Goal: Ask a question: Seek information or help from site administrators or community

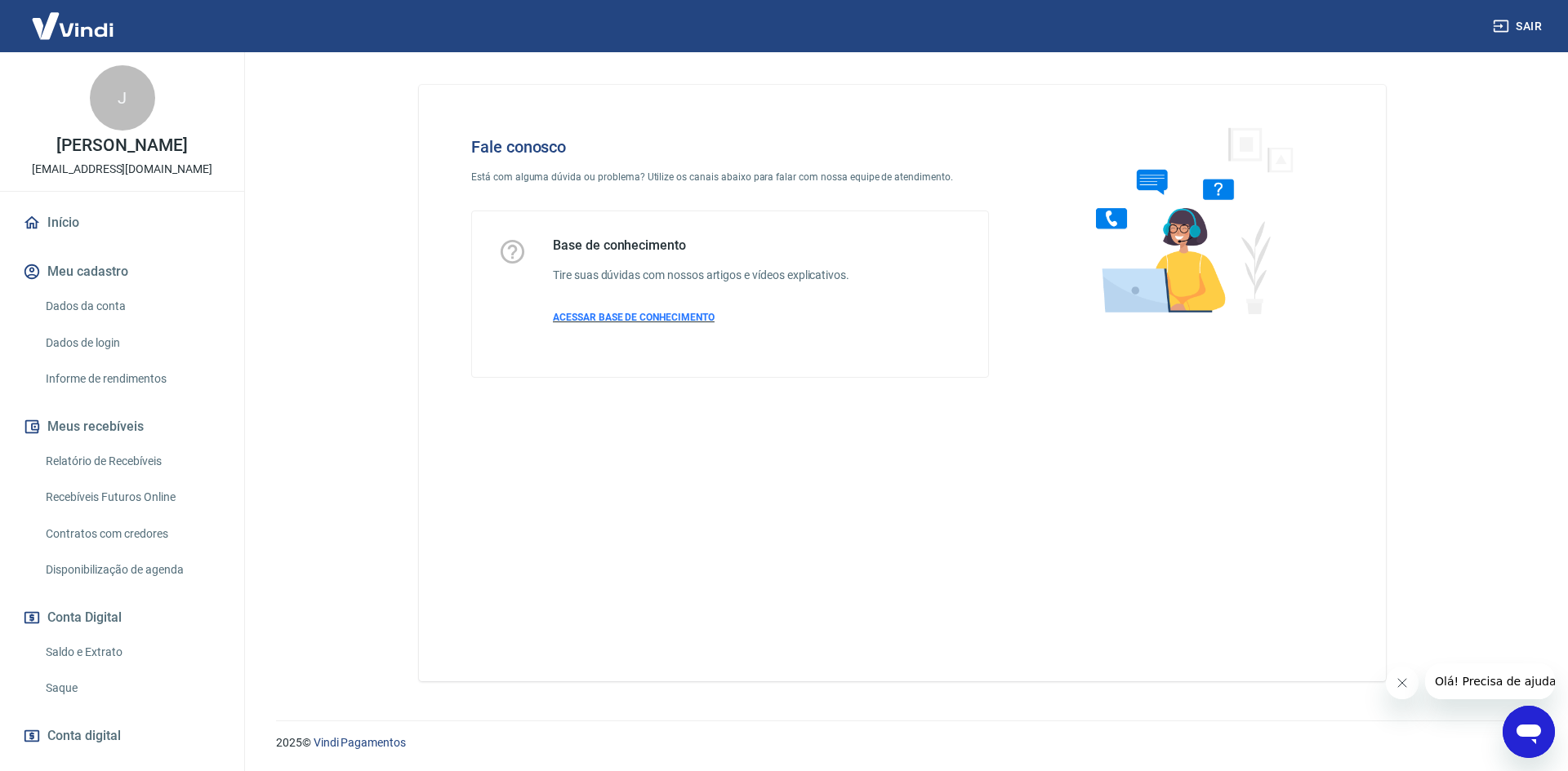
click at [653, 315] on span "ACESSAR BASE DE CONHECIMENTO" at bounding box center [634, 316] width 161 height 11
click at [1527, 733] on icon "Abrir janela de mensagens" at bounding box center [1528, 735] width 25 height 20
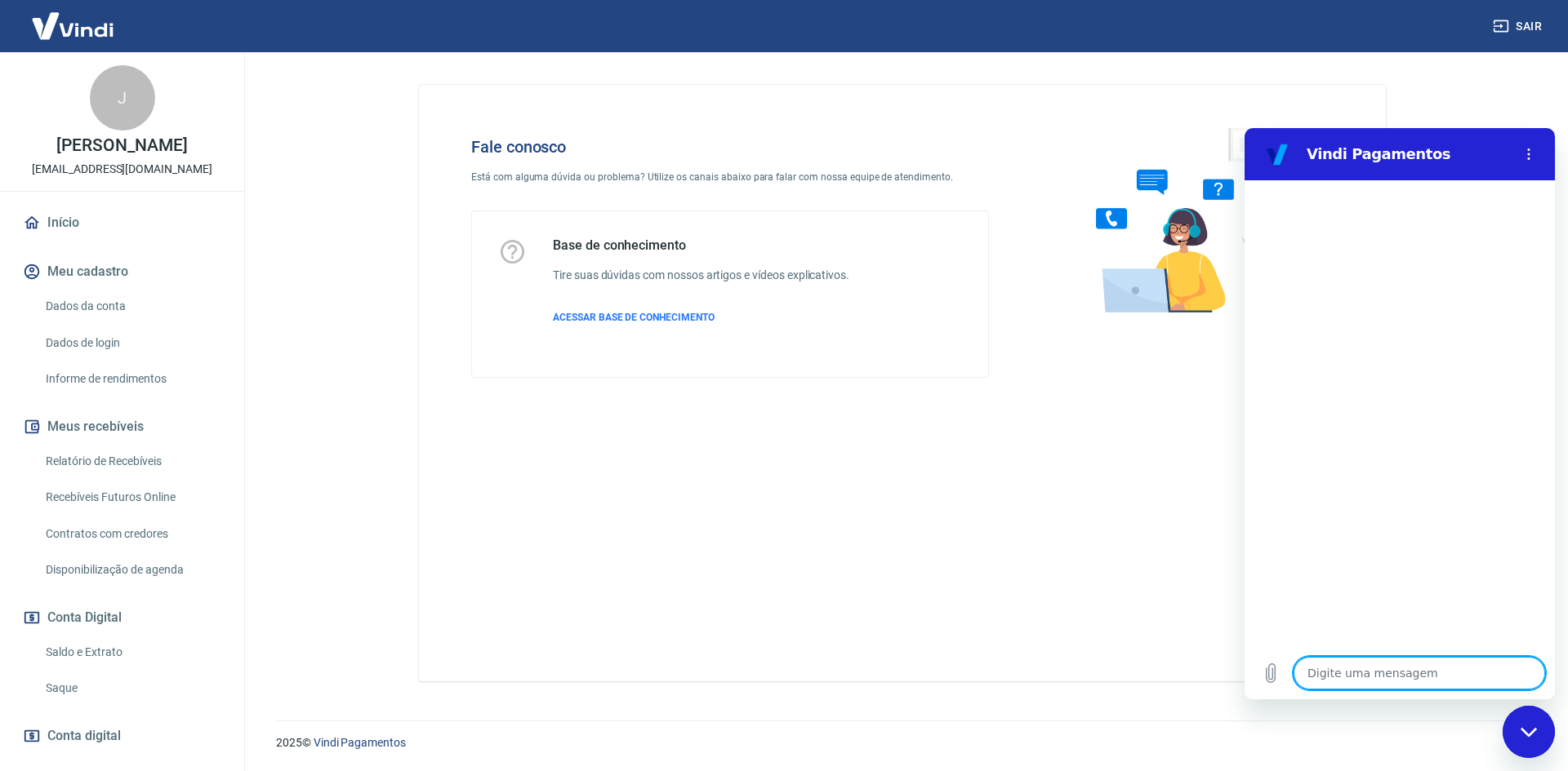
click at [1357, 670] on textarea at bounding box center [1419, 674] width 252 height 33
type textarea "o"
type textarea "x"
type textarea "ol"
type textarea "x"
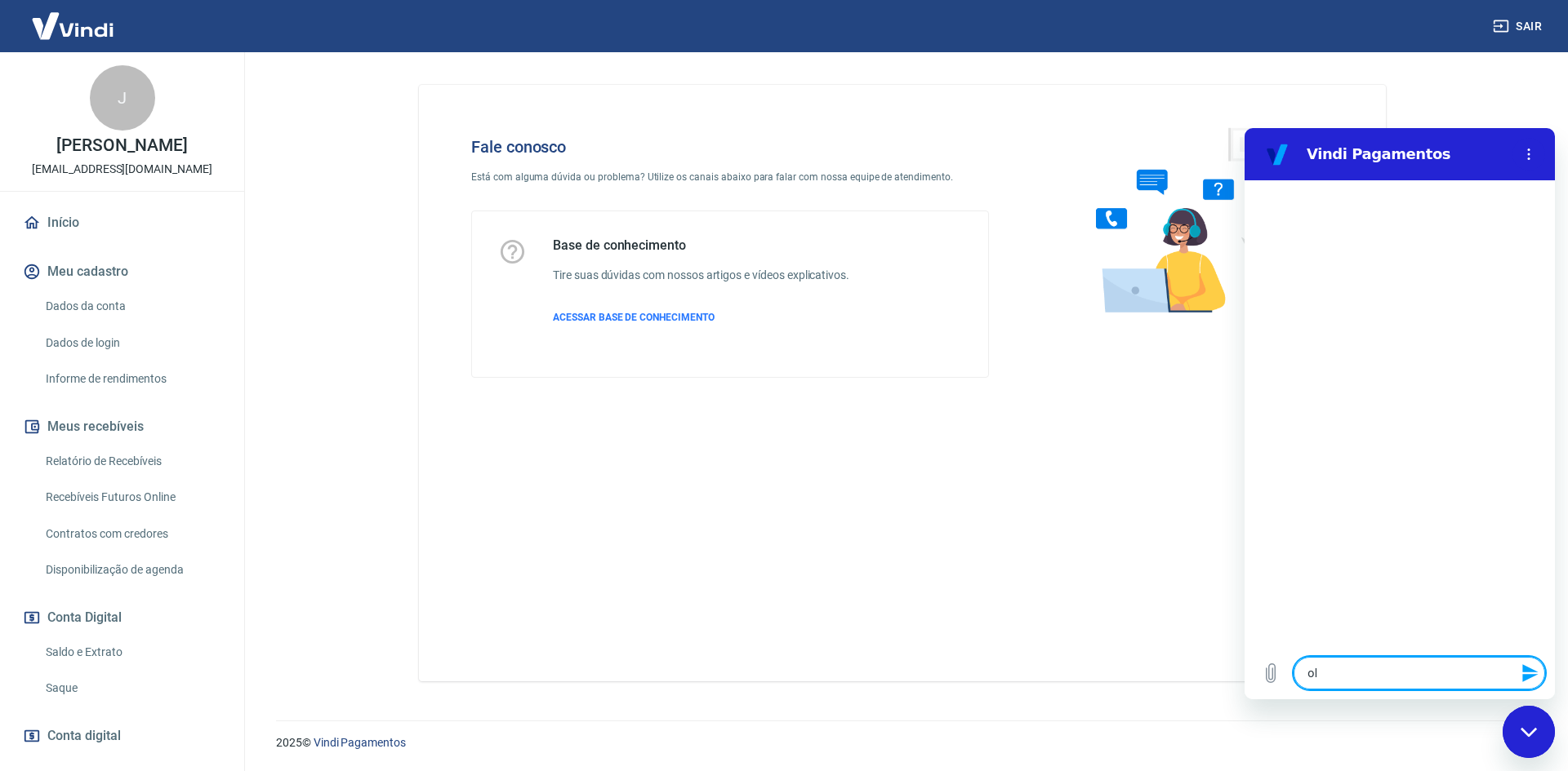
type textarea "ola"
type textarea "x"
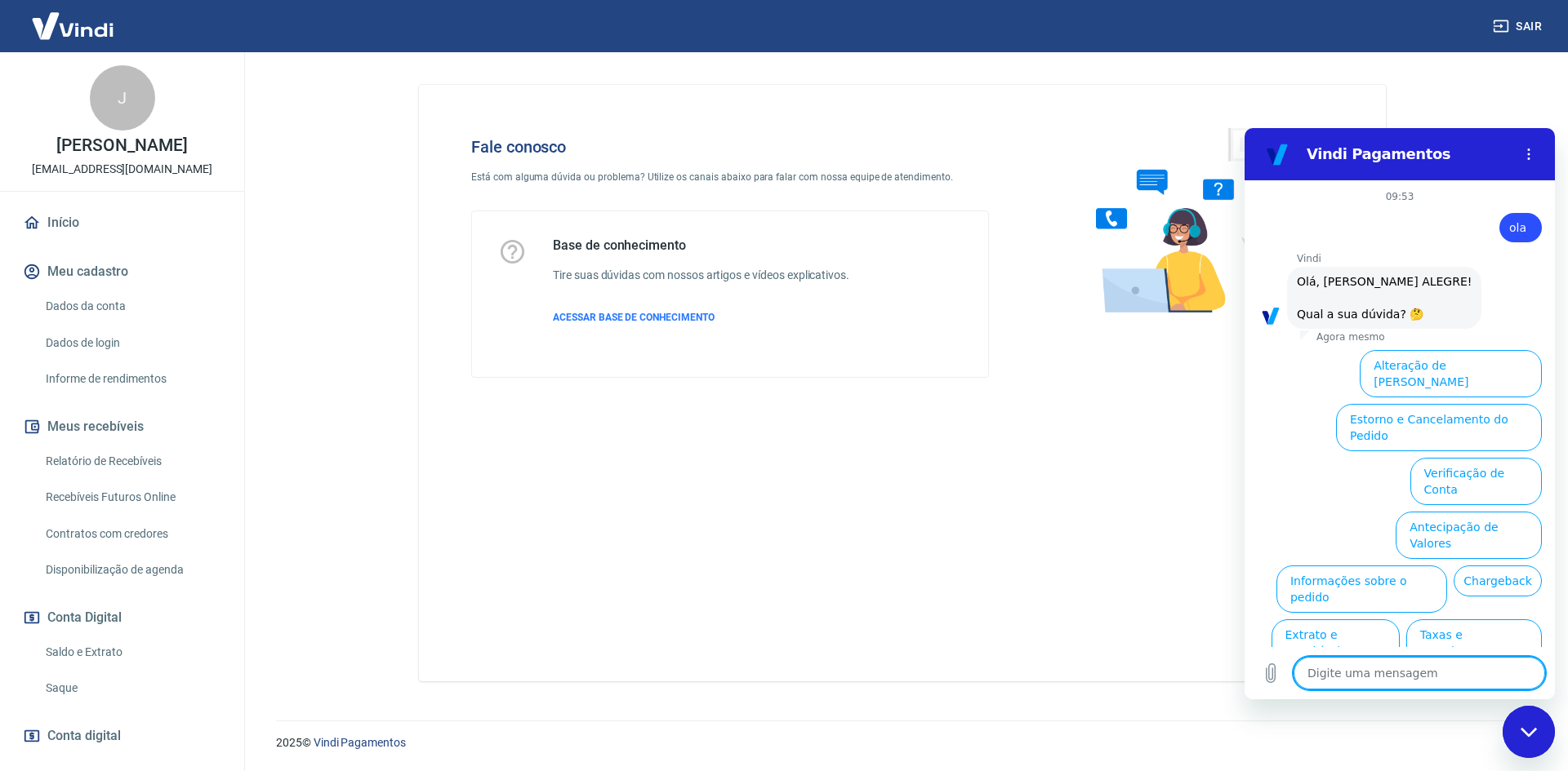
scroll to position [39, 0]
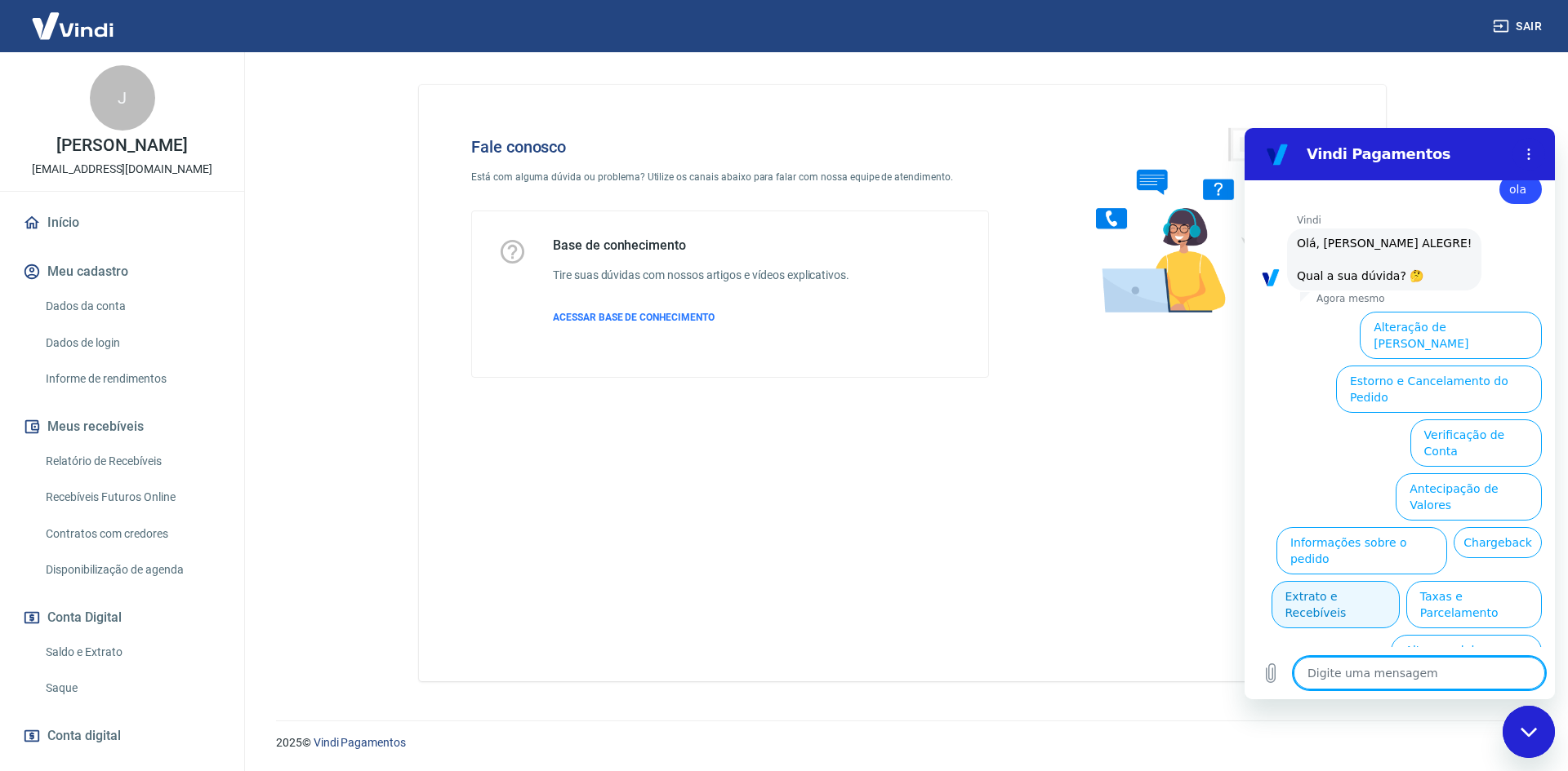
type textarea "x"
click at [1422, 668] on textarea at bounding box center [1419, 674] width 252 height 33
type textarea "b"
type textarea "x"
type textarea "ba"
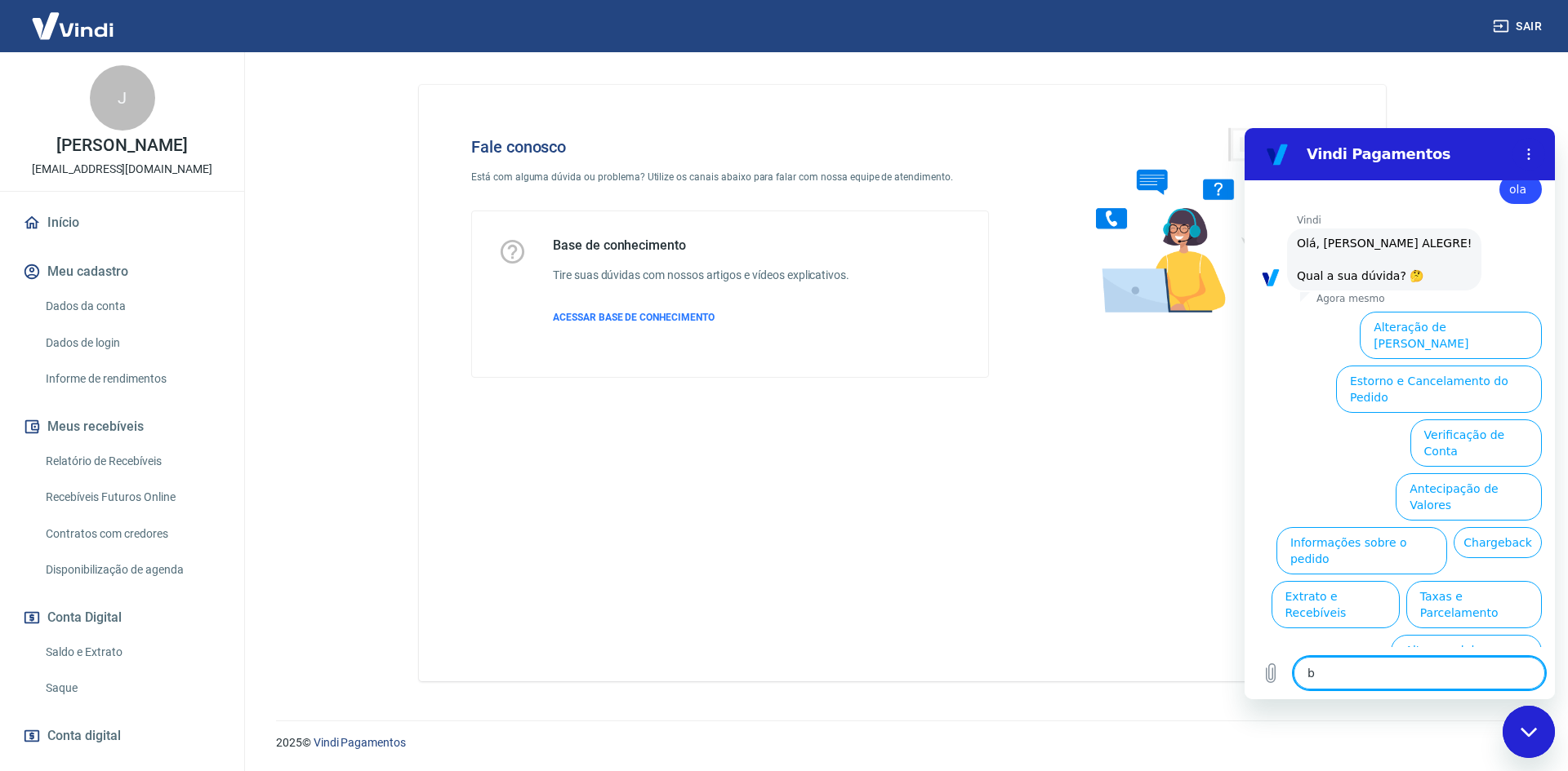
type textarea "x"
type textarea "ban"
type textarea "x"
type textarea "band"
type textarea "x"
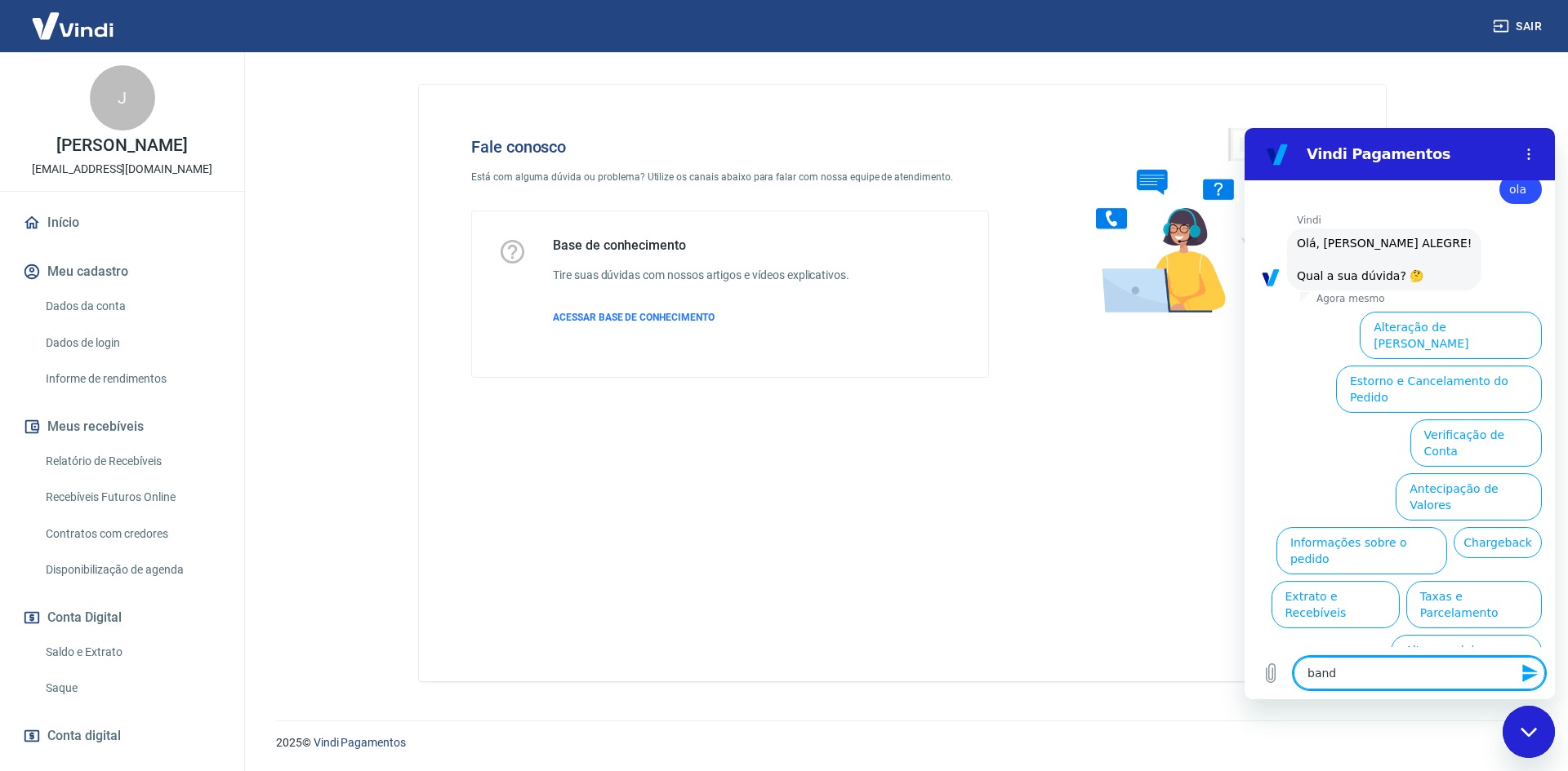
type textarea "bande"
type textarea "x"
type textarea "bandei"
type textarea "x"
type textarea "bandeir"
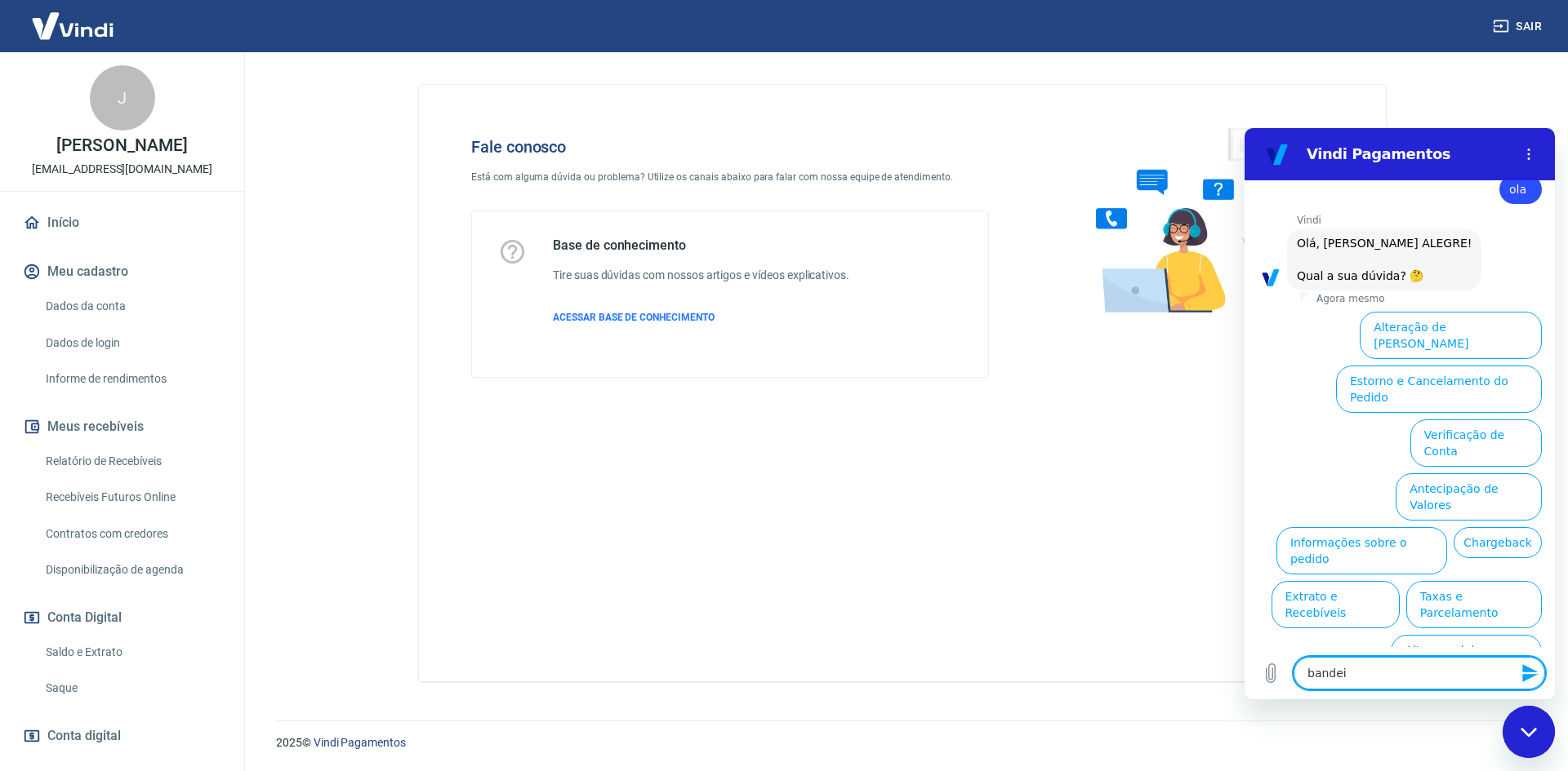
type textarea "x"
type textarea "bandeira"
type textarea "x"
type textarea "bandeiras"
type textarea "x"
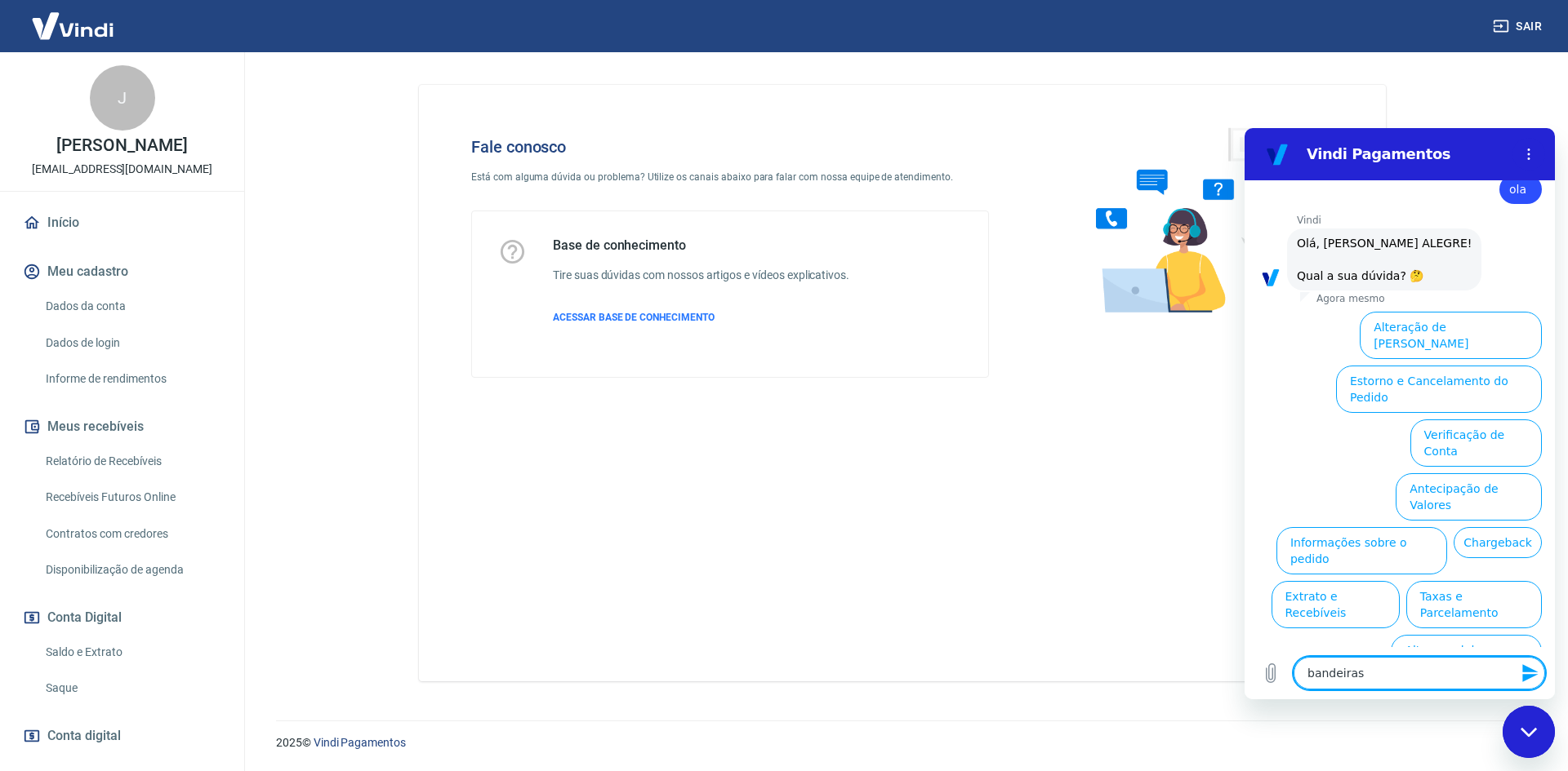
type textarea "bandeiras"
type textarea "x"
type textarea "bandeiras a"
type textarea "x"
type textarea "bandeiras ac"
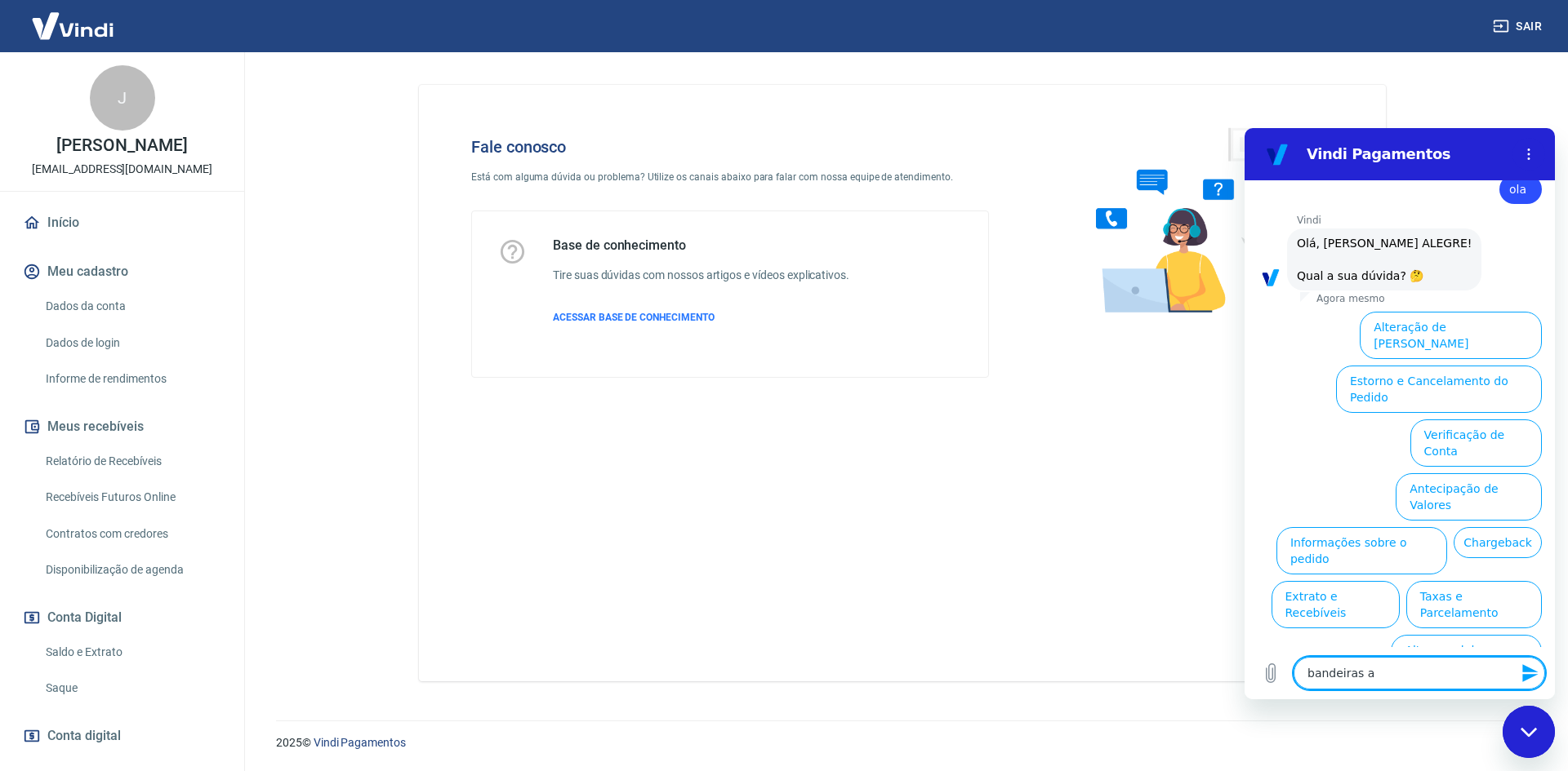
type textarea "x"
type textarea "bandeiras ace"
type textarea "x"
type textarea "bandeiras acei"
type textarea "x"
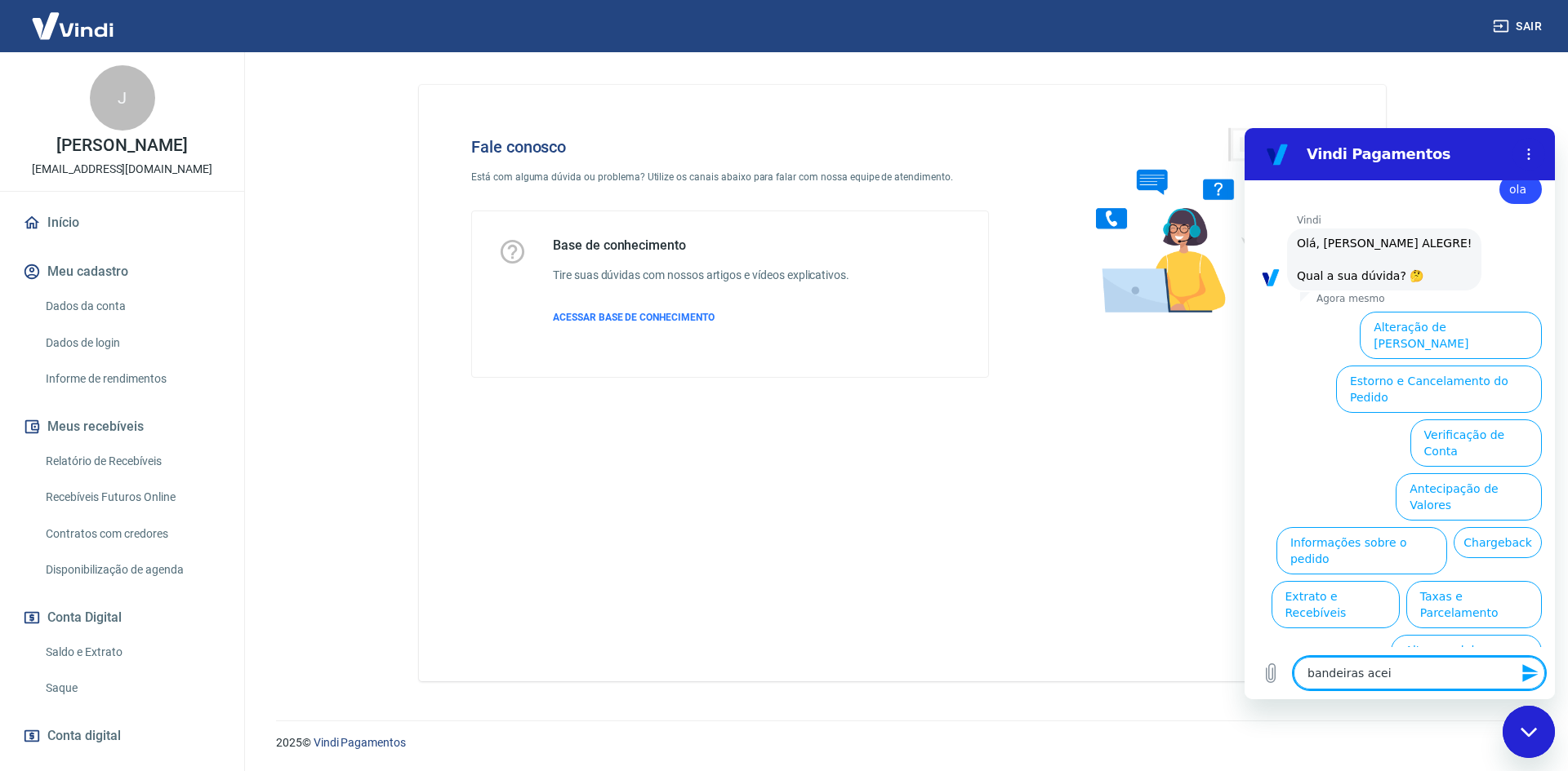
type textarea "bandeiras aceit"
type textarea "x"
type textarea "bandeiras aceita"
type textarea "x"
type textarea "bandeiras aceitas"
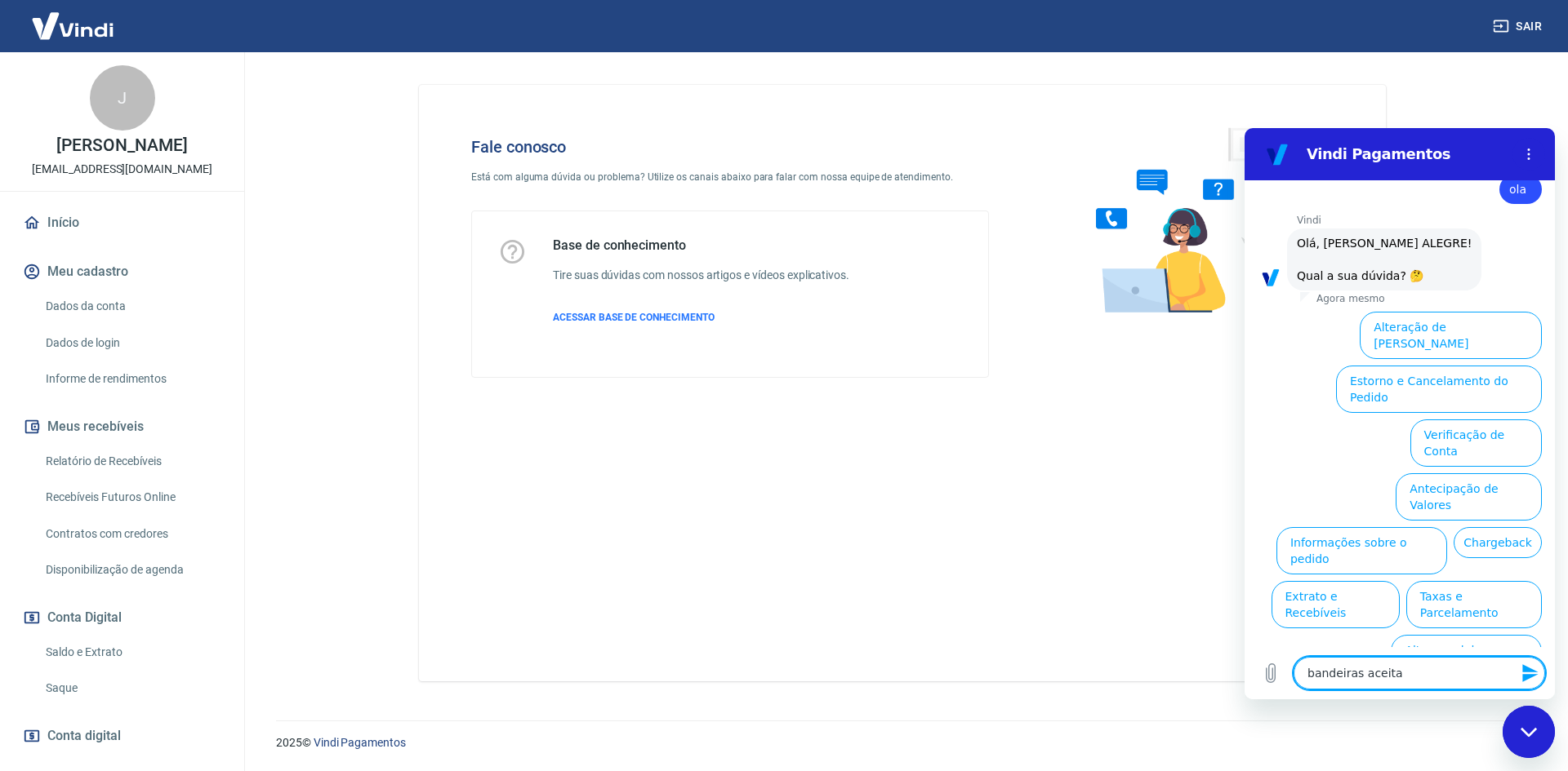
type textarea "x"
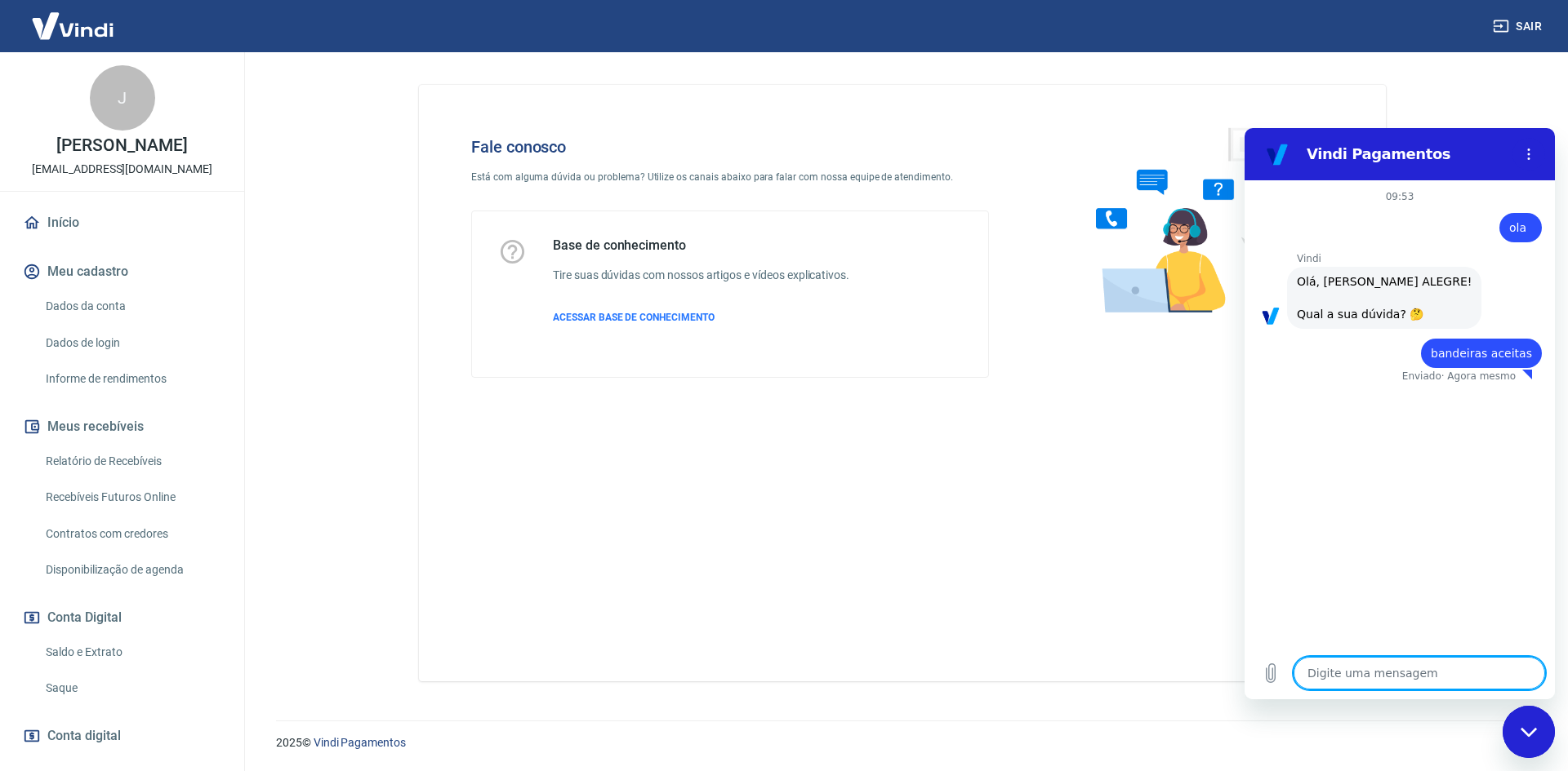
type textarea "x"
click at [1386, 663] on textarea at bounding box center [1419, 674] width 252 height 33
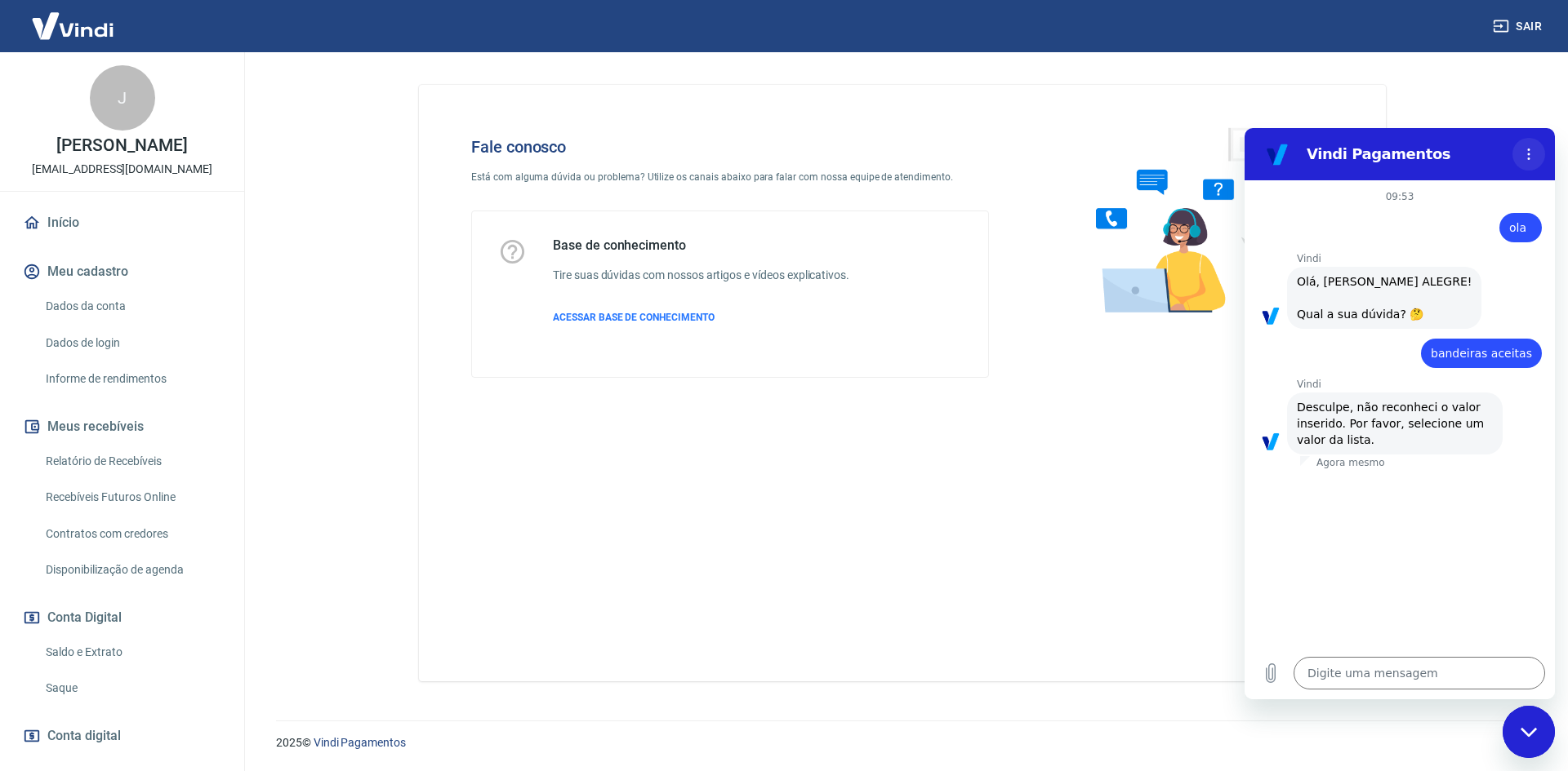
click at [1529, 164] on button "Menu de opções" at bounding box center [1528, 154] width 33 height 33
drag, startPoint x: 1391, startPoint y: 450, endPoint x: 1424, endPoint y: 367, distance: 89.3
click at [1395, 435] on div "Vindi diz: Desculpe, não reconheci o valor inserido. Por favor, selecione um va…" at bounding box center [1394, 424] width 216 height 62
click at [1412, 316] on div "Vindi diz: [PERSON_NAME], [PERSON_NAME] ALEGRE! Qual a sua dúvida? 🤔" at bounding box center [1383, 297] width 194 height 62
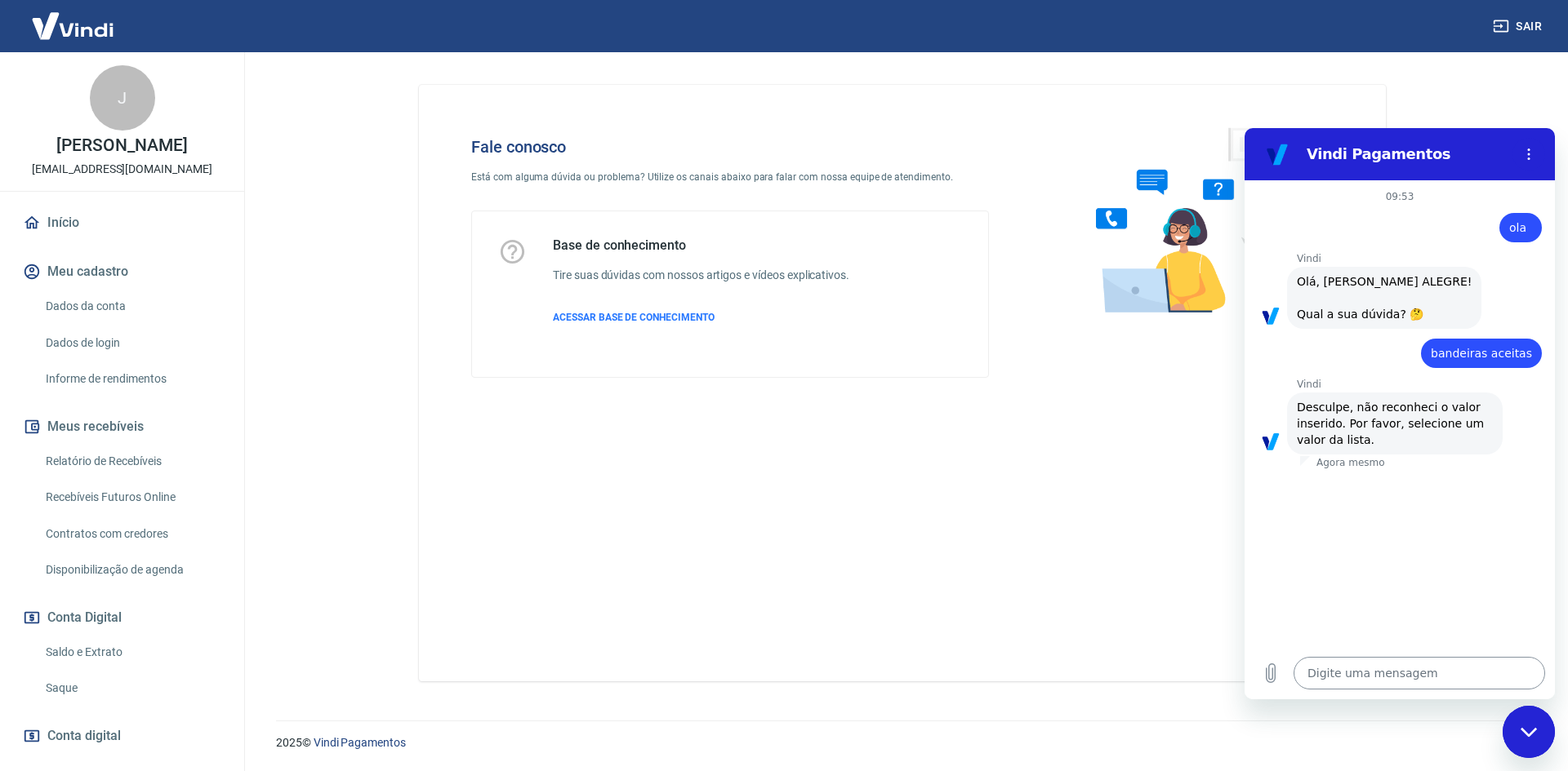
click at [1450, 675] on textarea at bounding box center [1419, 674] width 252 height 33
type textarea "f"
type textarea "x"
type textarea "fa"
type textarea "x"
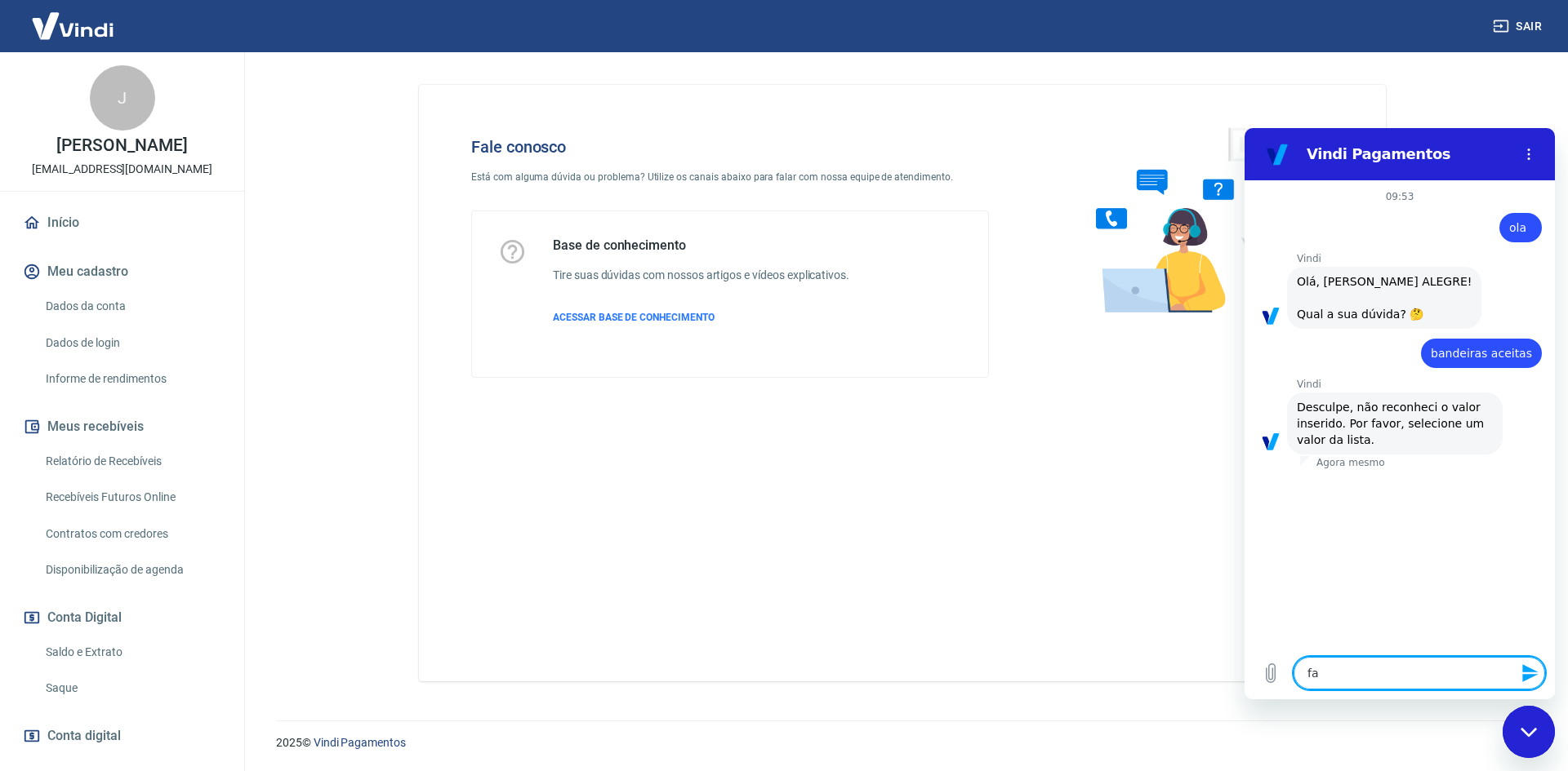
type textarea "fal"
type textarea "x"
type textarea "fala"
type textarea "x"
type textarea "falar"
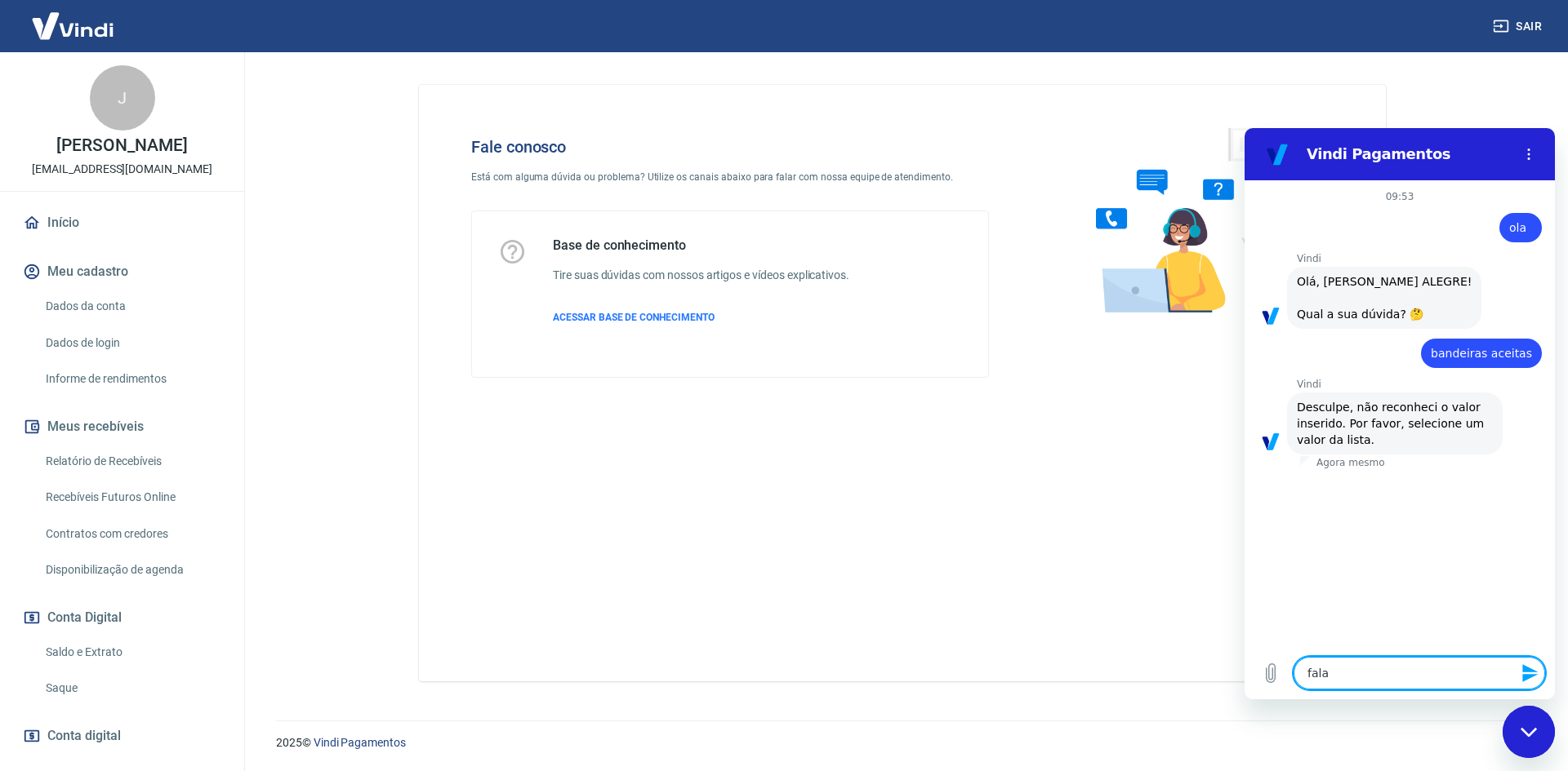
type textarea "x"
type textarea "falar"
type textarea "x"
type textarea "falar c"
type textarea "x"
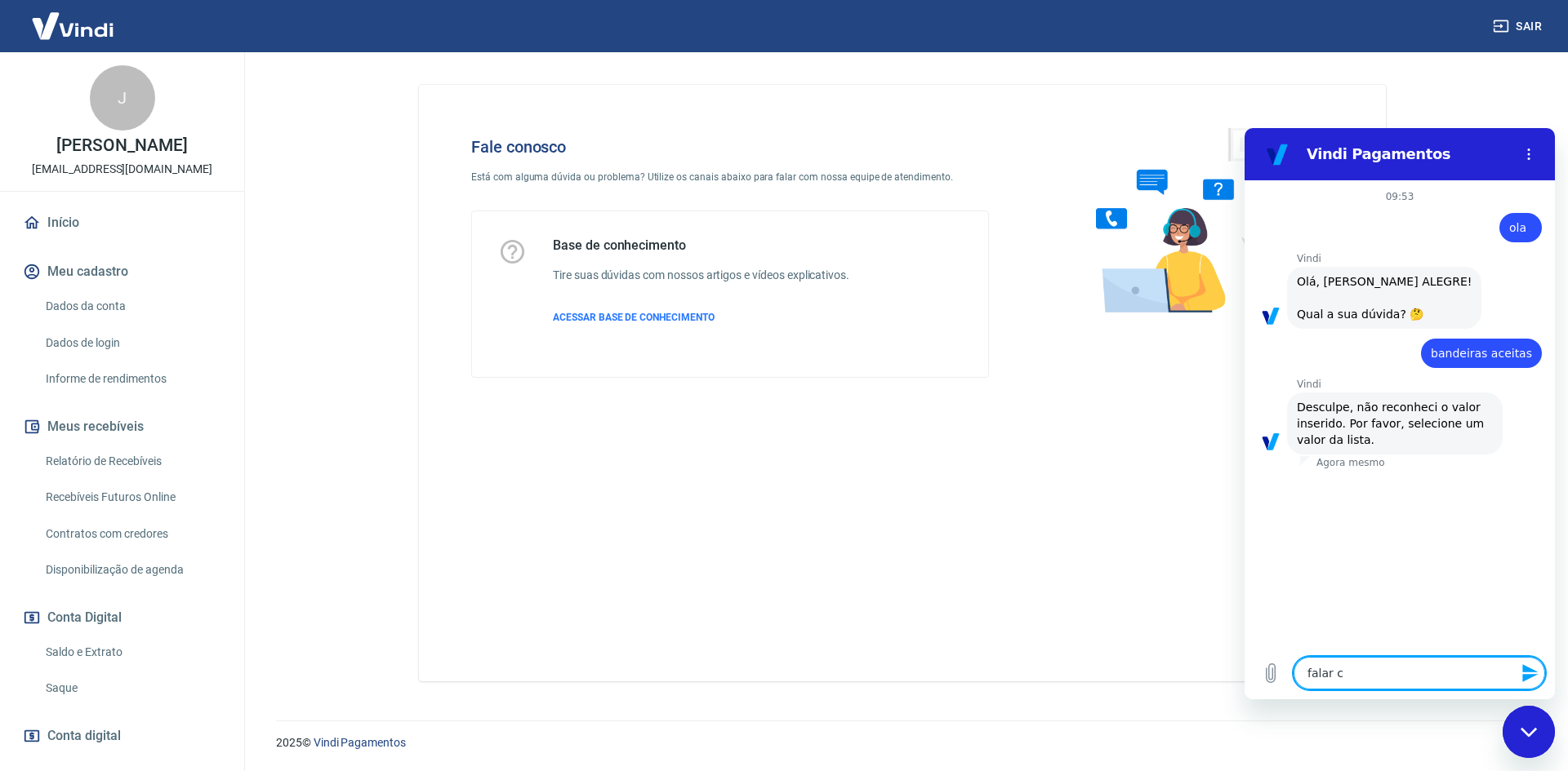
type textarea "falar co"
type textarea "x"
type textarea "falar com"
type textarea "x"
type textarea "falar com"
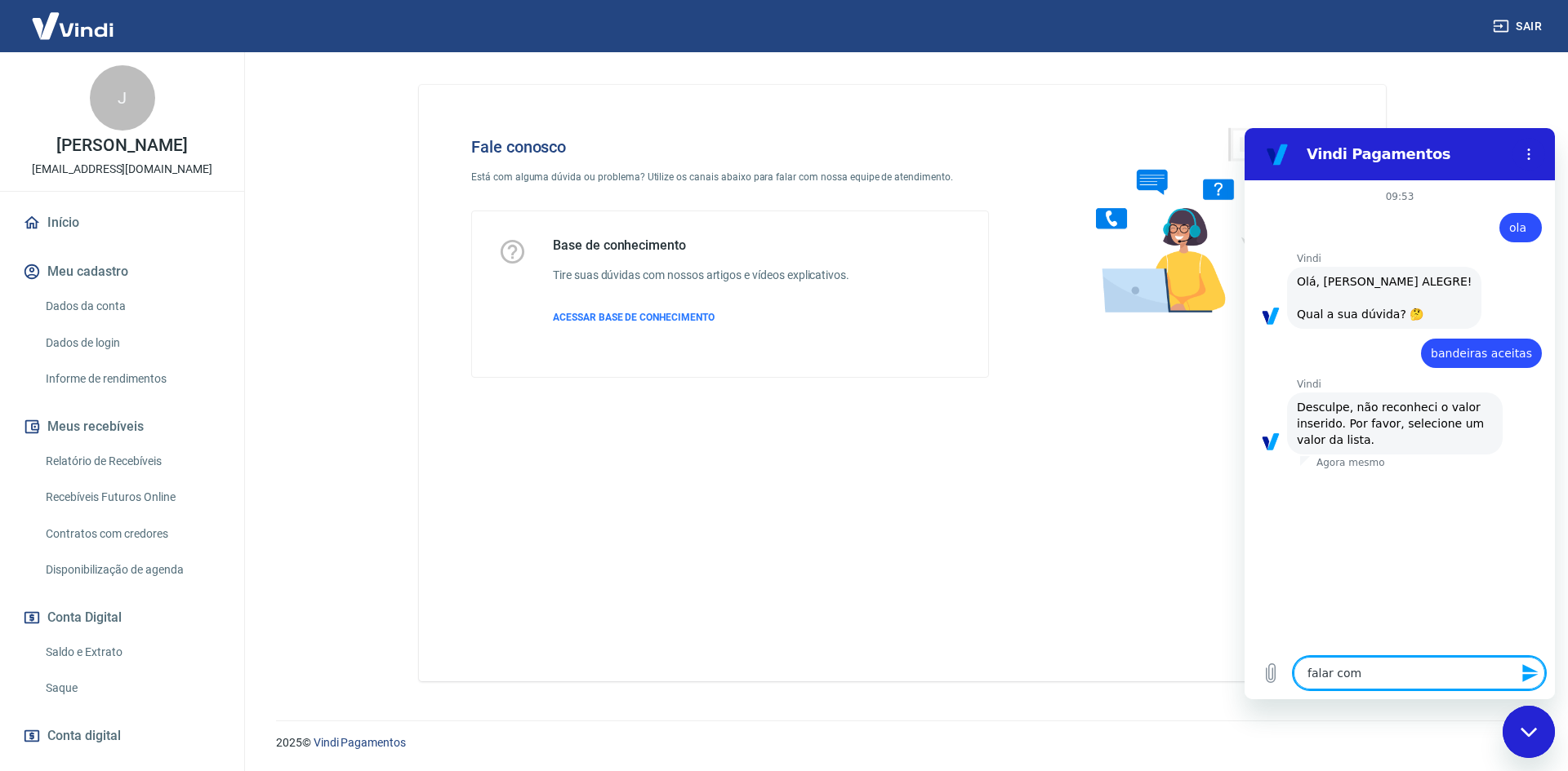
type textarea "x"
type textarea "falar com a"
type textarea "x"
type textarea "falar com at"
type textarea "x"
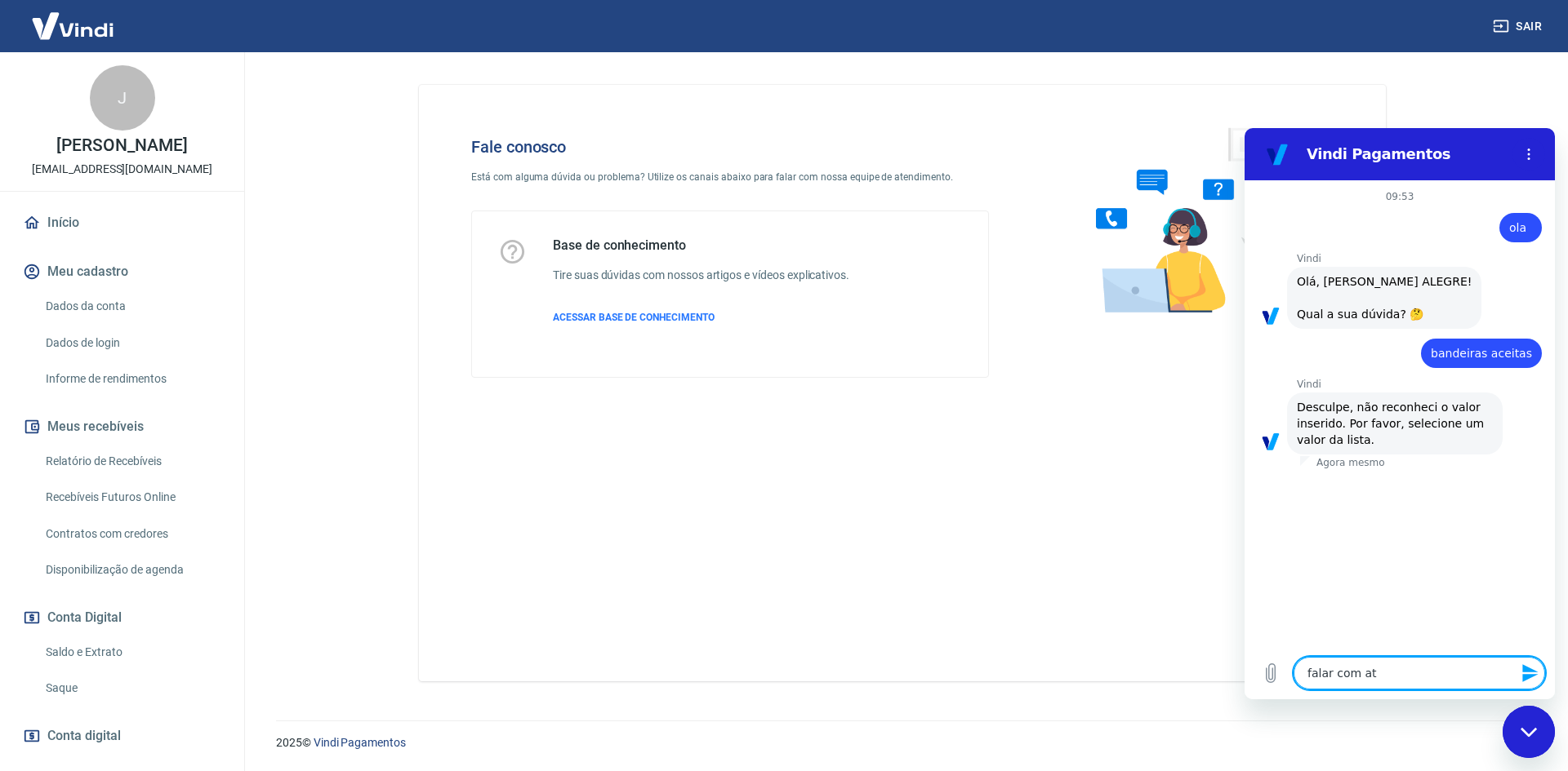
type textarea "falar com ate"
type textarea "x"
type textarea "falar com [GEOGRAPHIC_DATA]"
type textarea "x"
type textarea "falar com atend"
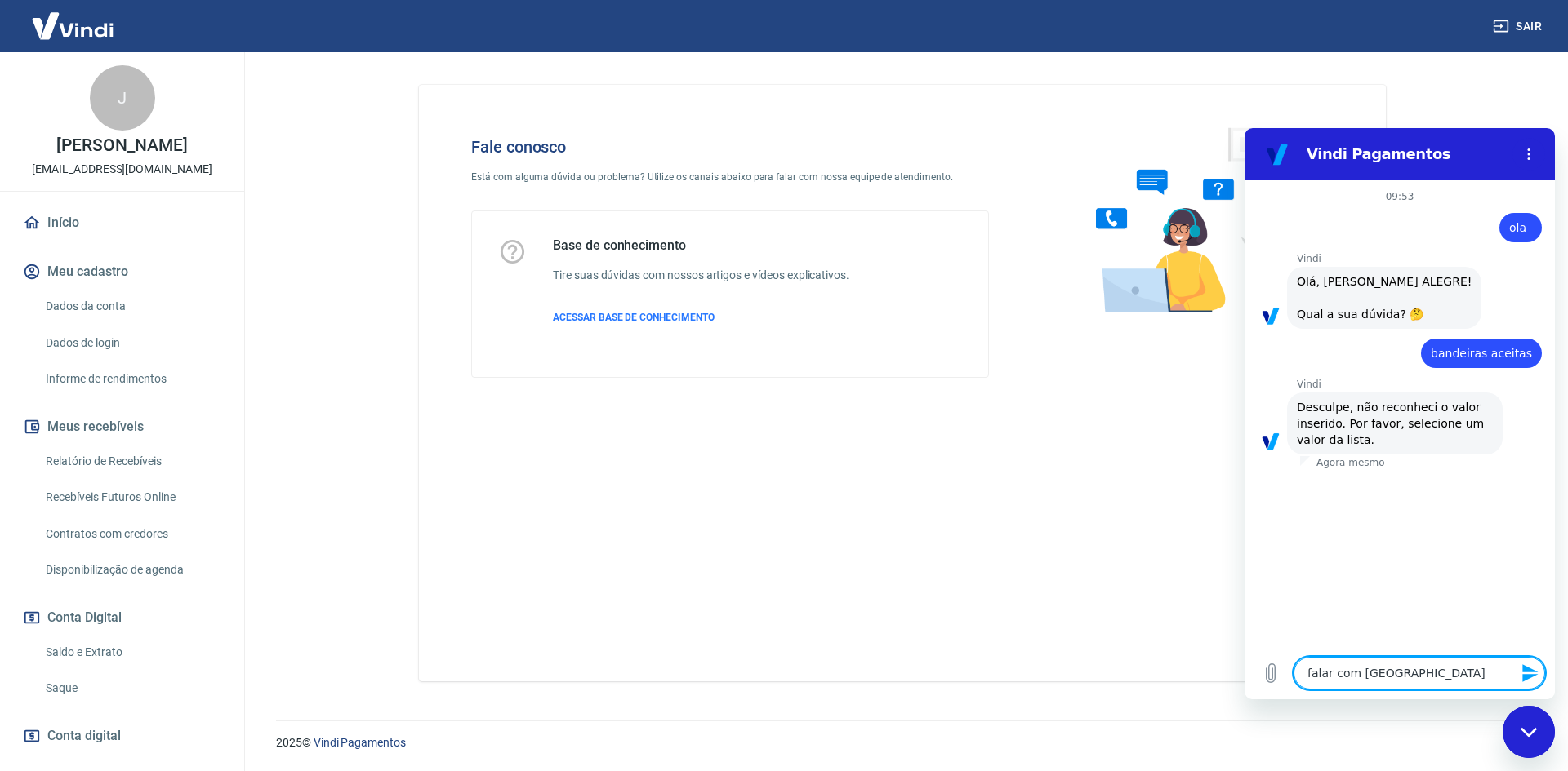
type textarea "x"
type textarea "falar com atende"
type textarea "x"
type textarea "falar com atenden"
type textarea "x"
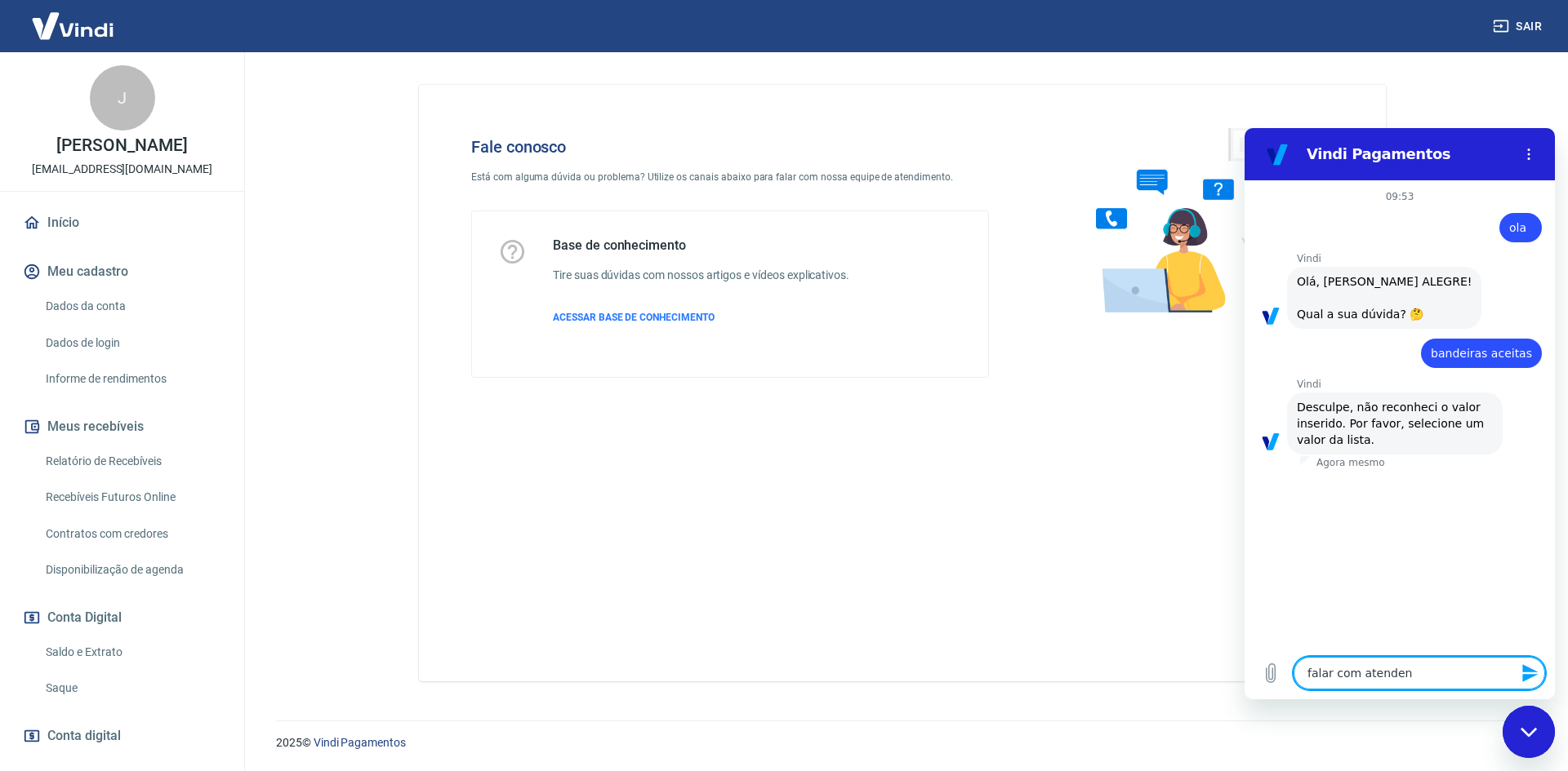
type textarea "falar com atendent"
type textarea "x"
type textarea "falar com atendente"
type textarea "x"
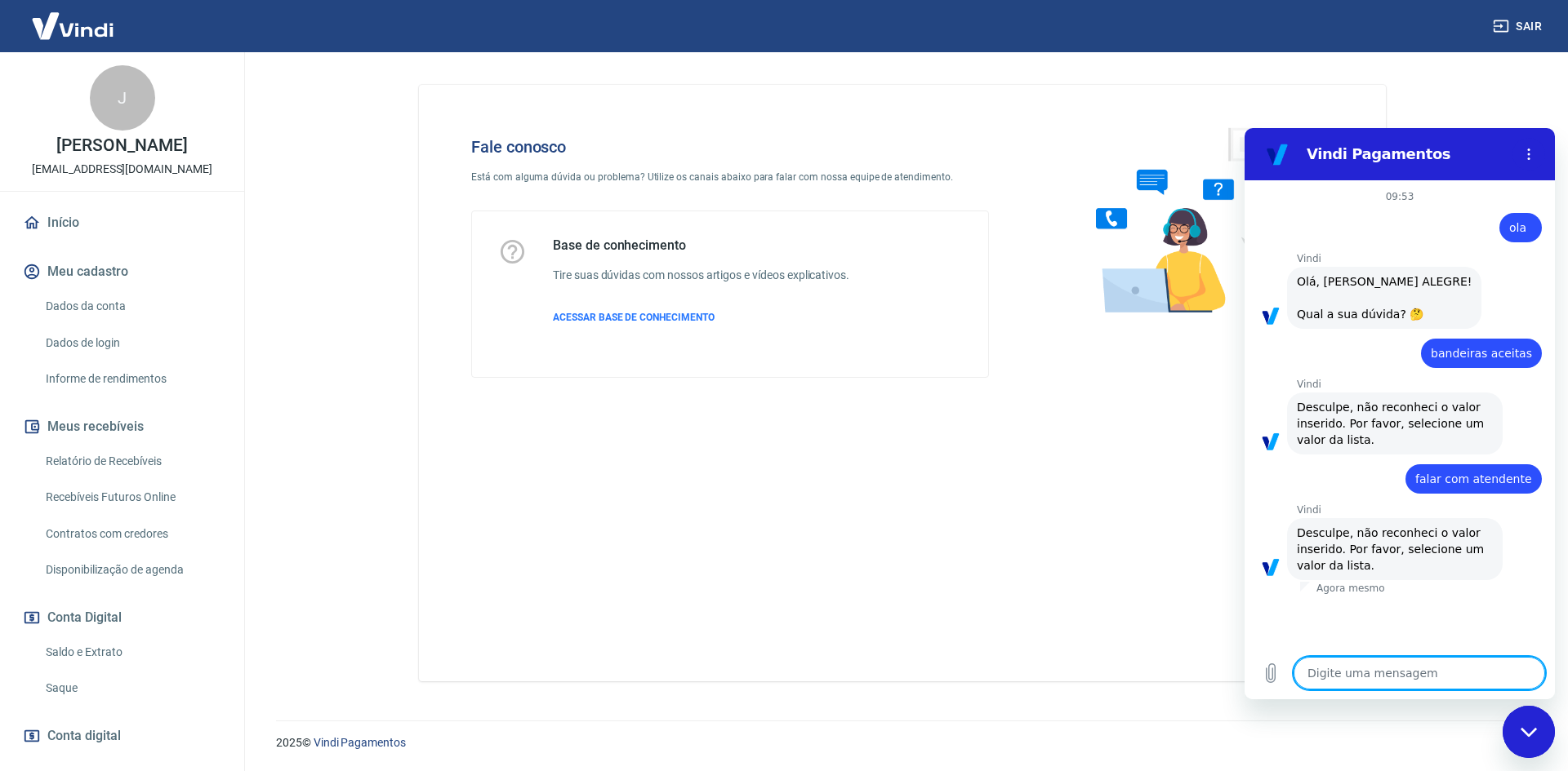
click at [1383, 669] on textarea at bounding box center [1419, 674] width 252 height 33
type textarea "m"
type textarea "x"
type textarea "mo"
type textarea "x"
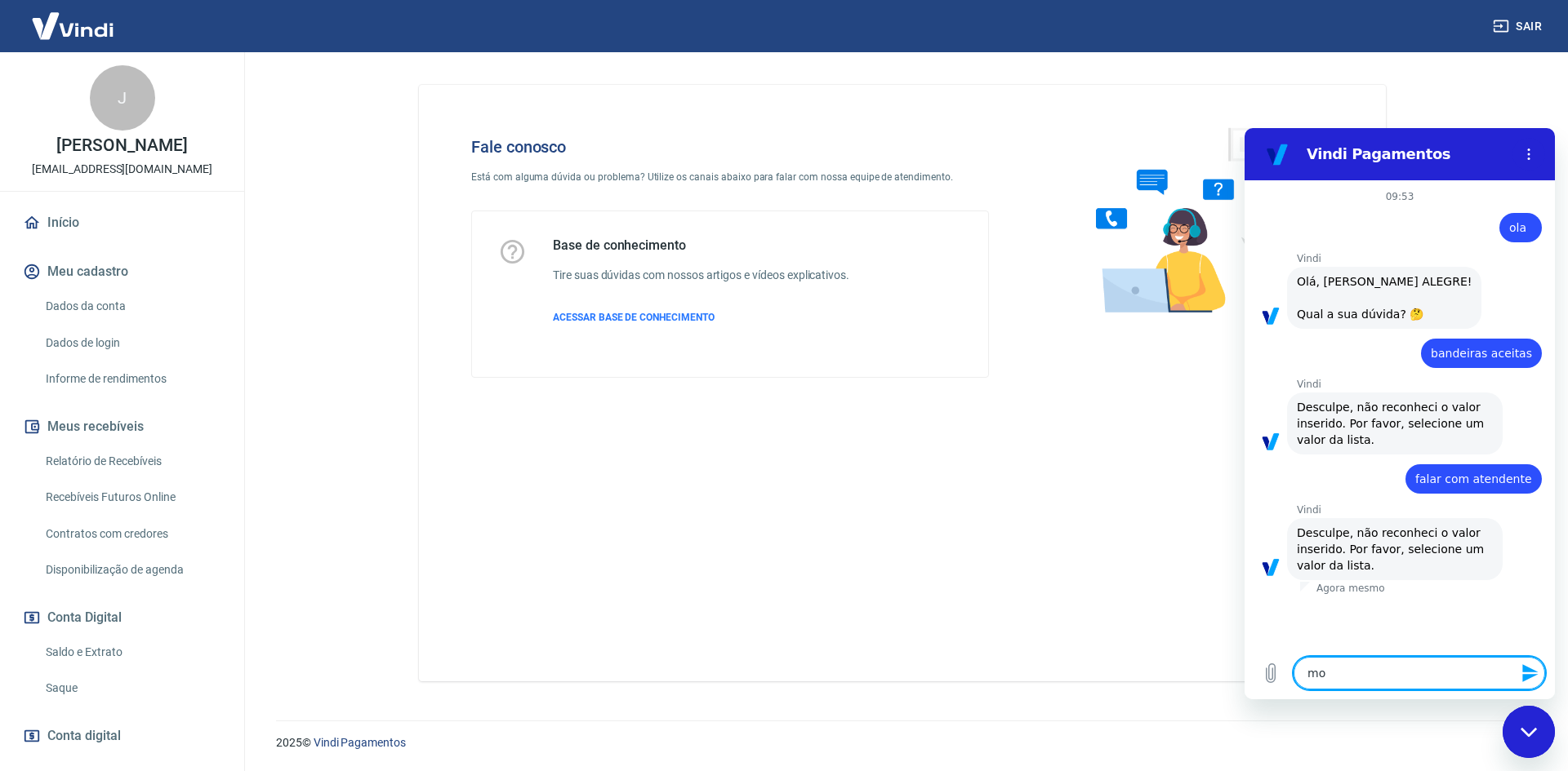
type textarea "mos"
type textarea "x"
type textarea "most"
type textarea "x"
type textarea "mostr"
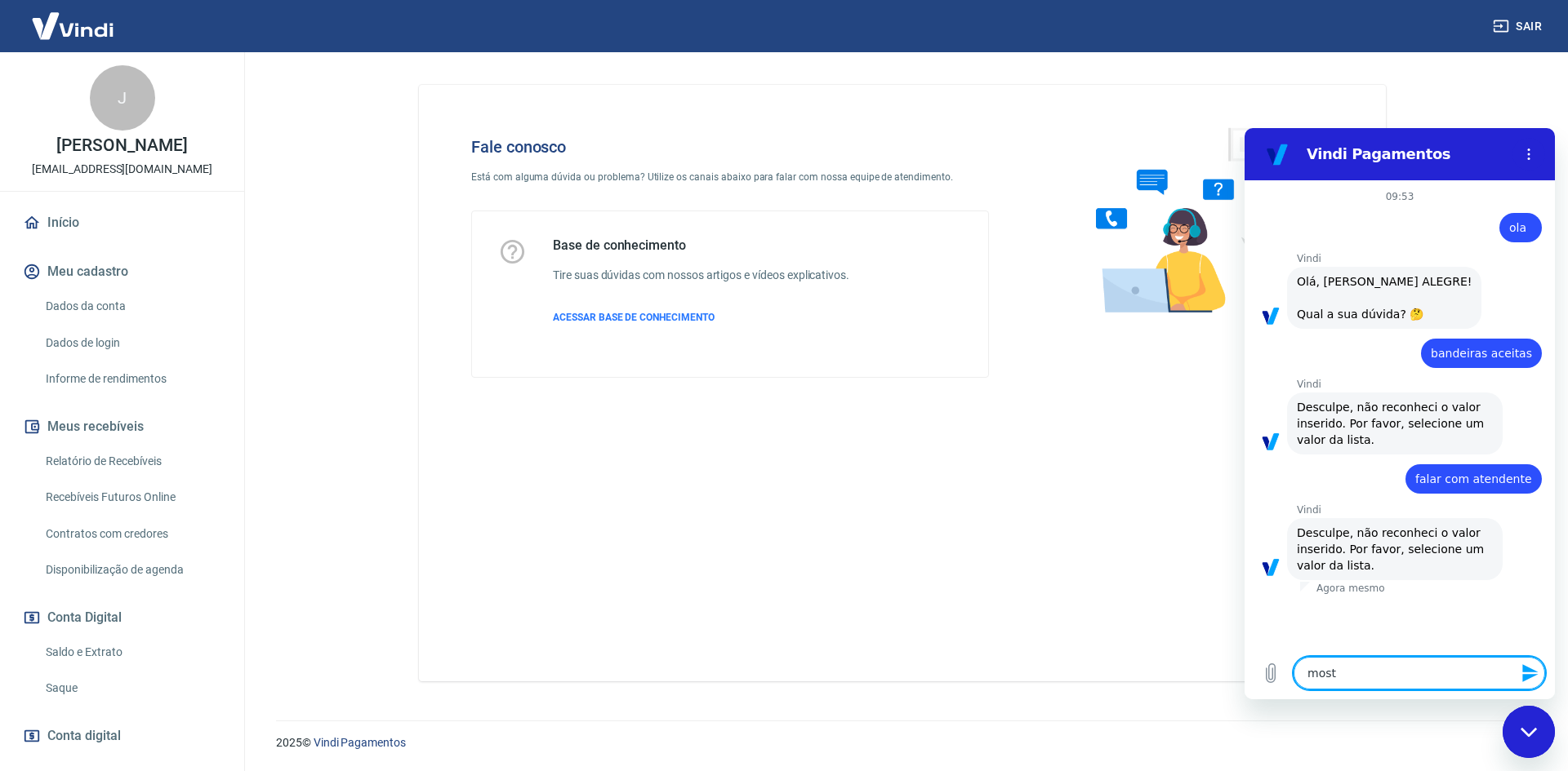
type textarea "x"
type textarea "mostra"
type textarea "x"
type textarea "mostrar"
type textarea "x"
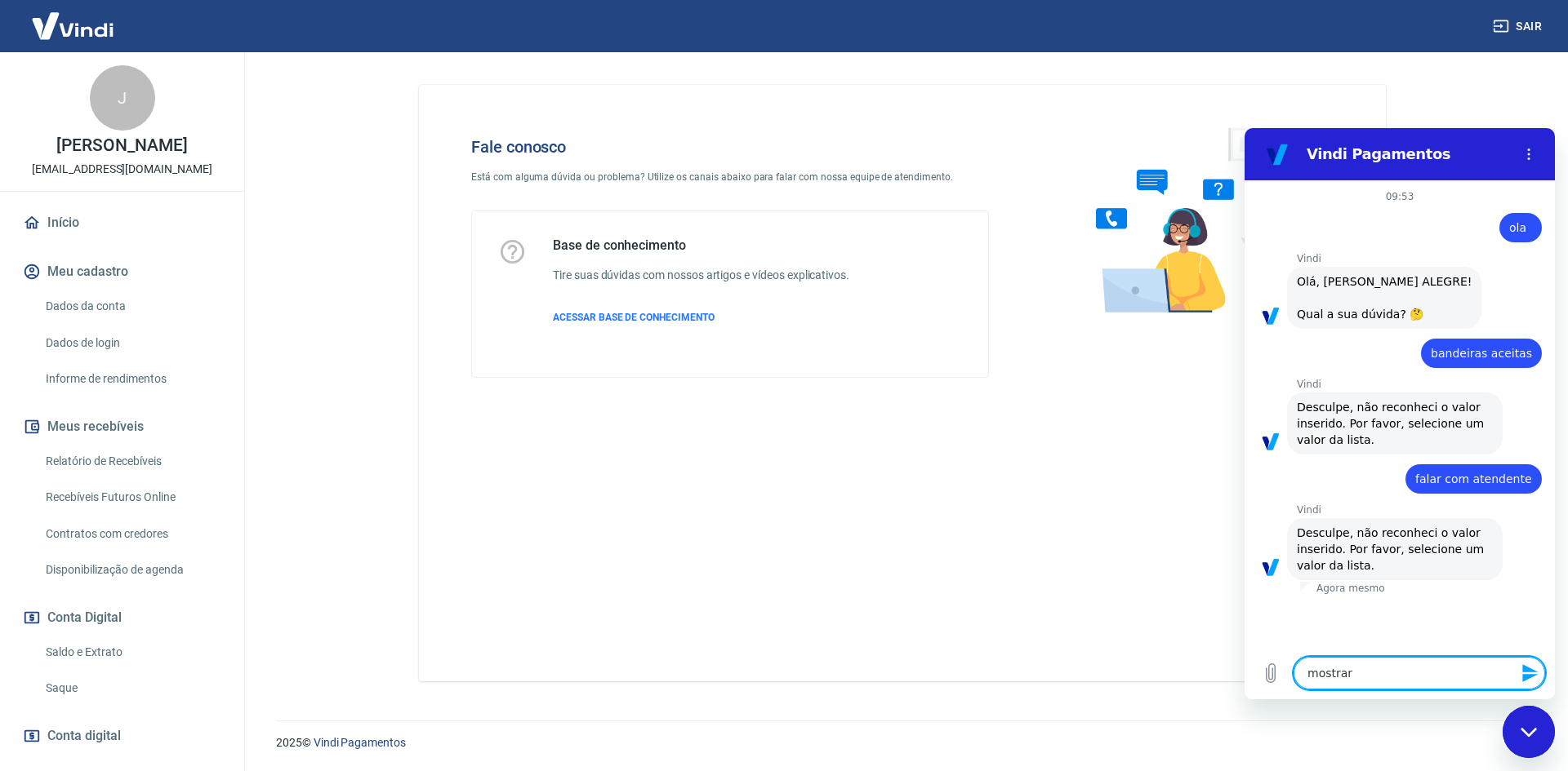
type textarea "mostrar"
type textarea "x"
type textarea "mostrar l"
type textarea "x"
type textarea "mostrar li"
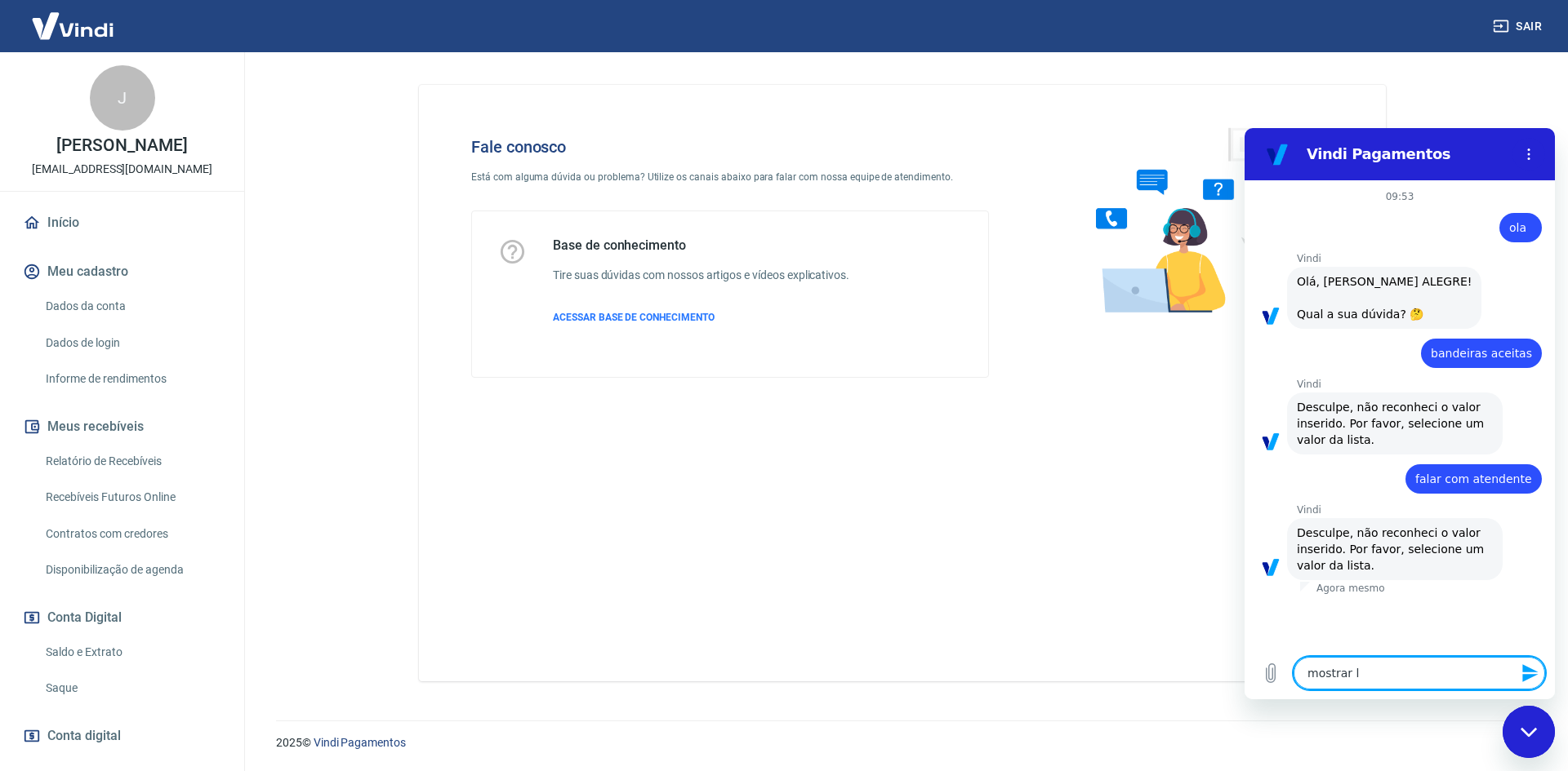
type textarea "x"
type textarea "mostrar lis"
type textarea "x"
type textarea "mostrar list"
type textarea "x"
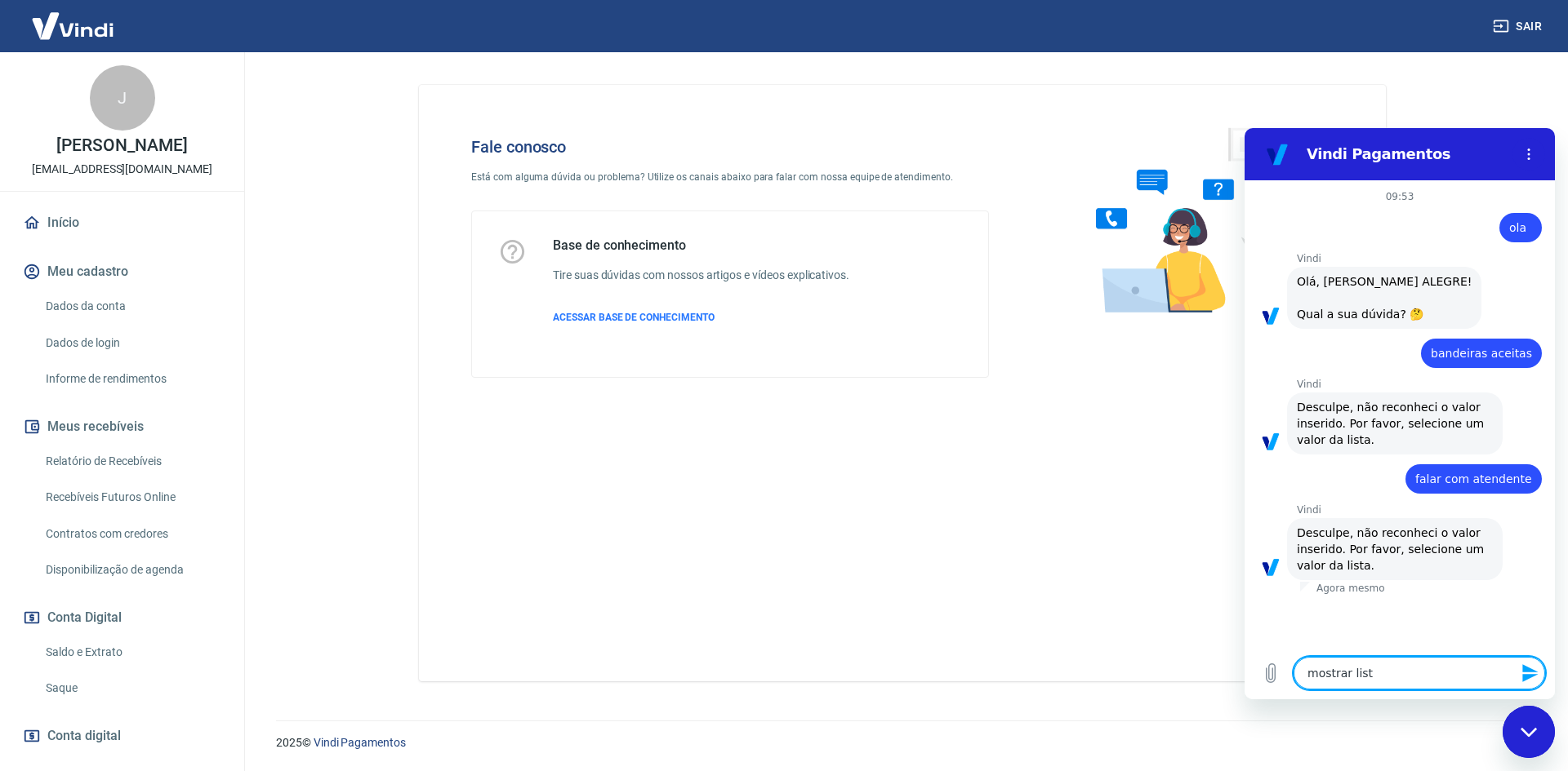
type textarea "mostrar lista"
type textarea "x"
type textarea "mostrar lista"
type textarea "x"
type textarea "mostrar lista n"
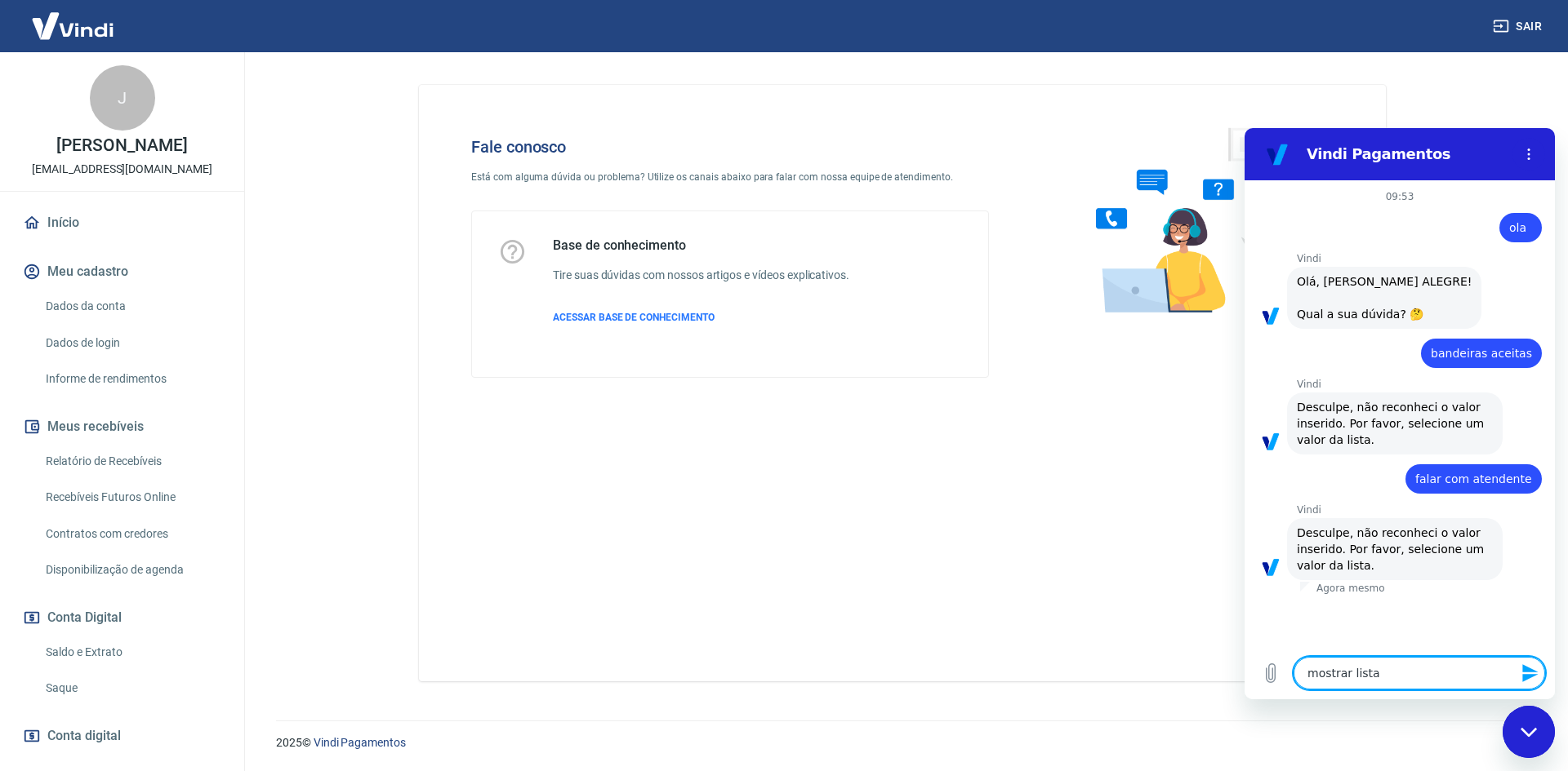
type textarea "x"
type textarea "mostrar lista no"
type textarea "x"
type textarea "mostrar lista nov"
type textarea "x"
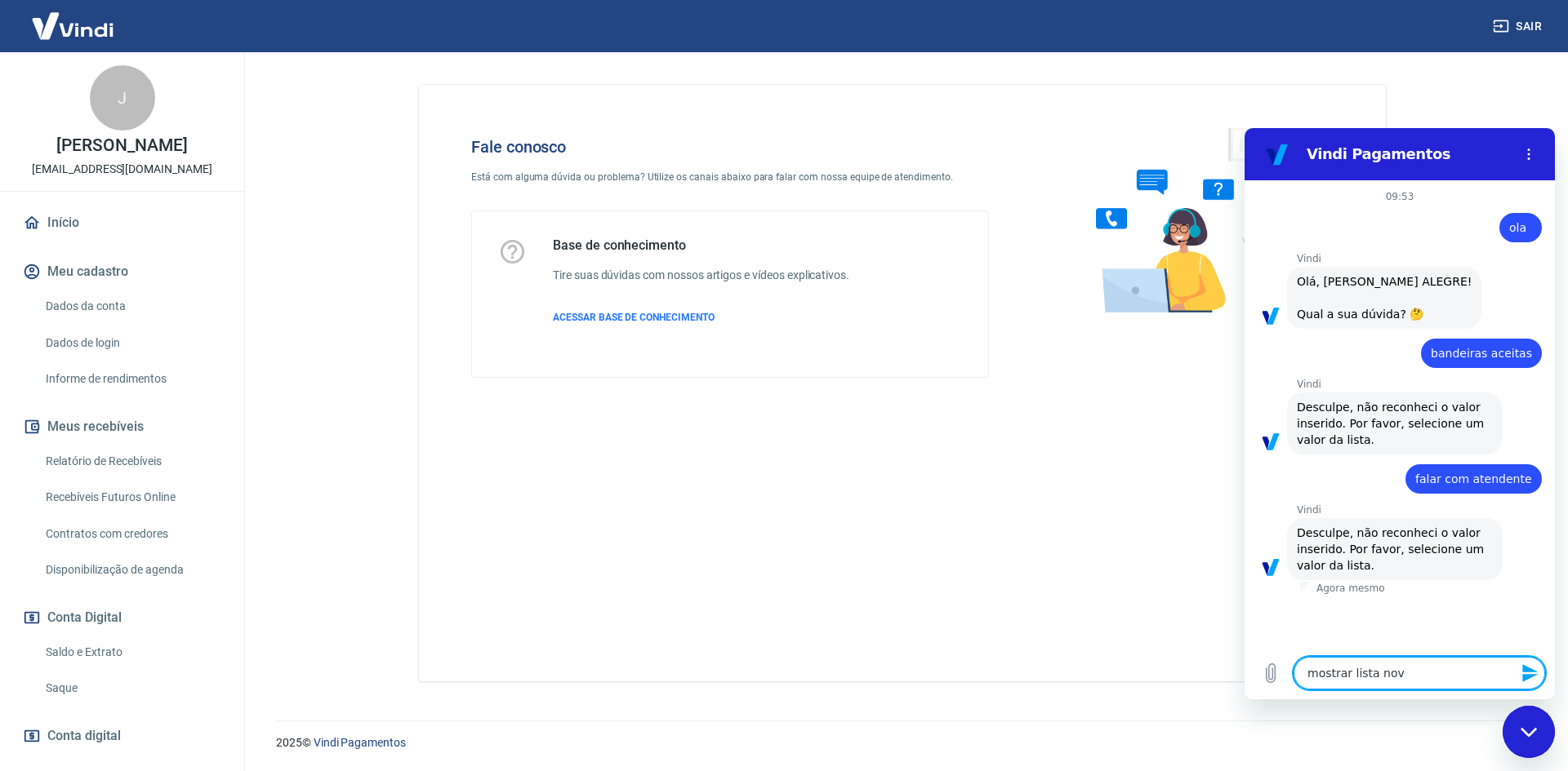
type textarea "mostrar lista nova"
type textarea "x"
type textarea "mostrar lista novam"
type textarea "x"
type textarea "mostrar lista novame"
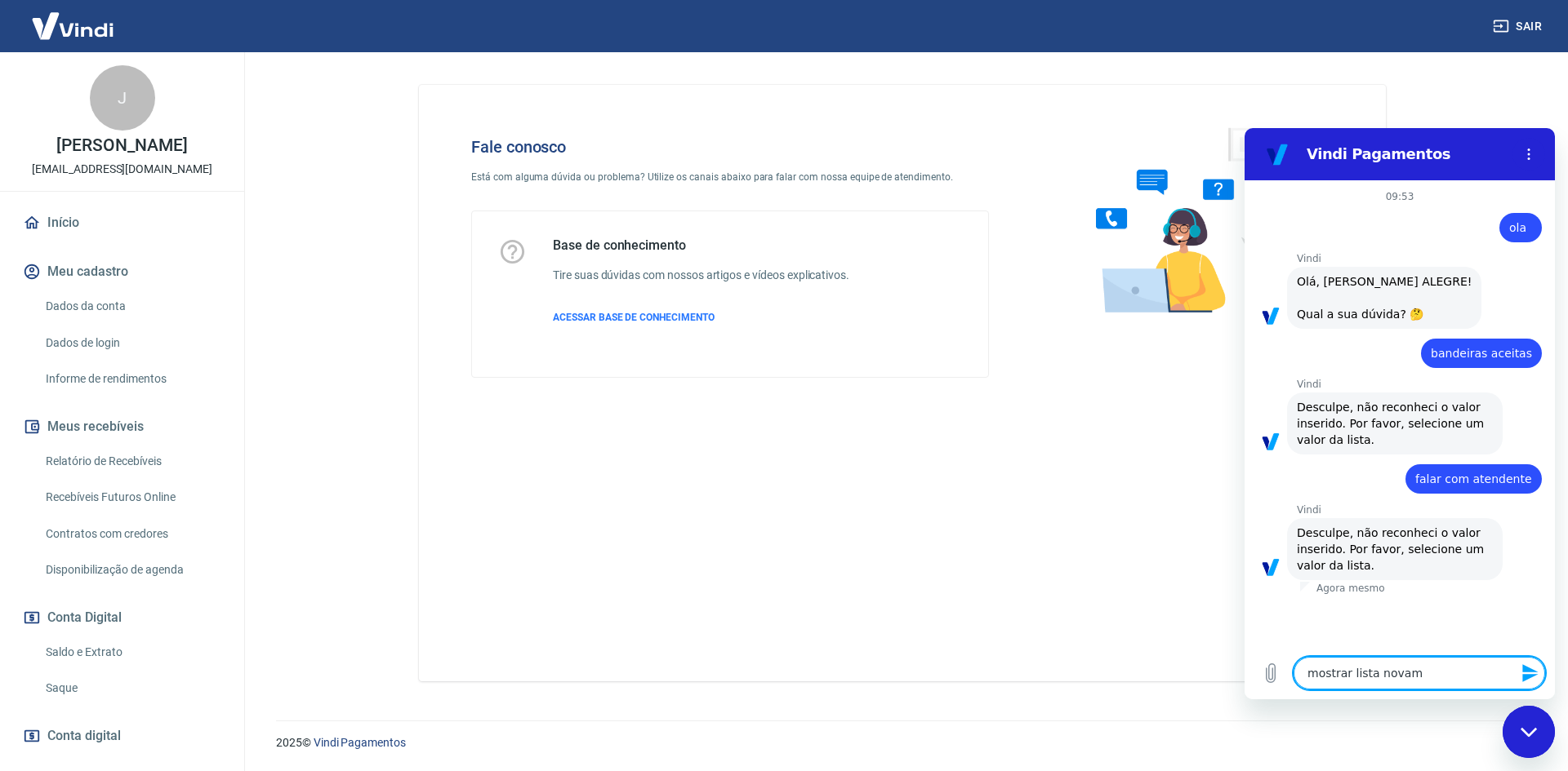
type textarea "x"
type textarea "mostrar lista novamen"
type textarea "x"
type textarea "mostrar lista novament"
type textarea "x"
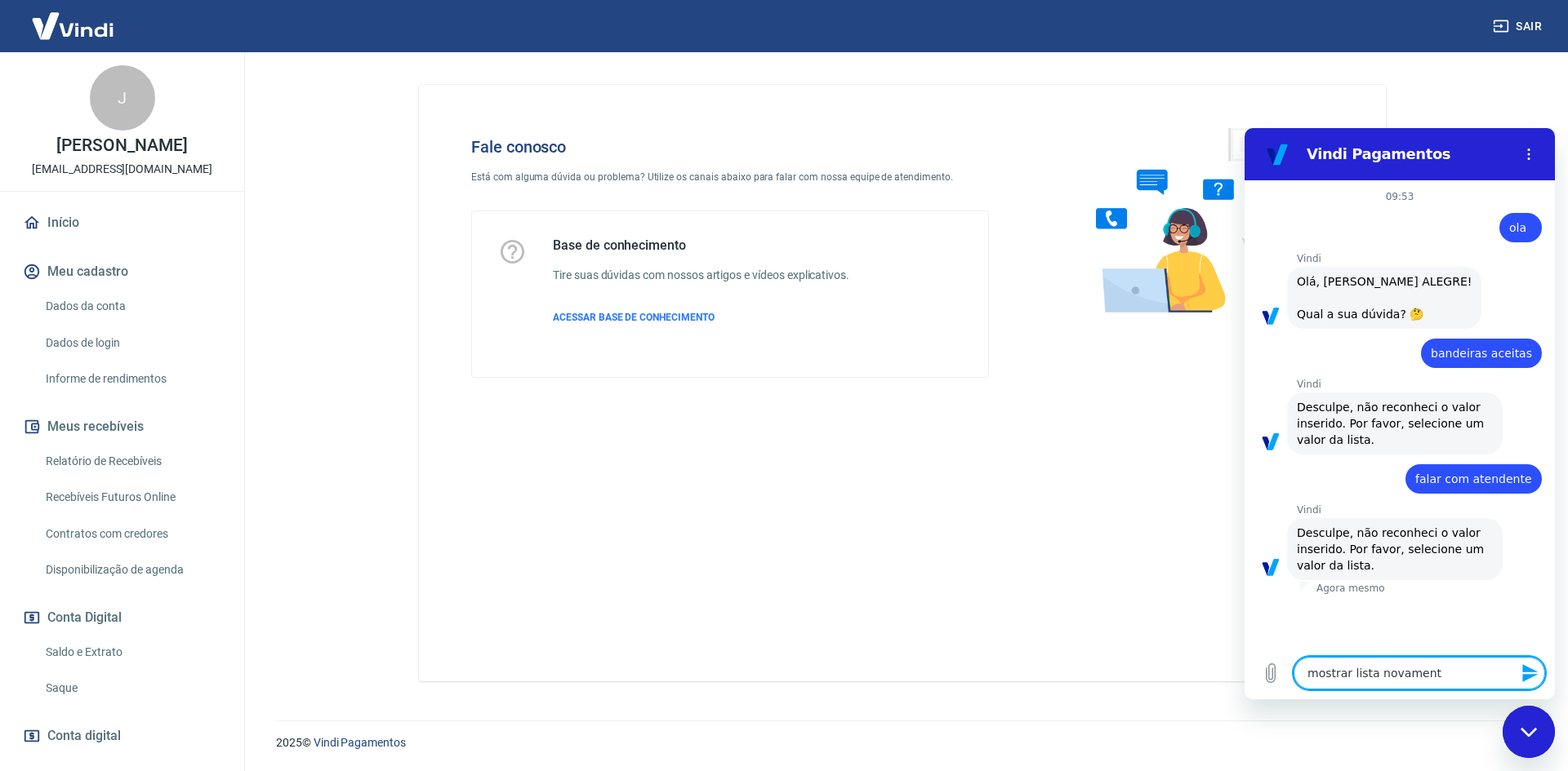
type textarea "mostrar lista novamente"
type textarea "x"
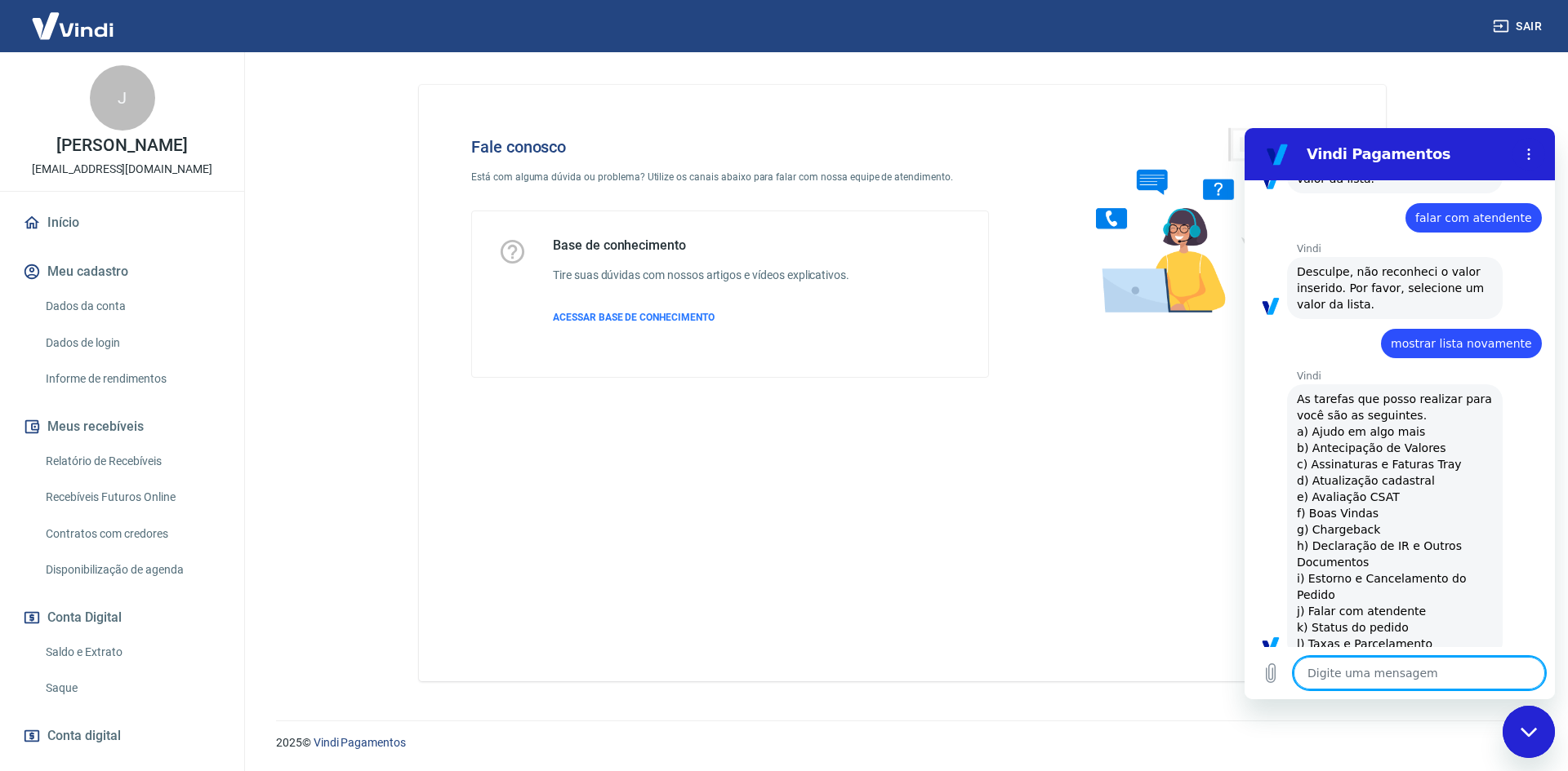
type textarea "x"
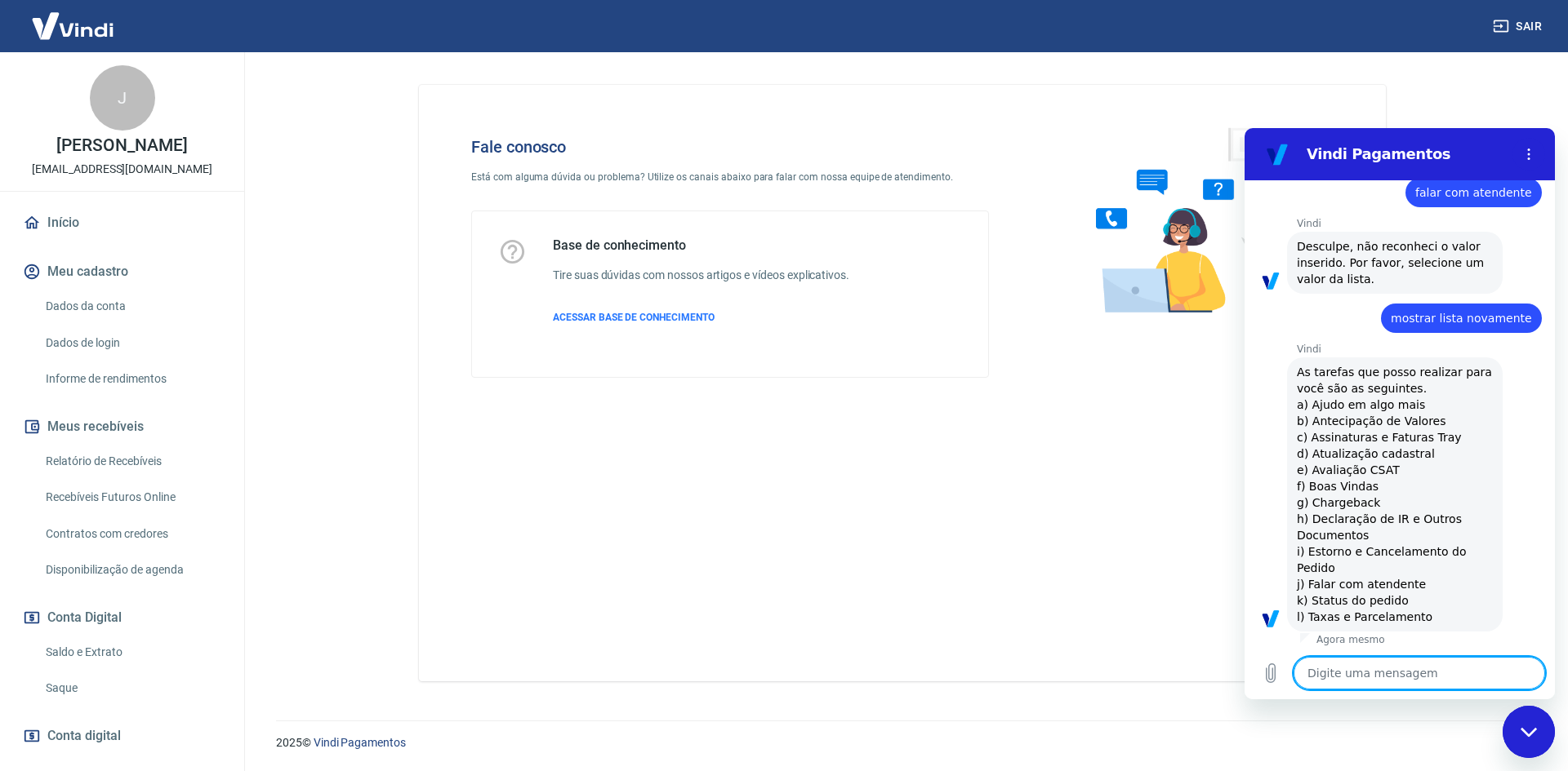
scroll to position [289, 0]
click at [1345, 662] on textarea at bounding box center [1419, 674] width 252 height 33
type textarea "J"
type textarea "x"
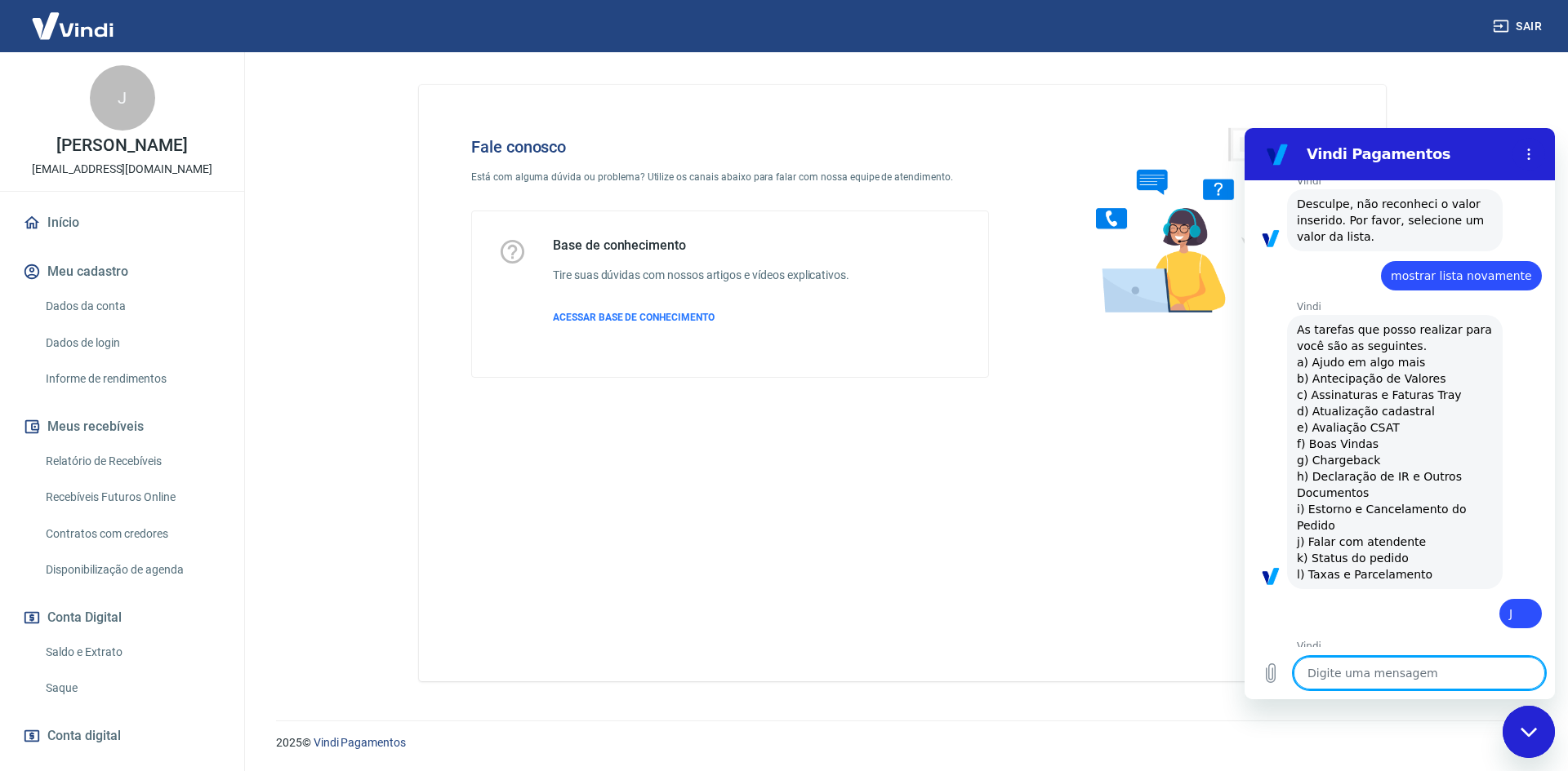
type textarea "x"
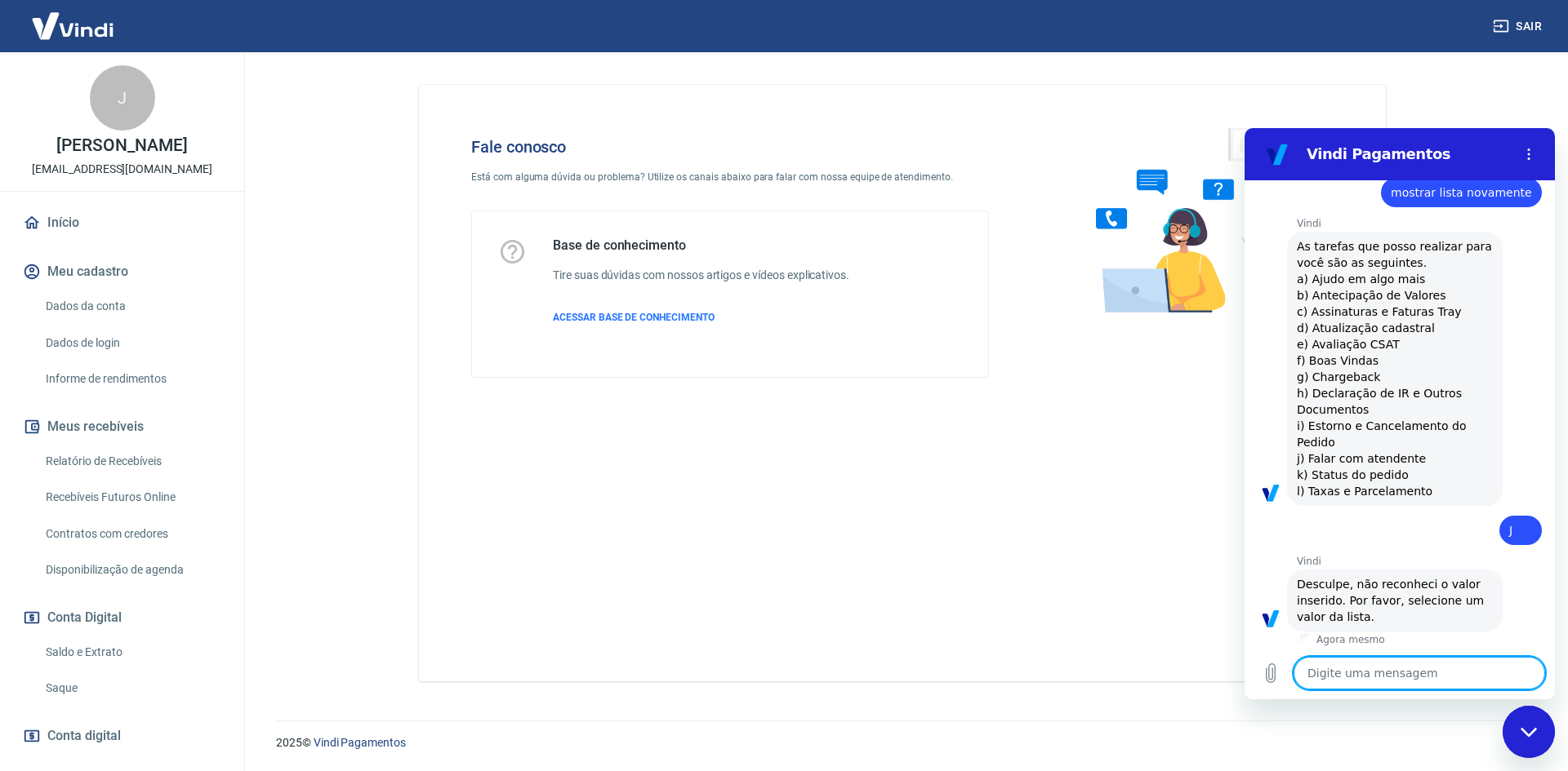
scroll to position [416, 0]
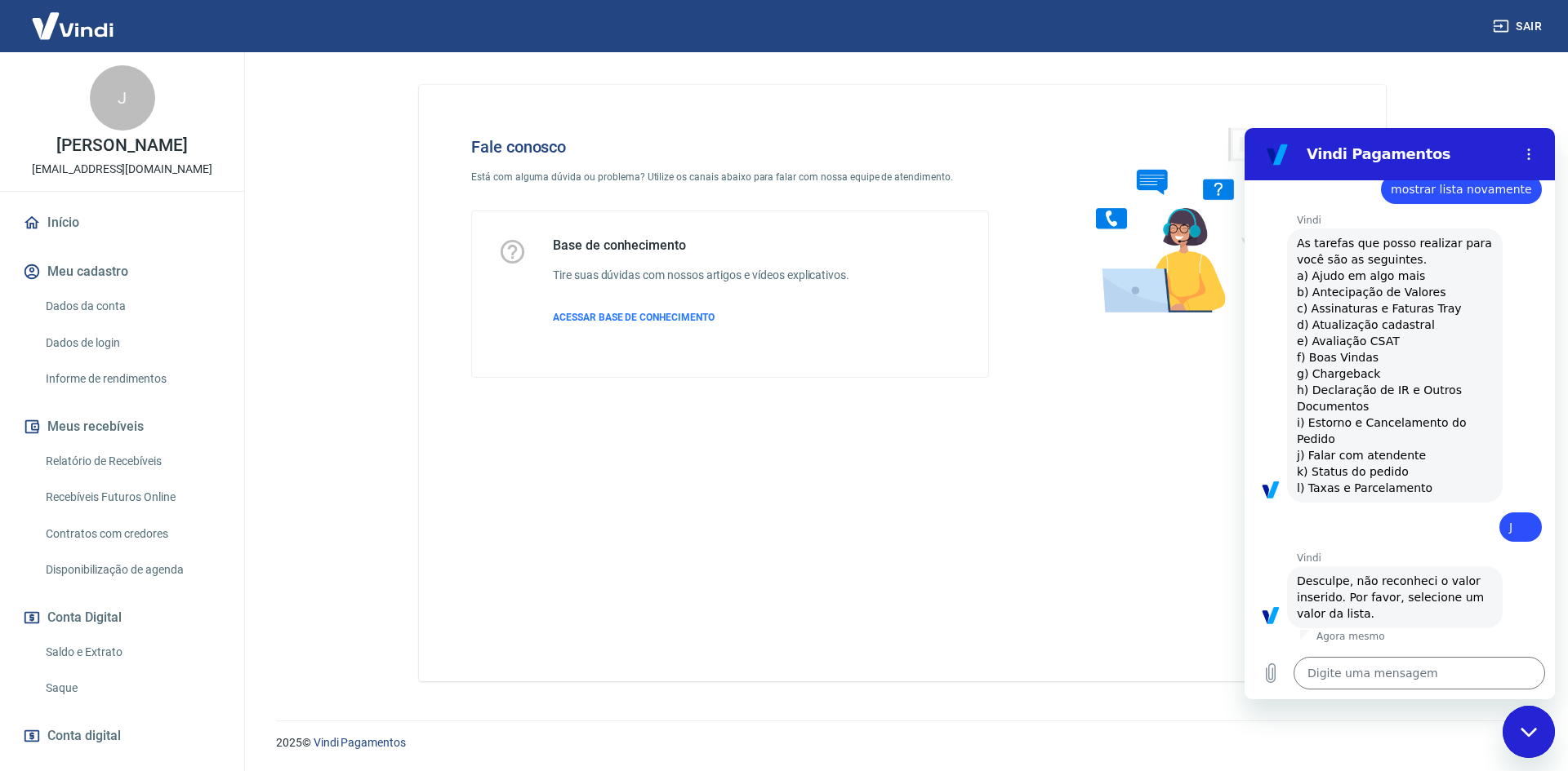
drag, startPoint x: 1311, startPoint y: 456, endPoint x: 1413, endPoint y: 458, distance: 102.0
click at [1413, 458] on span "As tarefas que posso realizar para você são as seguintes. a) Ajudo em algo mais…" at bounding box center [1395, 365] width 198 height 258
copy span "Falar com atendente"
click at [1303, 665] on textarea at bounding box center [1419, 674] width 252 height 33
paste textarea "Falar com atendente"
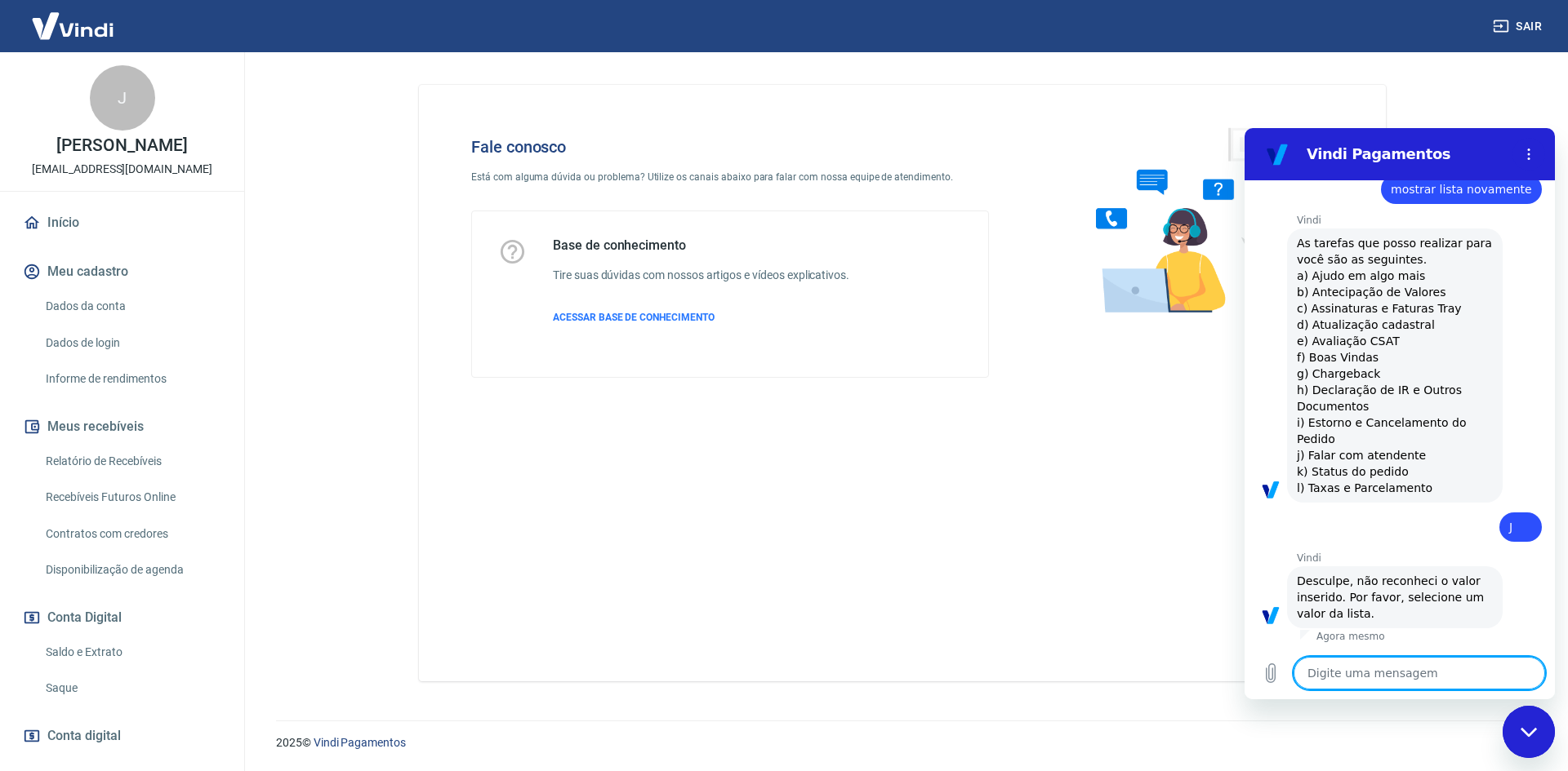
type textarea "Falar com atendente"
type textarea "x"
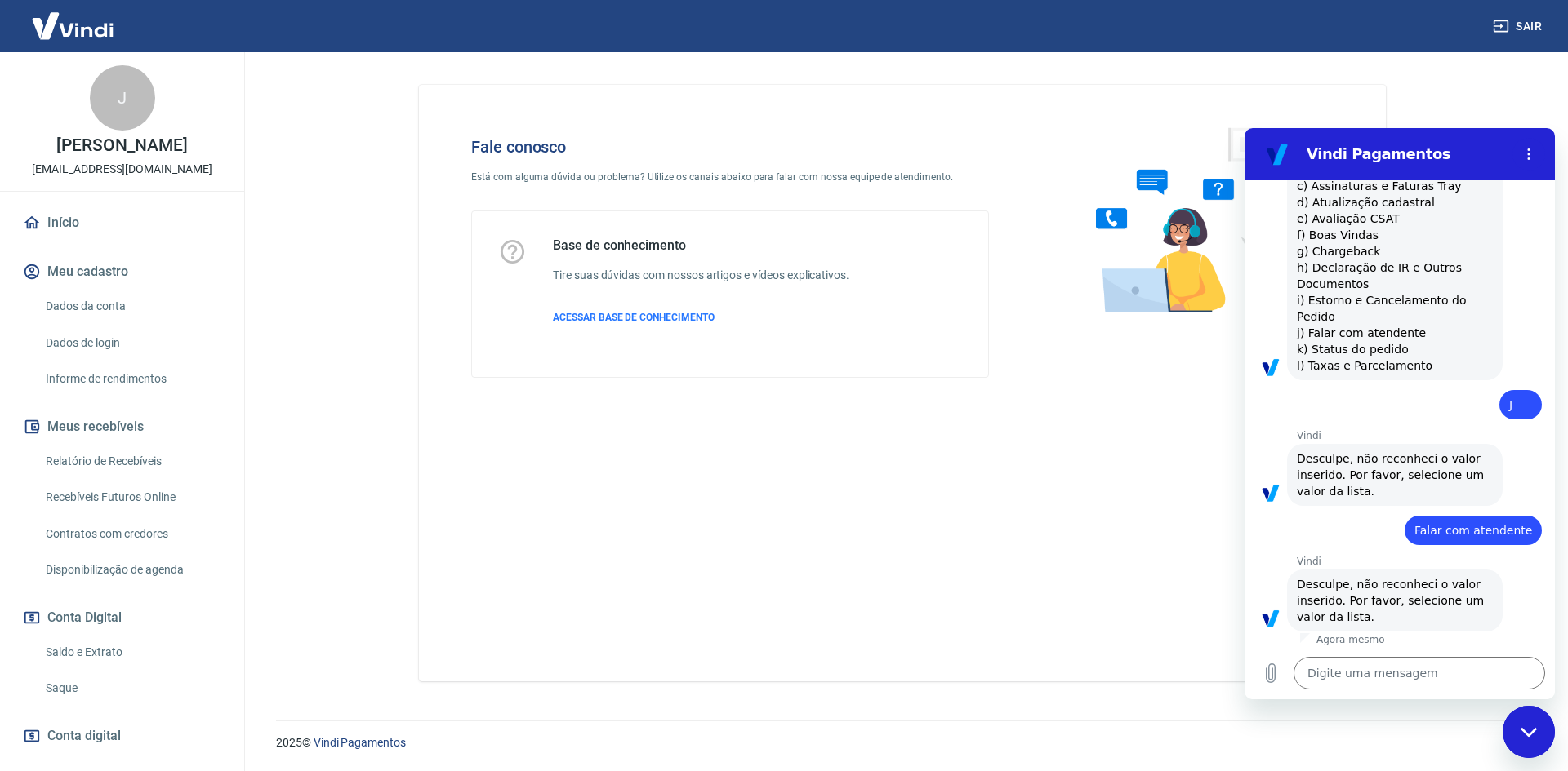
scroll to position [541, 0]
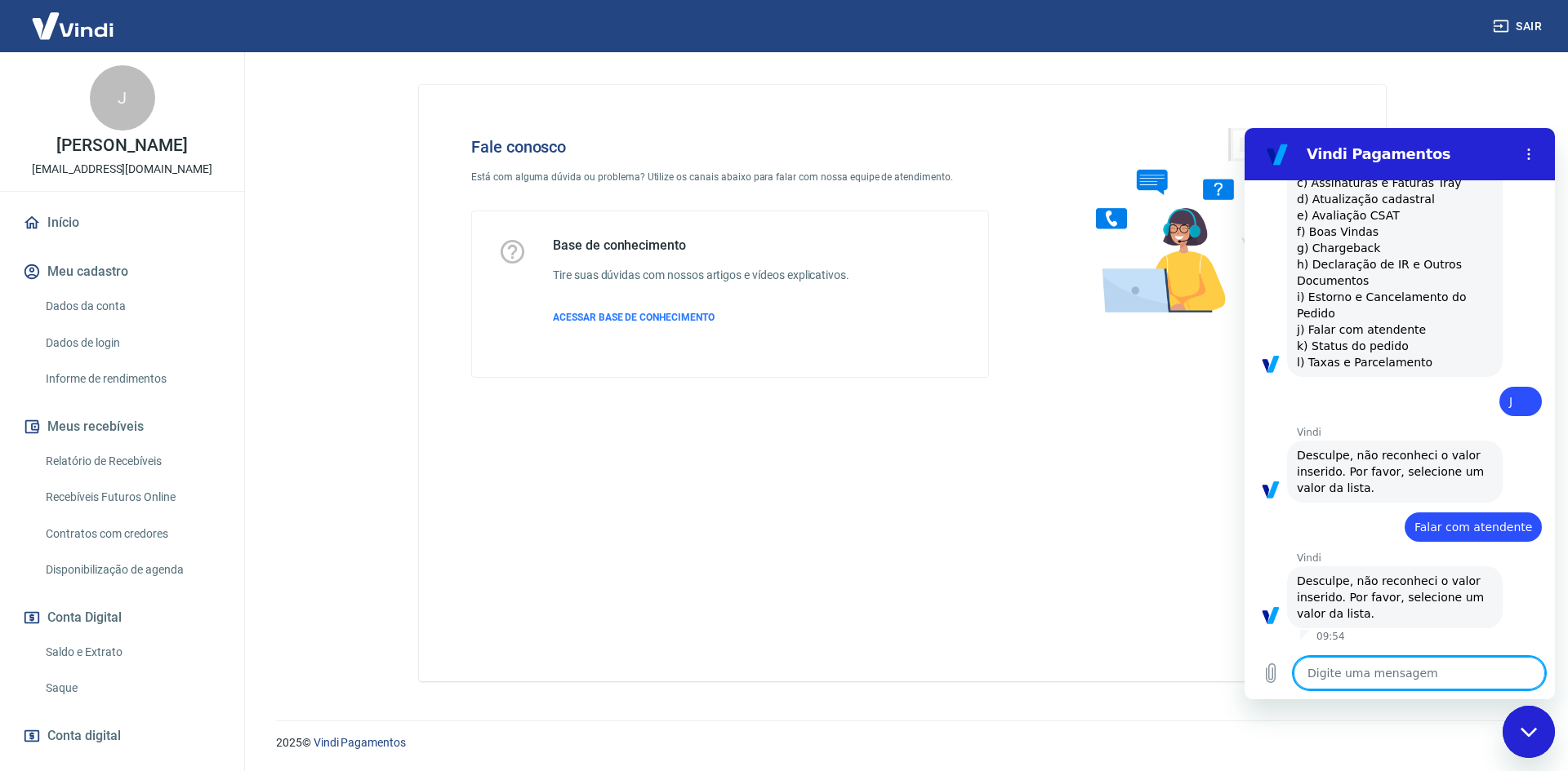
type textarea "x"
click at [1343, 677] on textarea at bounding box center [1419, 674] width 252 height 33
click at [1528, 148] on circle "Menu de opções" at bounding box center [1528, 149] width 2 height 2
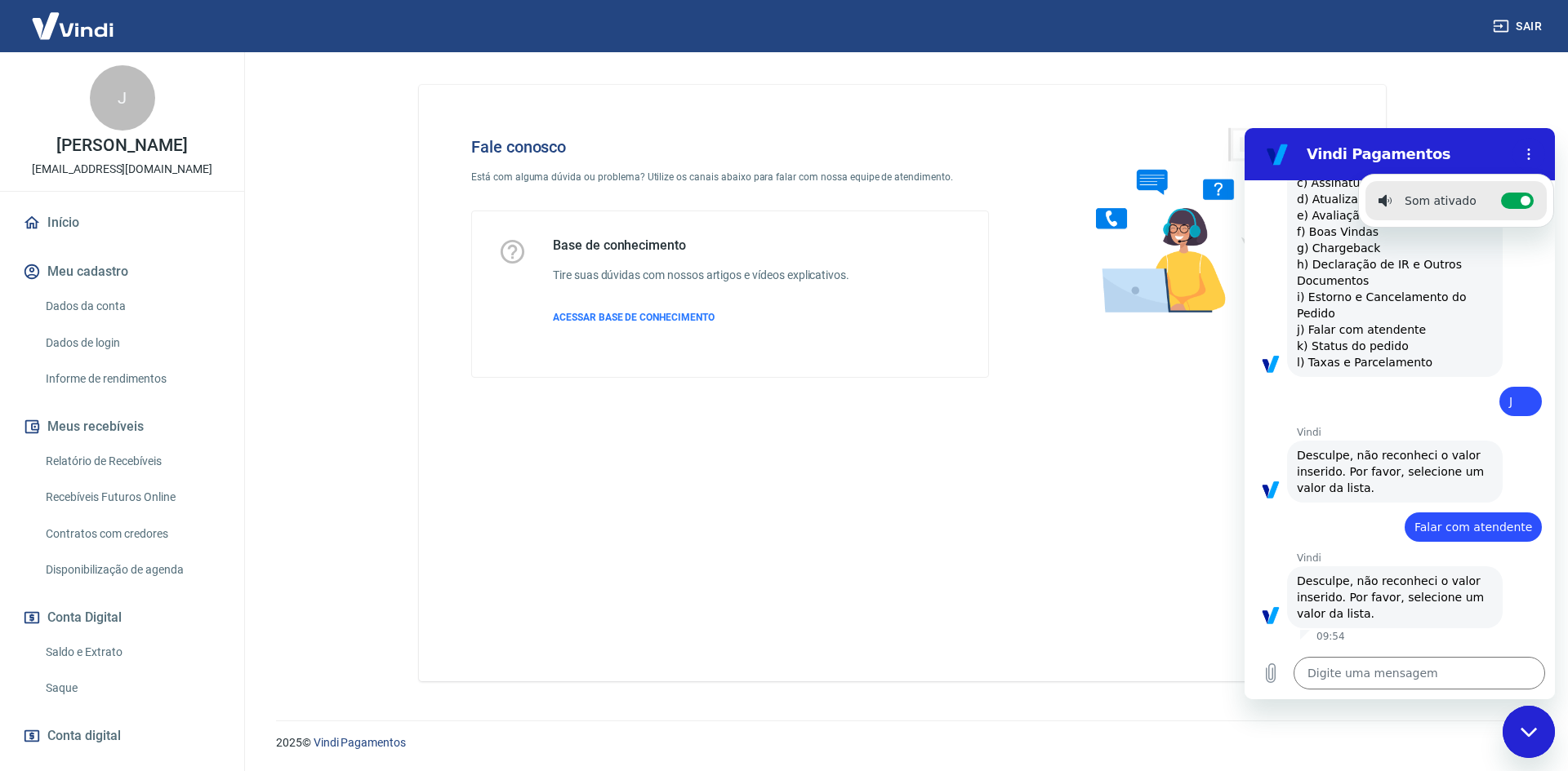
click at [1331, 148] on h2 "Vindi Pagamentos" at bounding box center [1406, 154] width 199 height 20
click at [1318, 663] on textarea at bounding box center [1419, 674] width 252 height 33
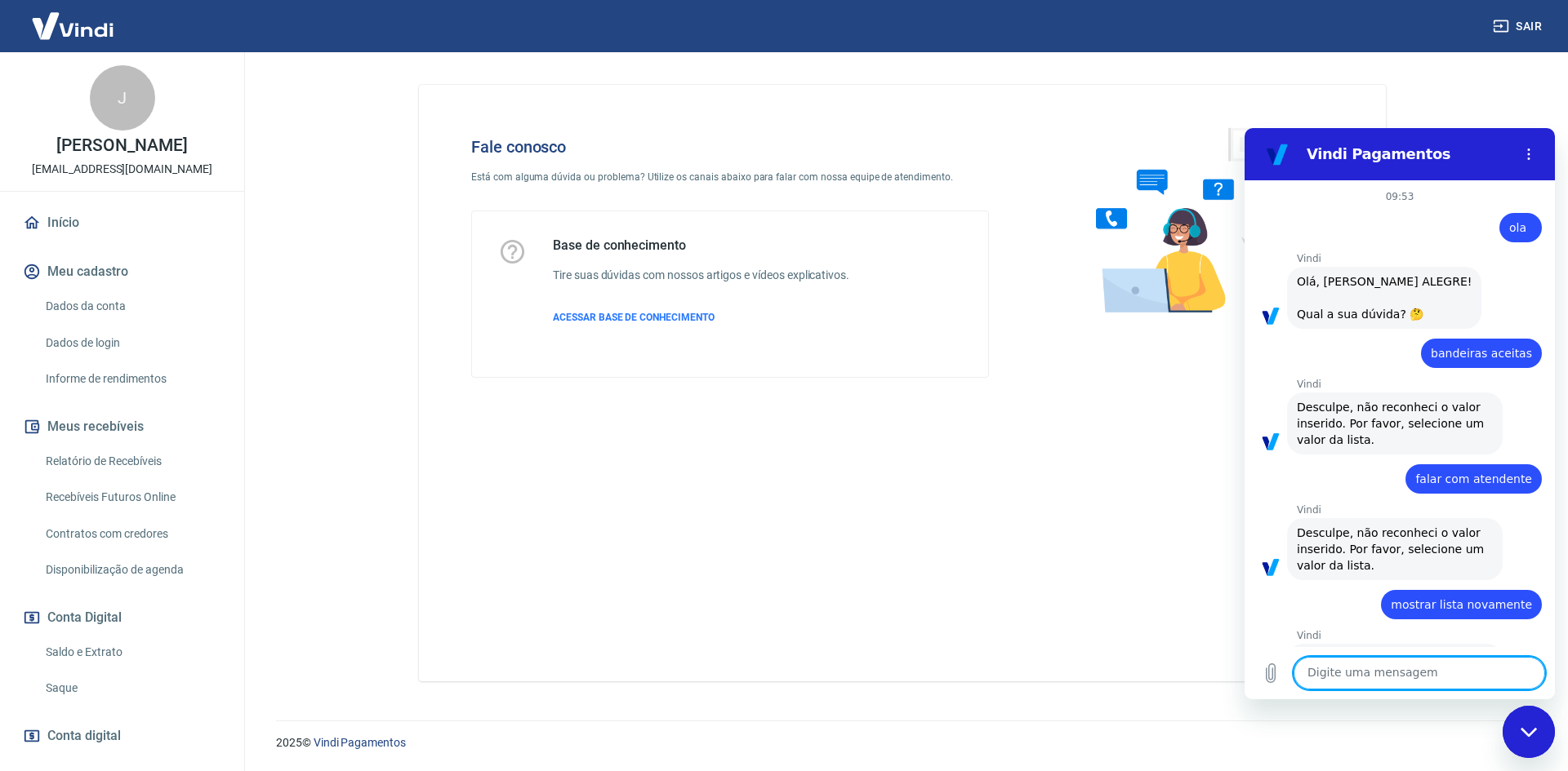
scroll to position [541, 0]
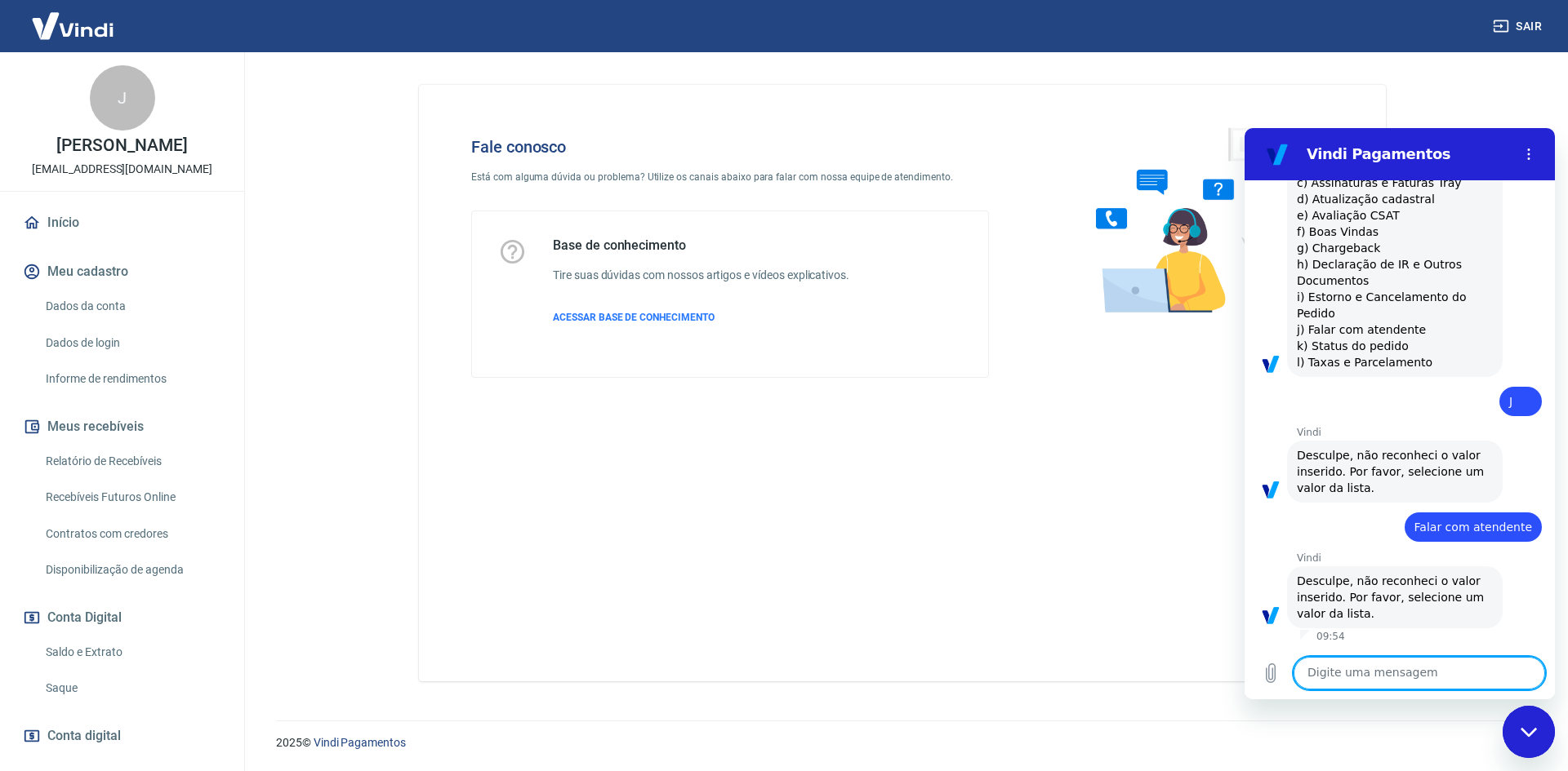
click at [1340, 669] on textarea at bounding box center [1419, 674] width 252 height 33
click at [1497, 16] on button "Sair" at bounding box center [1518, 26] width 59 height 30
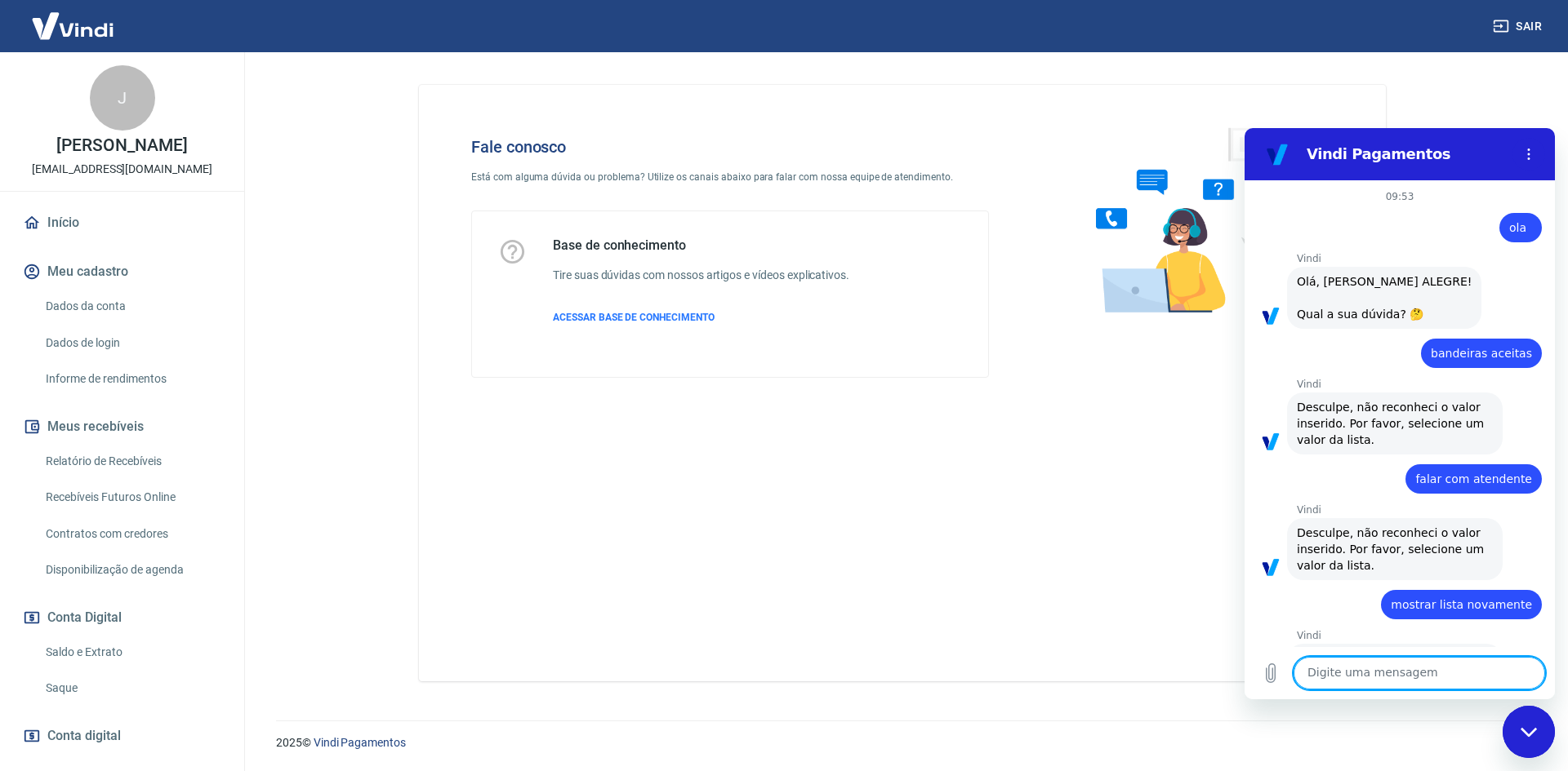
scroll to position [541, 0]
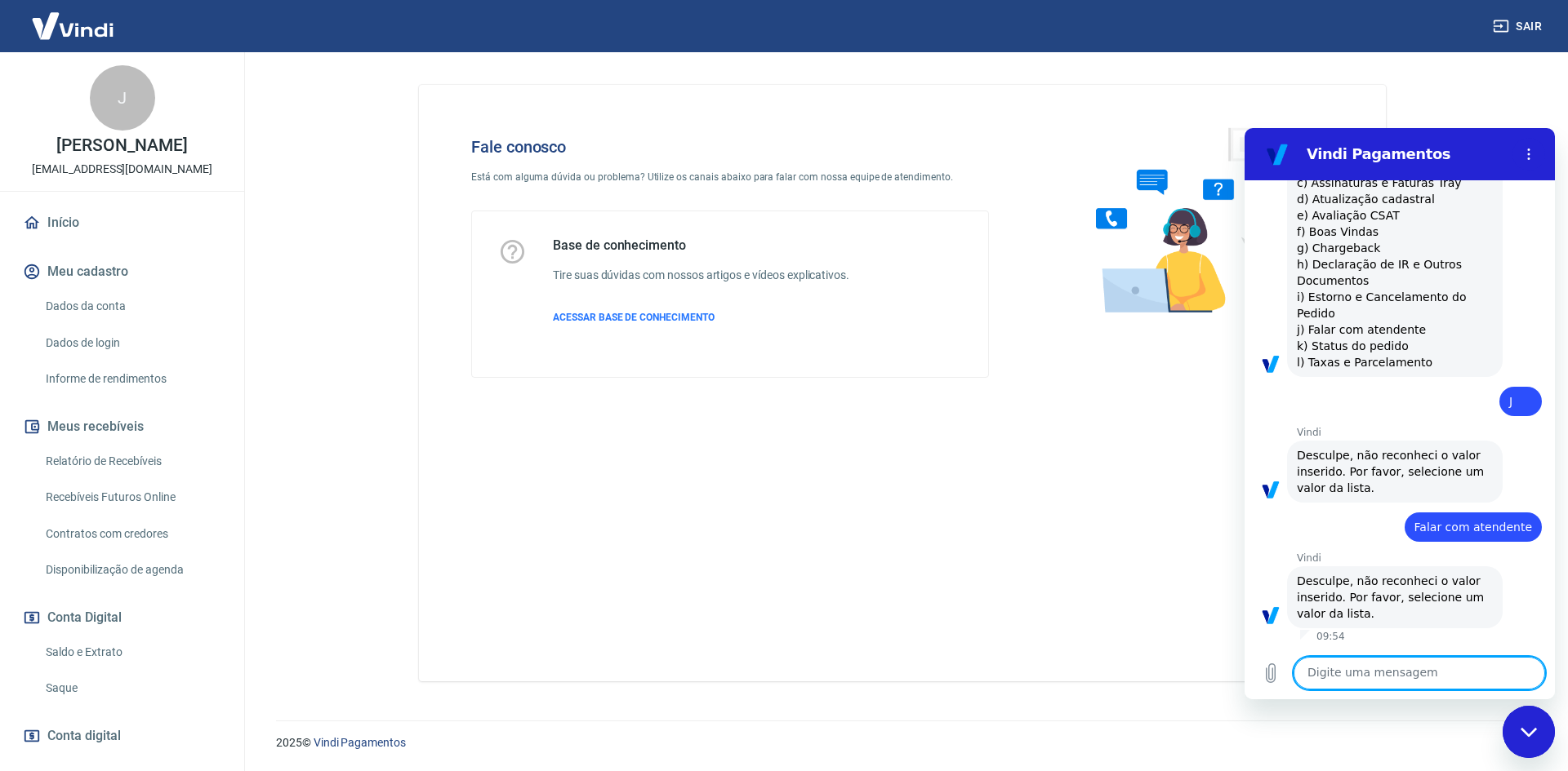
click at [1405, 672] on textarea at bounding box center [1419, 674] width 252 height 33
click at [1408, 676] on textarea at bounding box center [1419, 674] width 252 height 33
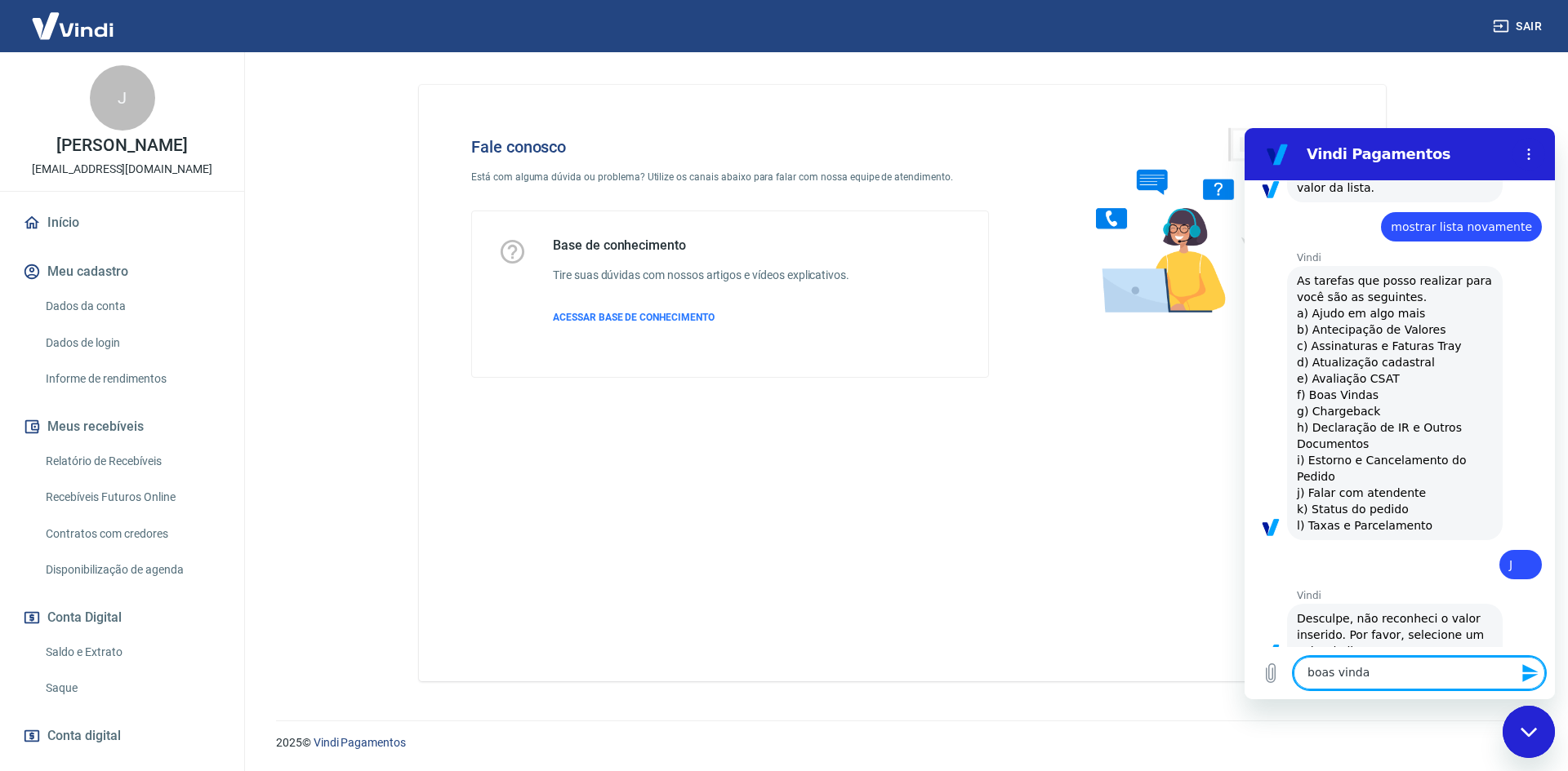
type textarea "boas vindas"
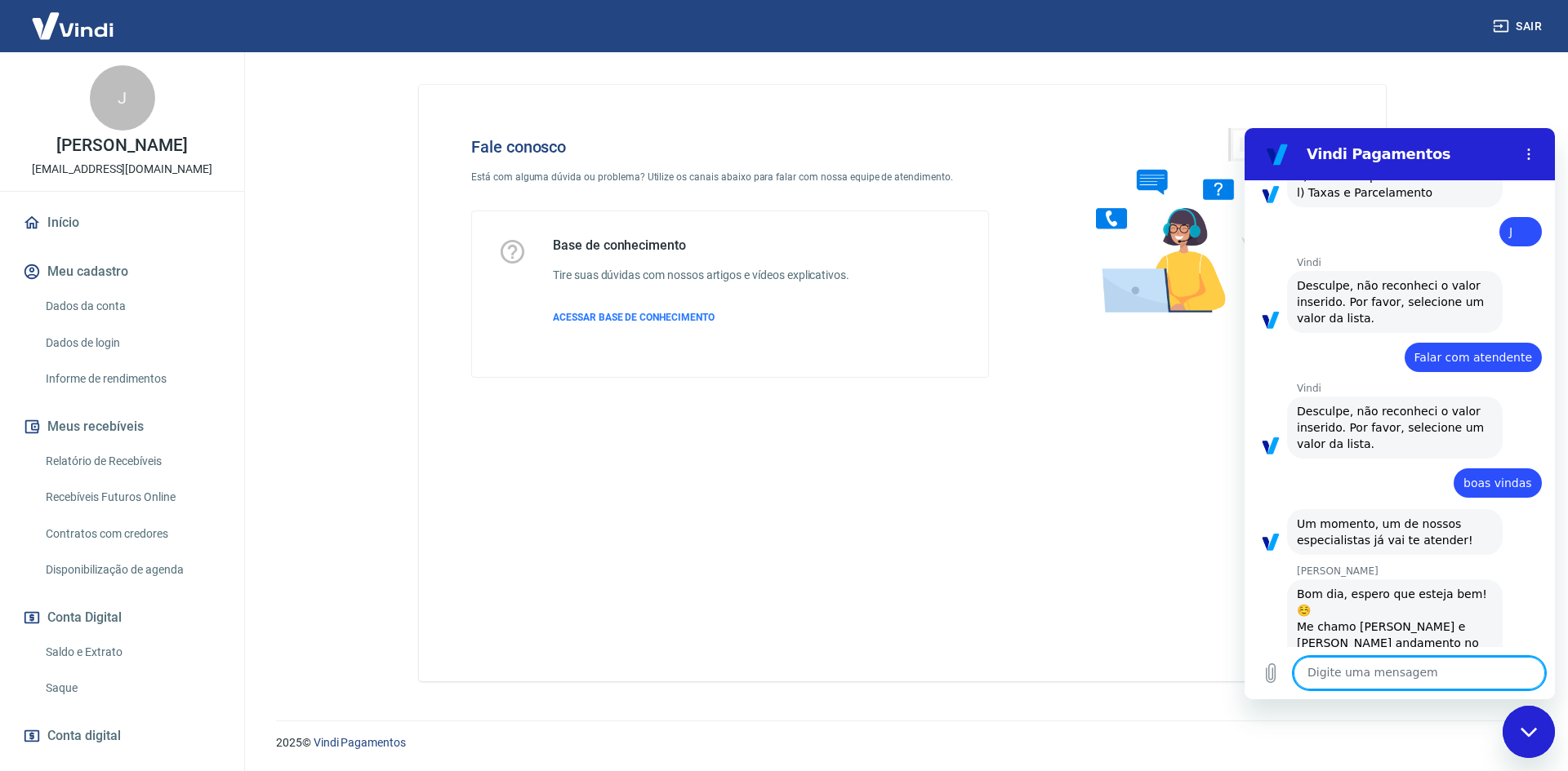
scroll to position [773, 0]
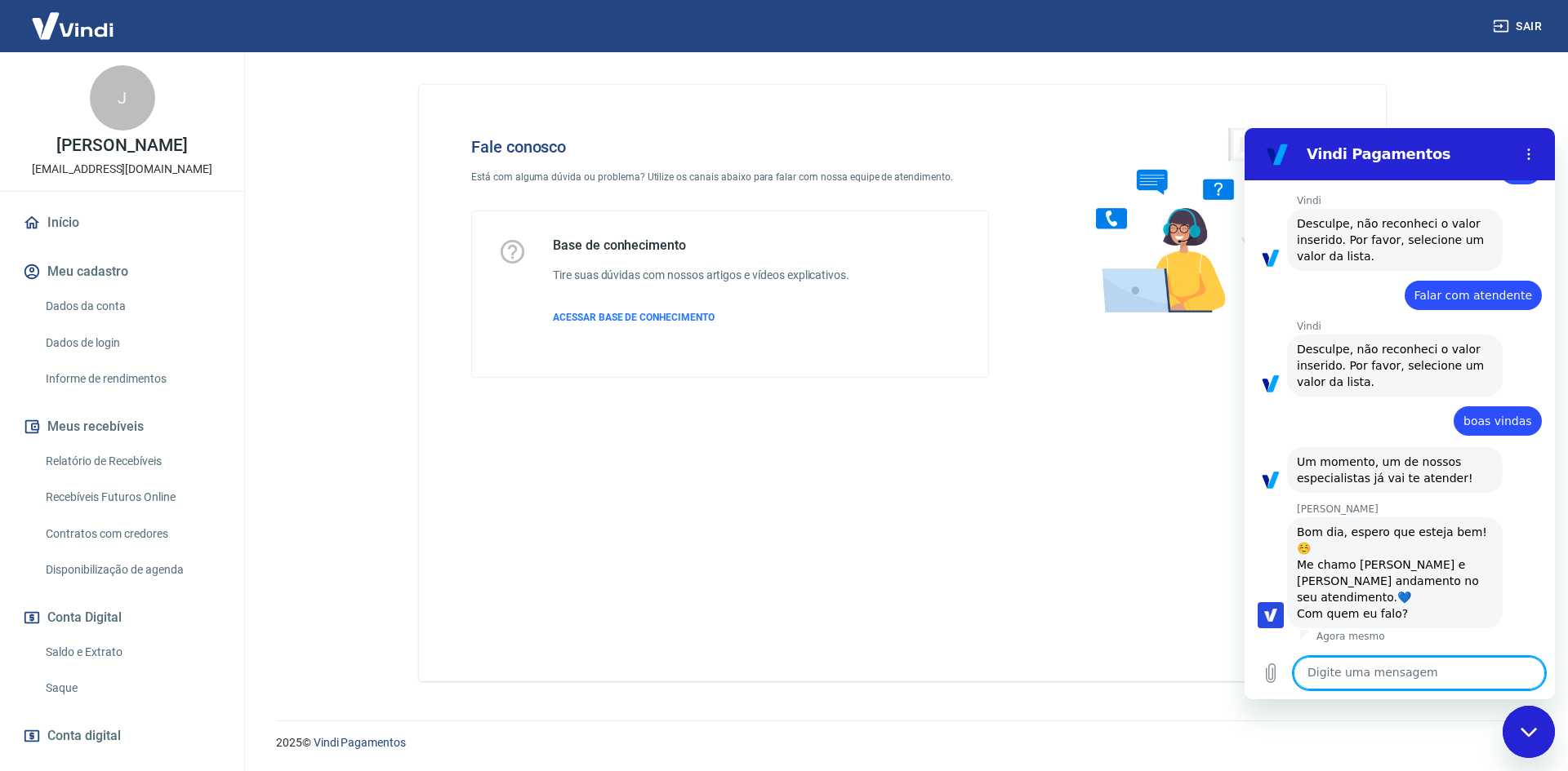
click at [1367, 663] on textarea at bounding box center [1419, 674] width 252 height 33
type textarea "Bom dia Gabrielle, tudo certo por aqui e por ai?"
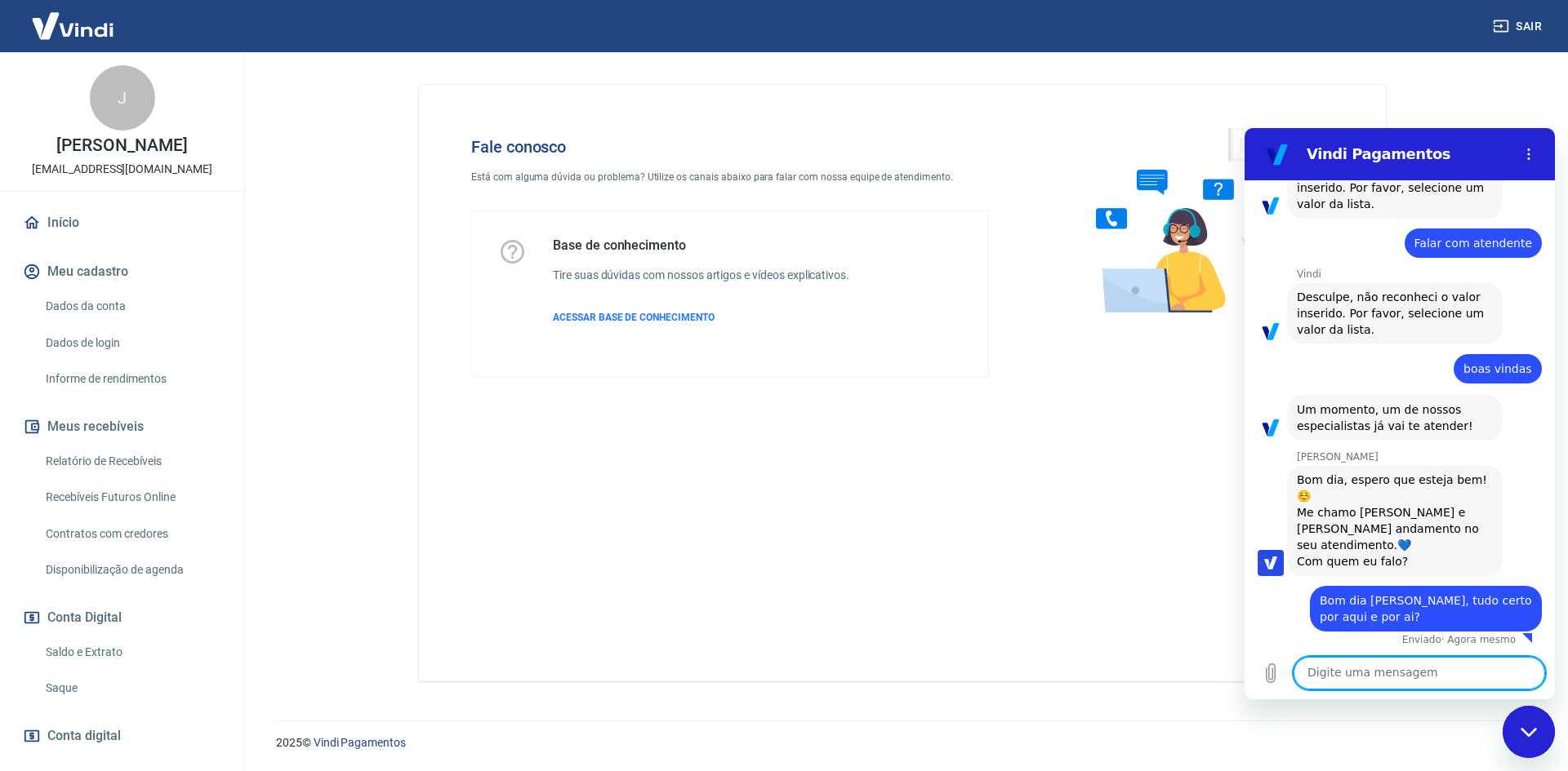
scroll to position [829, 0]
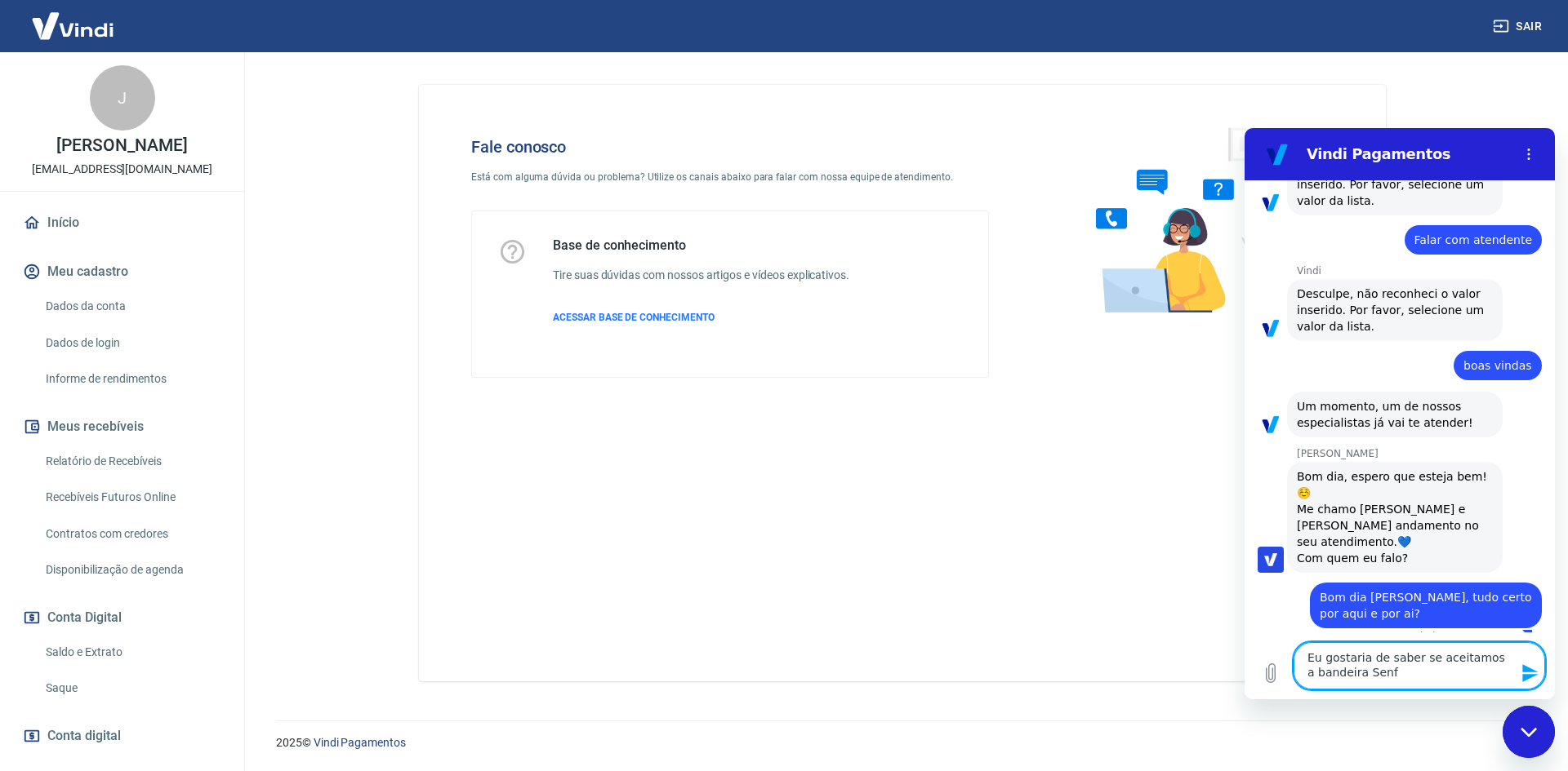
type textarea "Eu gostaria de saber se aceitamos a bandeira Senff"
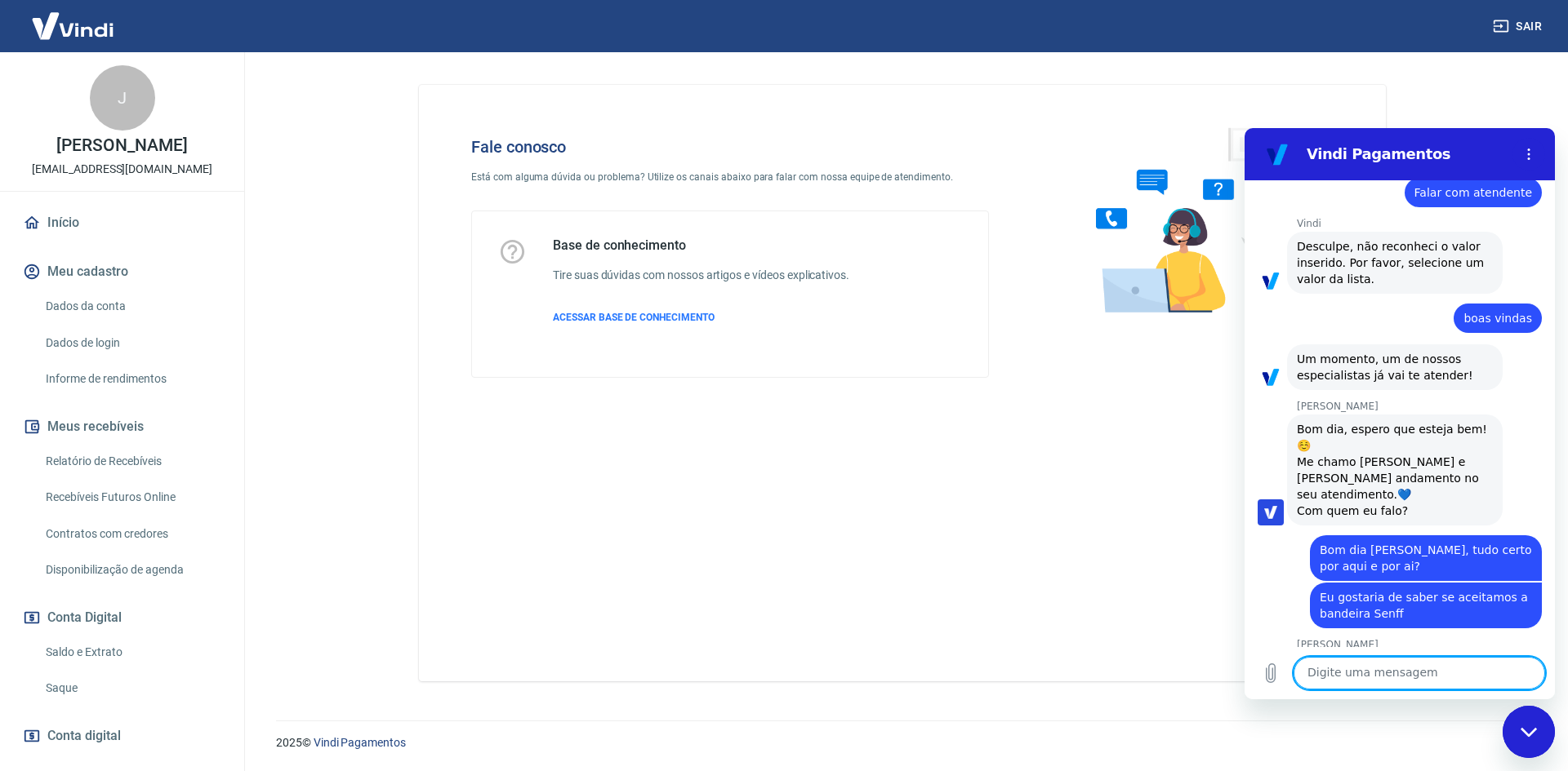
scroll to position [995, 0]
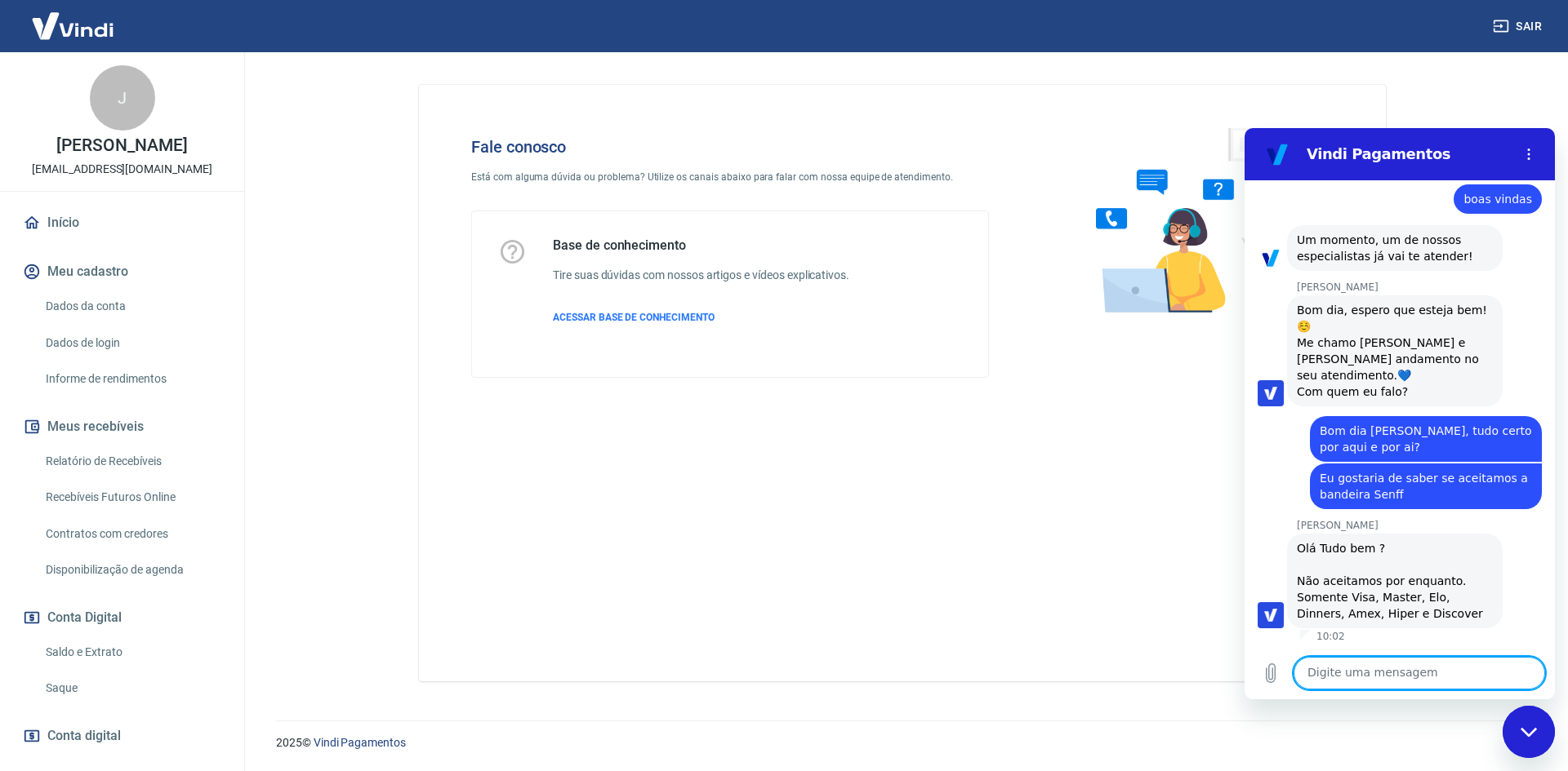
click at [1378, 665] on textarea at bounding box center [1419, 674] width 252 height 33
type textarea "Certo"
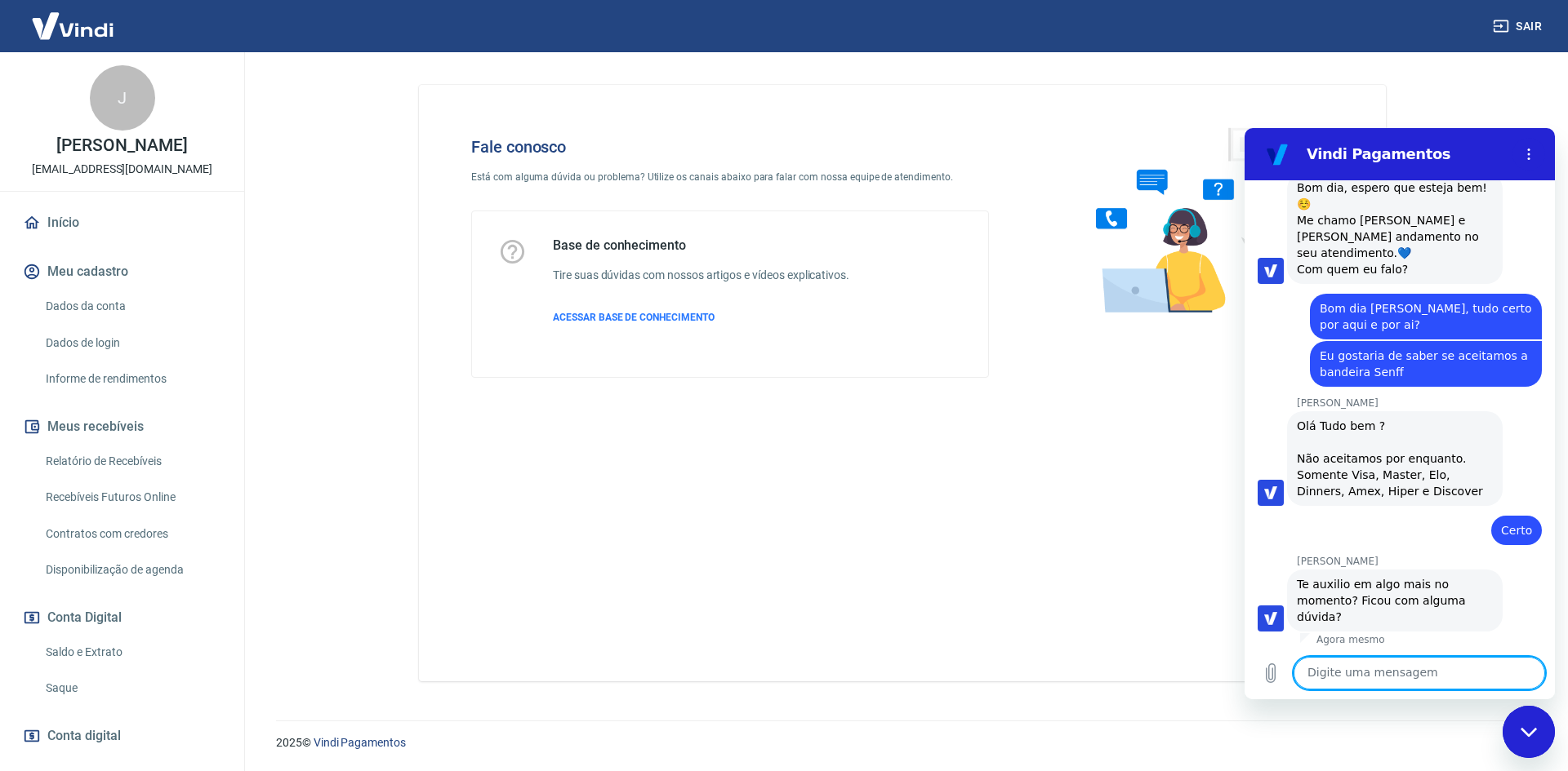
scroll to position [1121, 0]
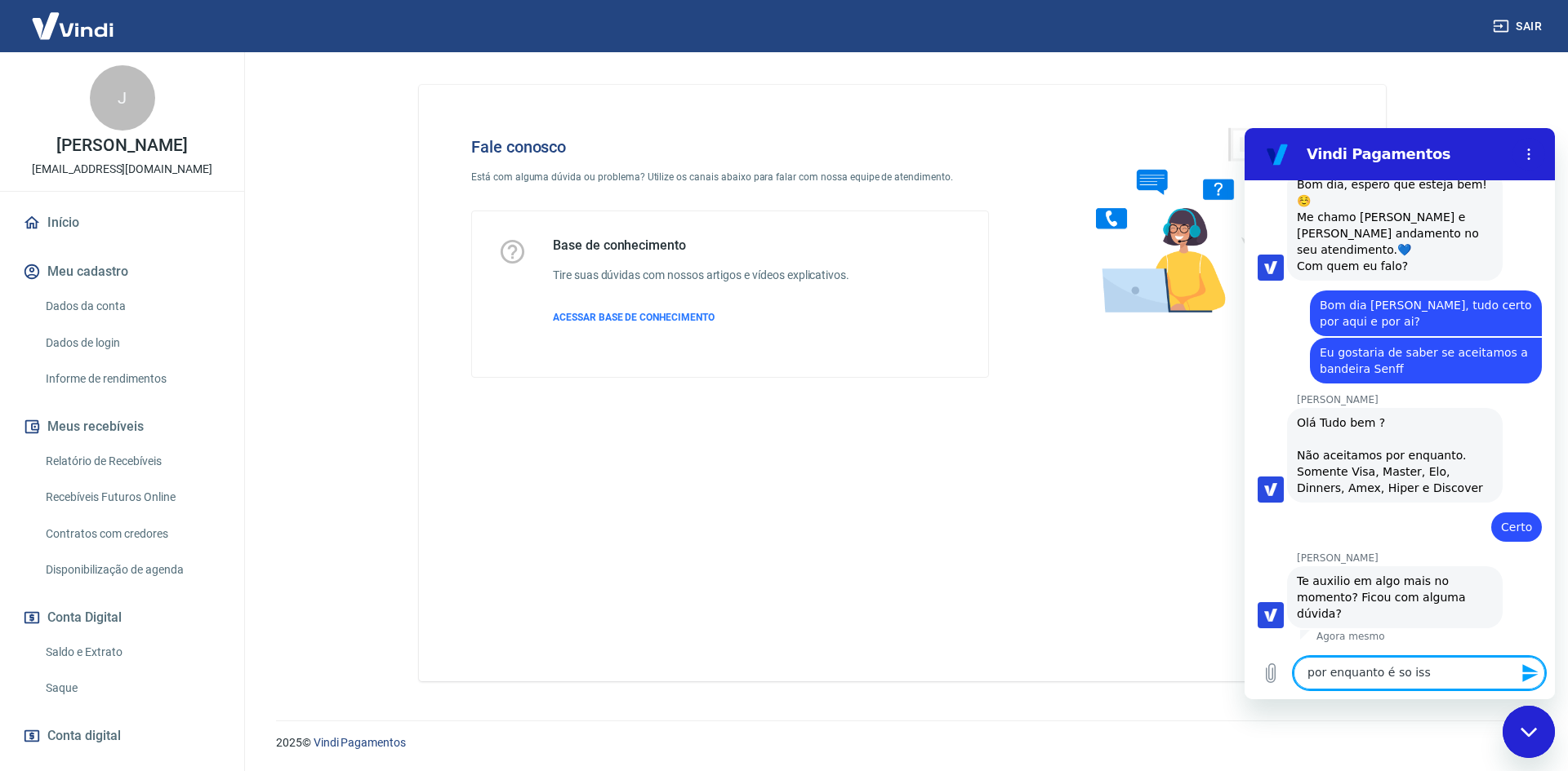
type textarea "por enquanto é so isso"
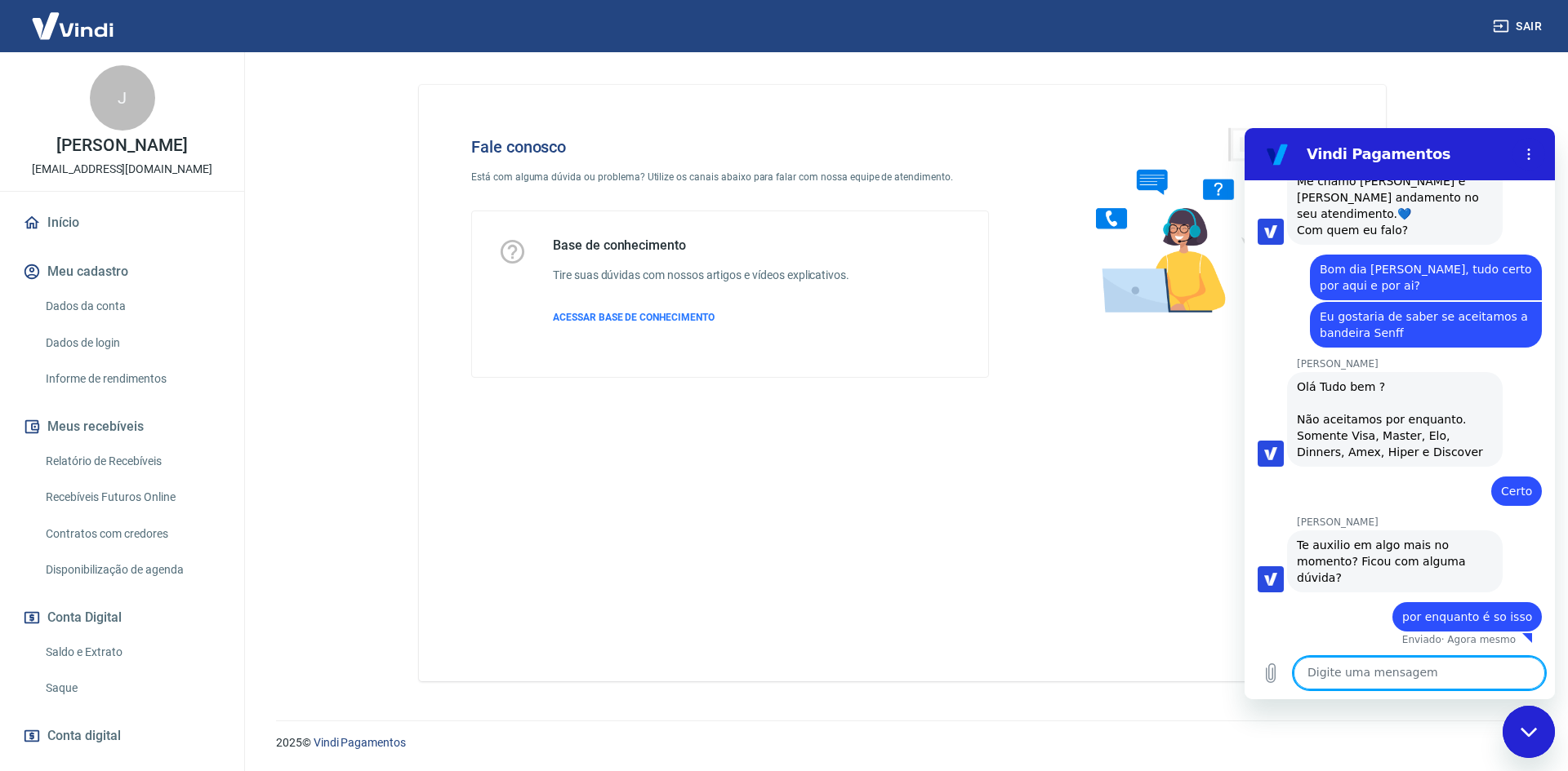
scroll to position [1160, 0]
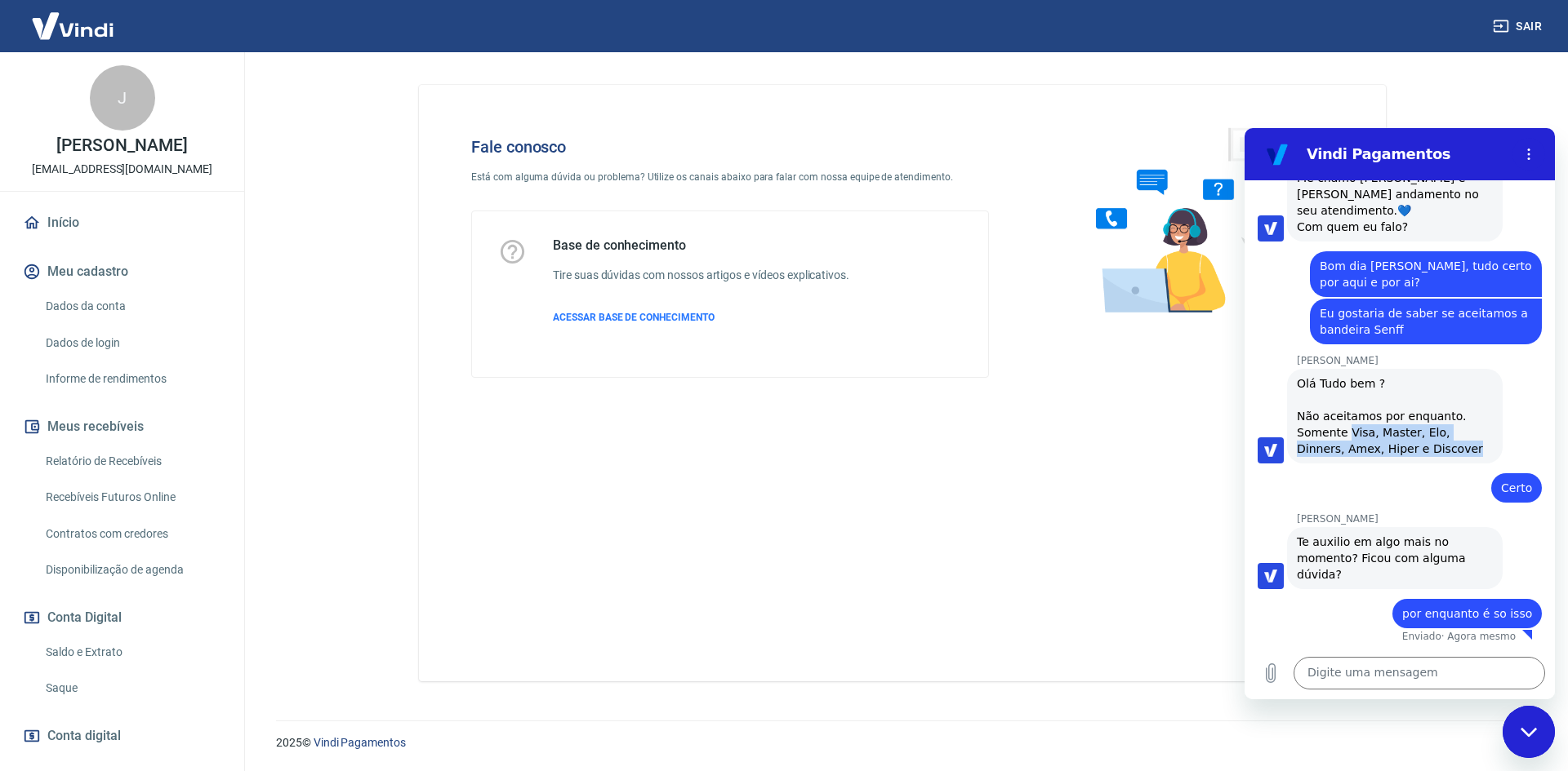
drag, startPoint x: 1345, startPoint y: 430, endPoint x: 1426, endPoint y: 452, distance: 83.9
click at [1426, 452] on div "Olá Tudo bem ? Não aceitamos por enquanto. Somente Visa, Master, Elo, Dinners, …" at bounding box center [1394, 416] width 196 height 82
click at [1362, 442] on div "Olá Tudo bem ? Não aceitamos por enquanto. Somente Visa, Master, Elo, Dinners, …" at bounding box center [1394, 416] width 196 height 82
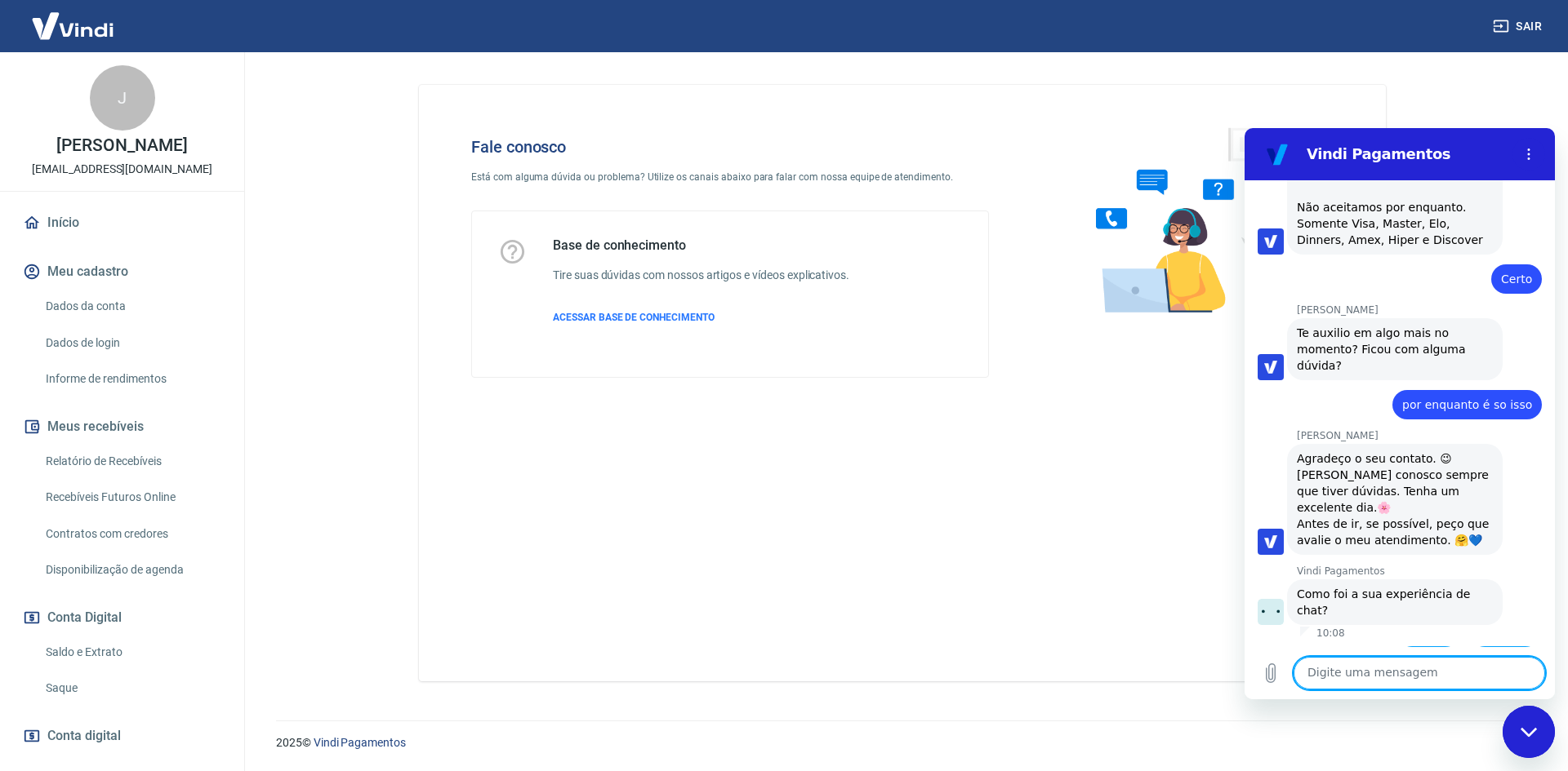
scroll to position [1371, 0]
click at [1432, 645] on button "Boa 👍" at bounding box center [1428, 669] width 66 height 48
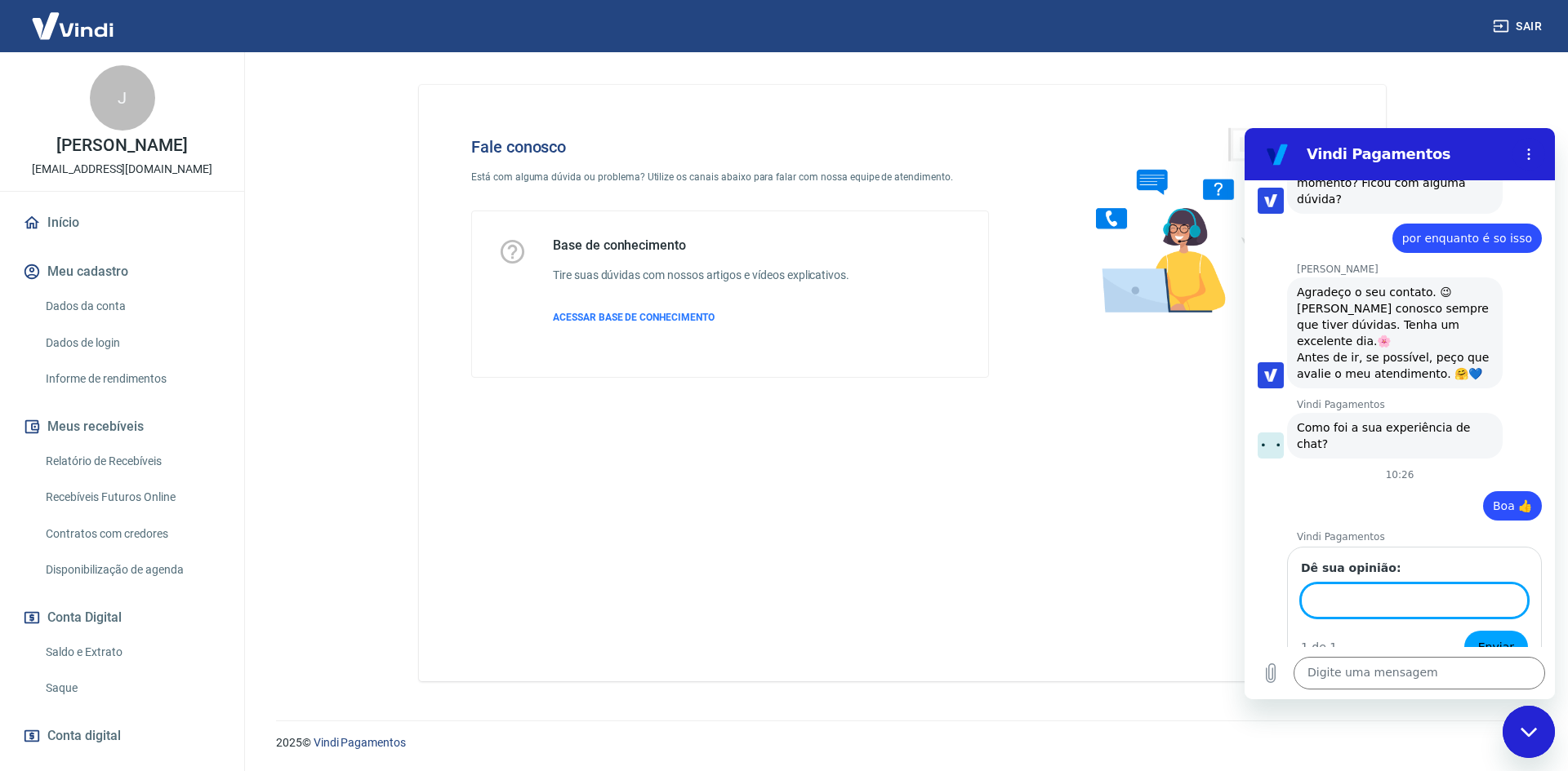
scroll to position [1534, 0]
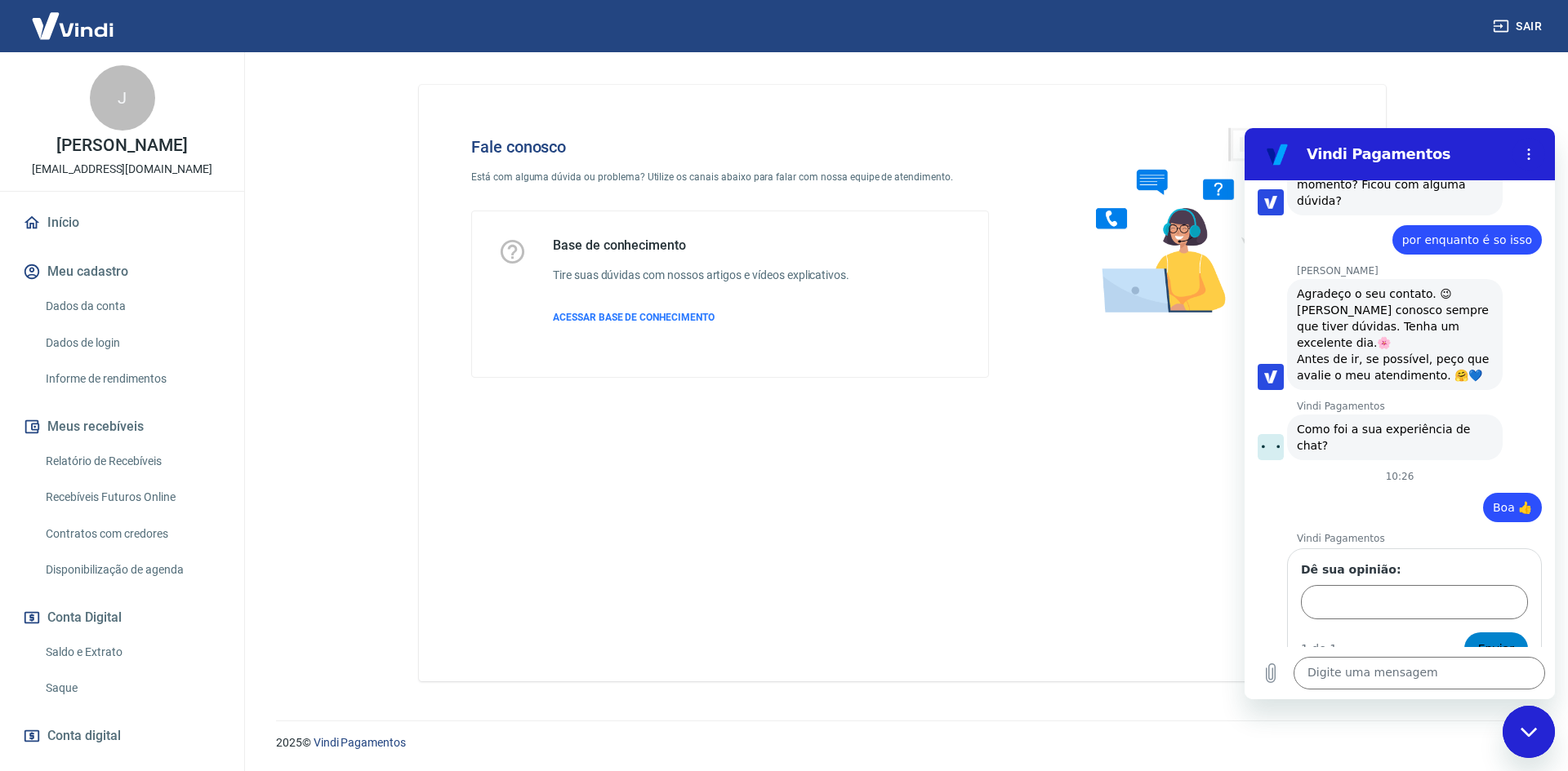
drag, startPoint x: 1474, startPoint y: 613, endPoint x: 1465, endPoint y: 608, distance: 10.3
click at [1477, 640] on span "Enviar" at bounding box center [1495, 650] width 36 height 20
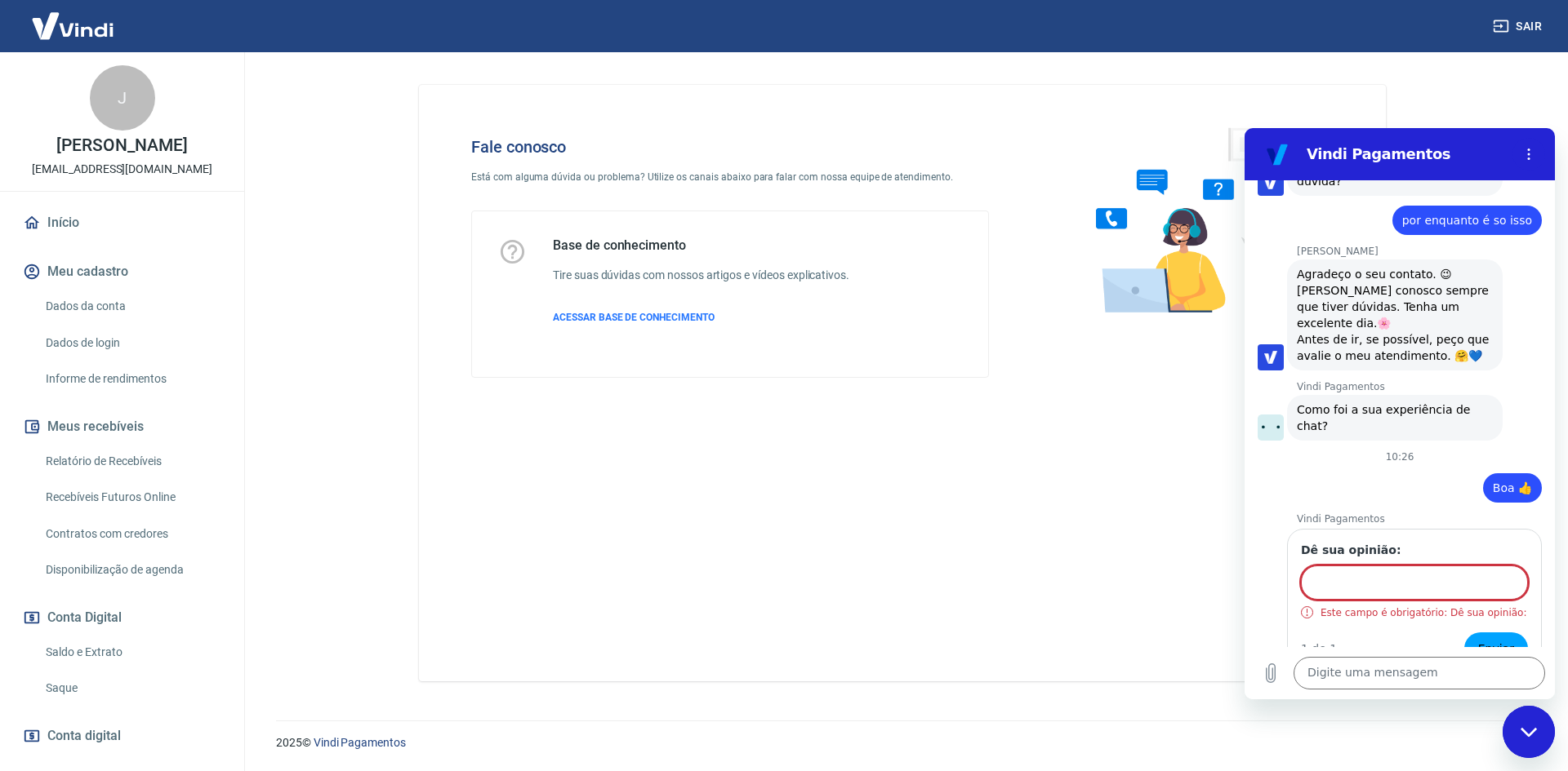
click at [1422, 566] on input "Dê sua opinião:" at bounding box center [1414, 583] width 227 height 34
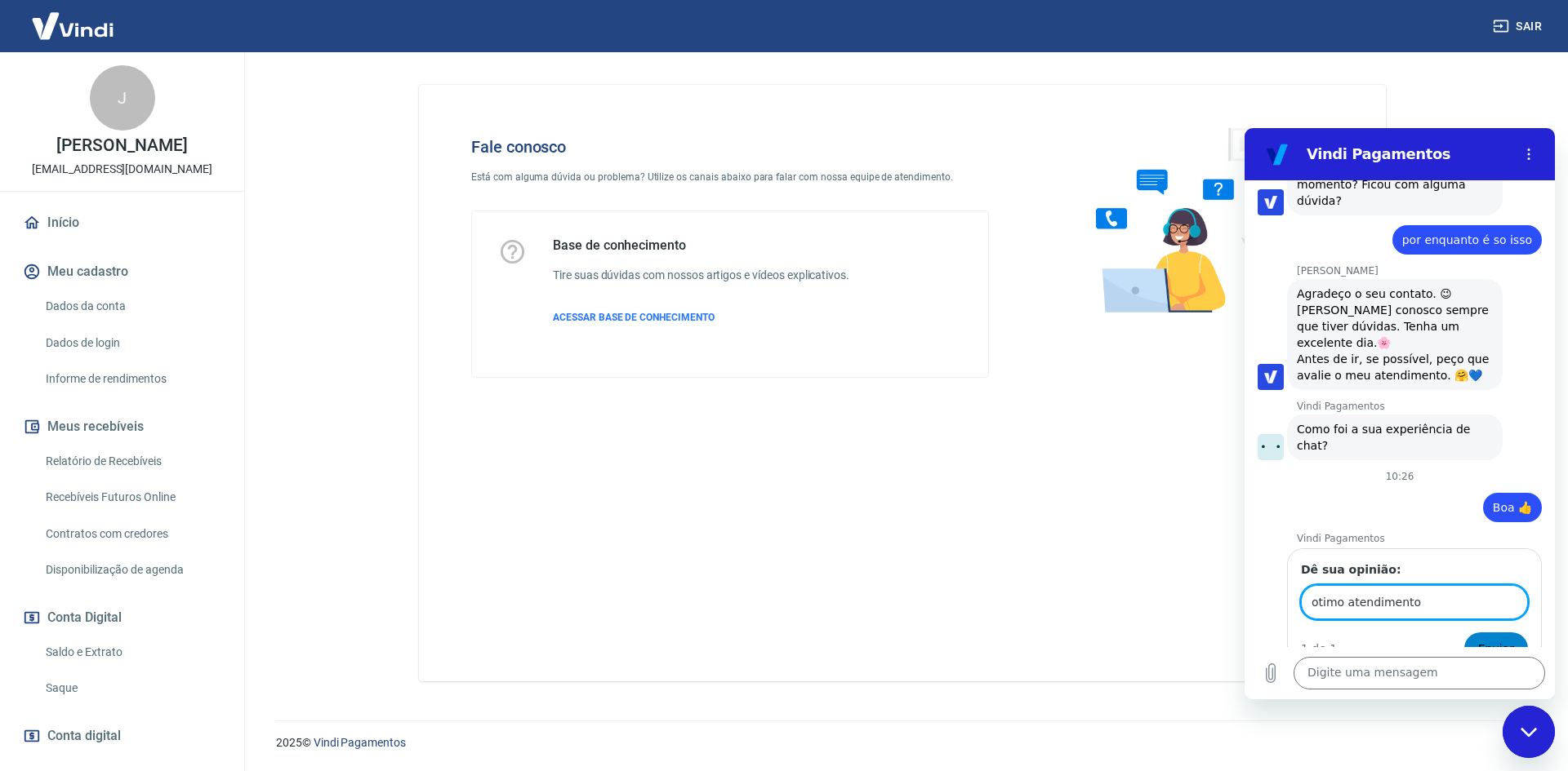
type input "otimo atendimento"
click at [1477, 640] on span "Enviar" at bounding box center [1495, 650] width 36 height 20
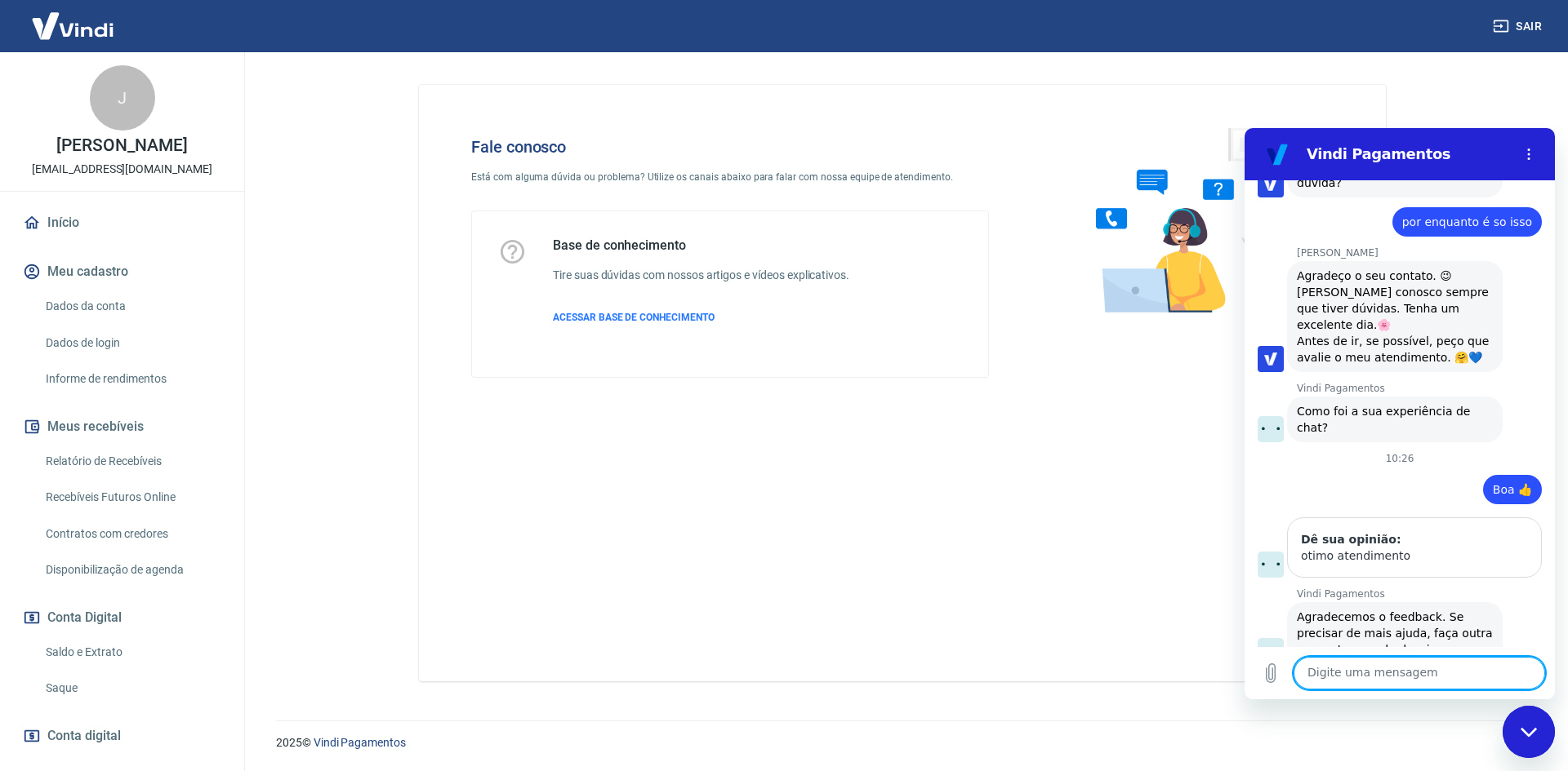
scroll to position [1555, 0]
